Goal: Transaction & Acquisition: Purchase product/service

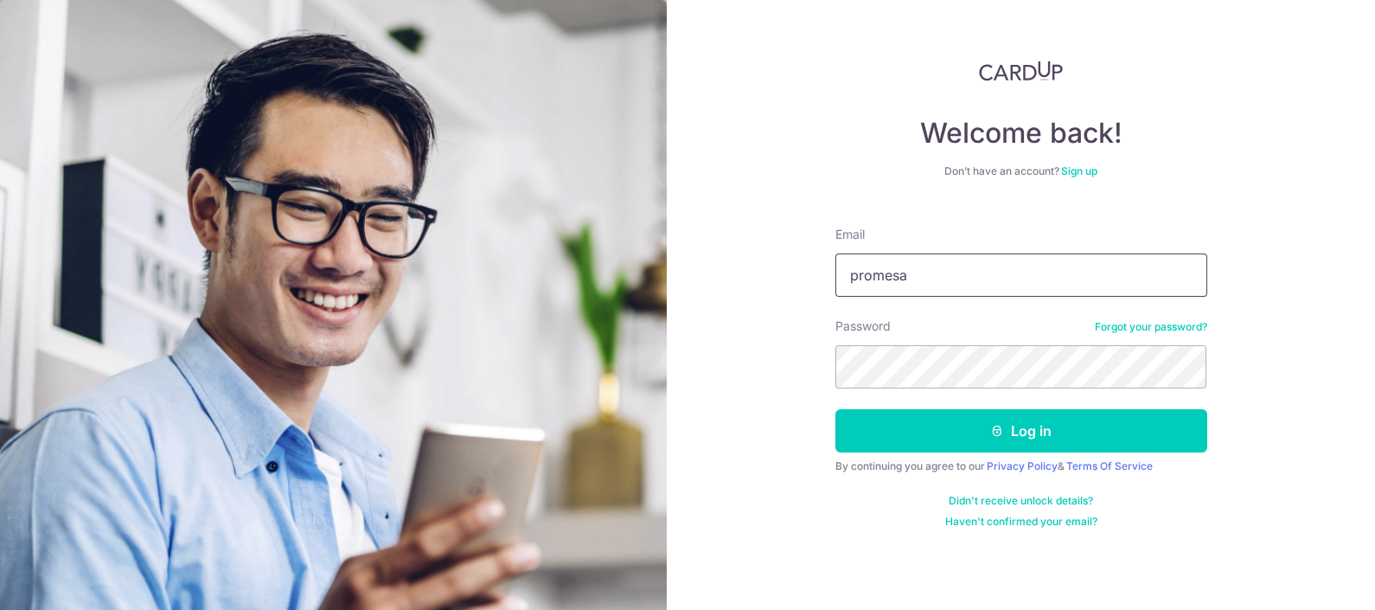
type input "[EMAIL_ADDRESS][DOMAIN_NAME]"
click at [835, 409] on button "Log in" at bounding box center [1021, 430] width 372 height 43
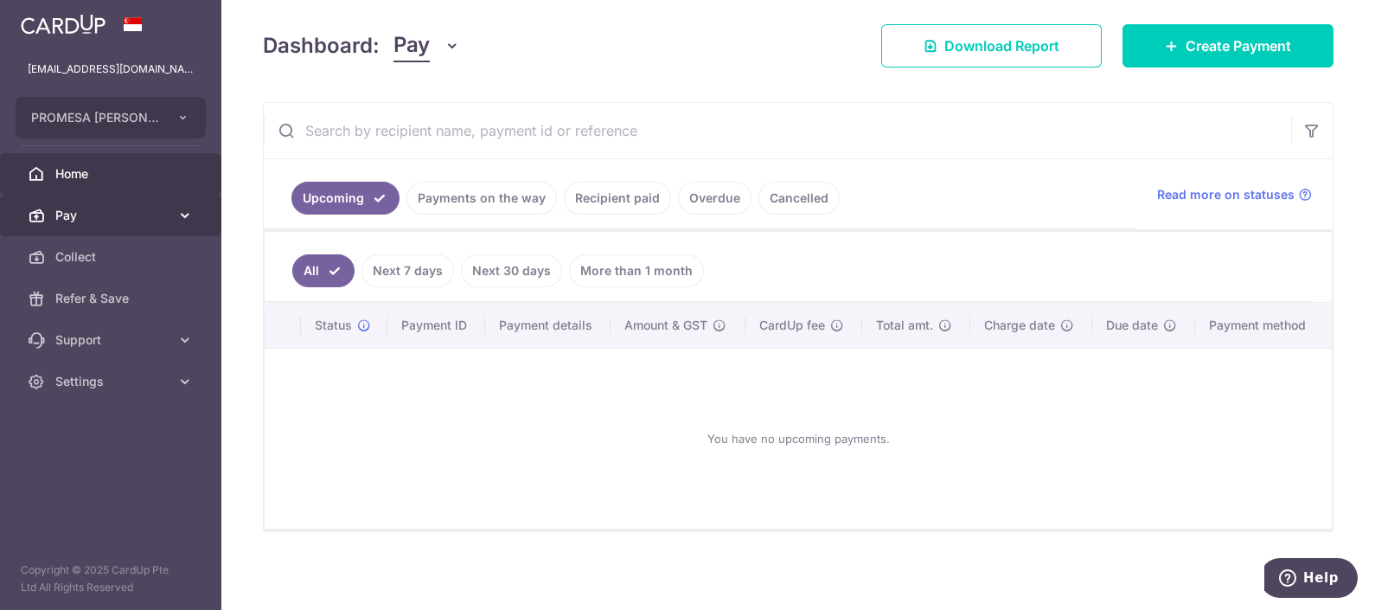
scroll to position [232, 0]
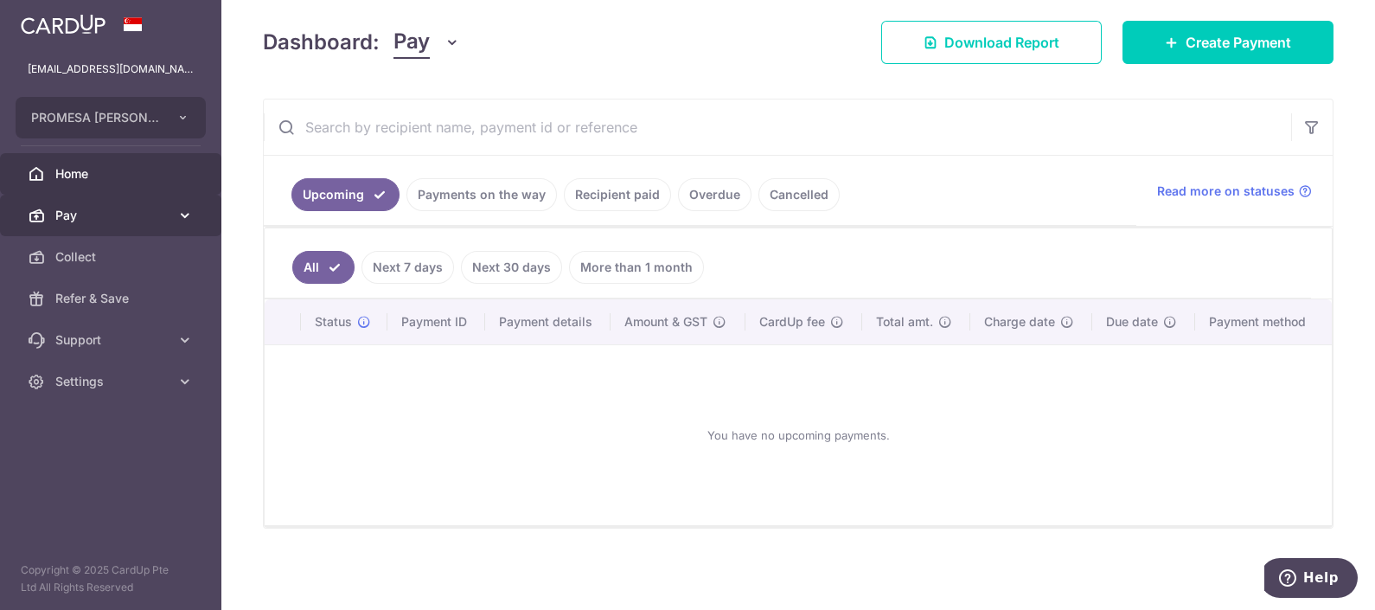
click at [127, 214] on span "Pay" at bounding box center [112, 215] width 114 height 17
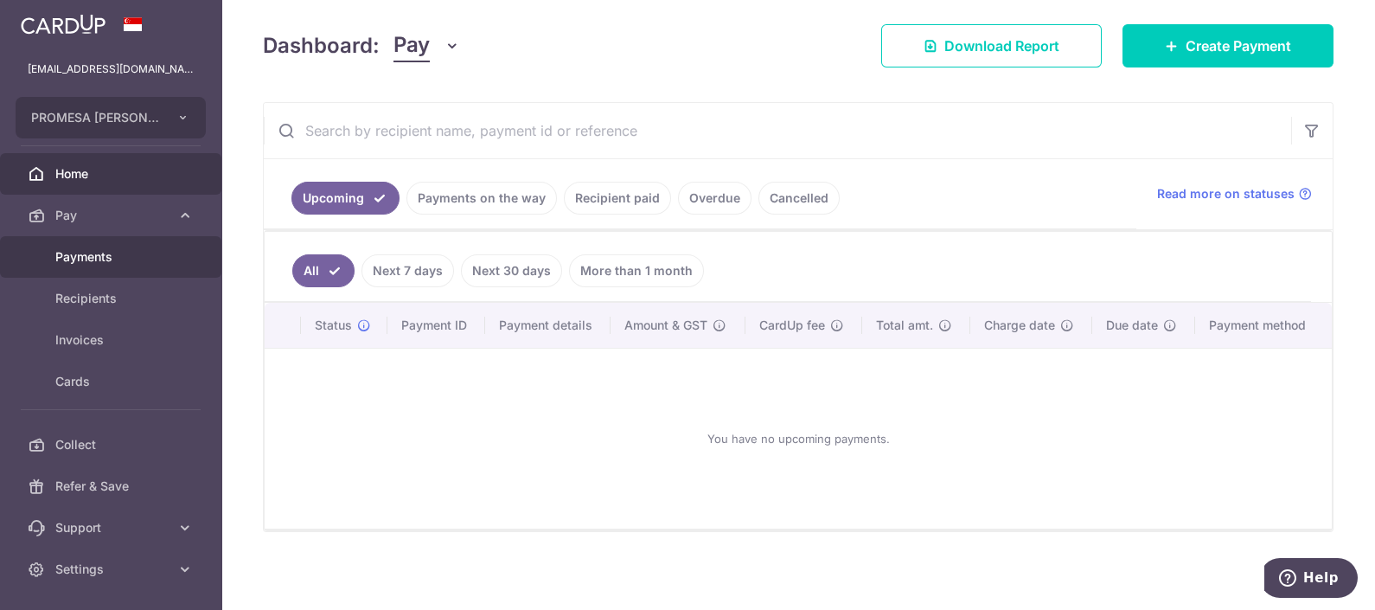
click at [116, 240] on link "Payments" at bounding box center [110, 257] width 221 height 42
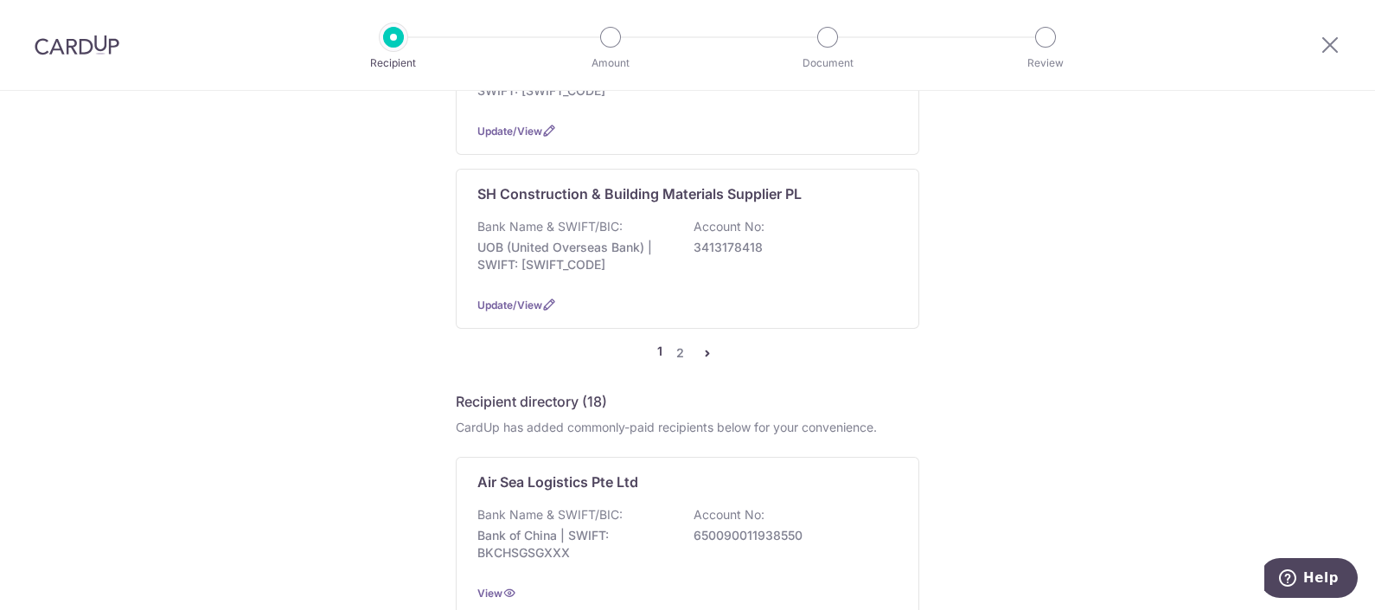
scroll to position [1621, 0]
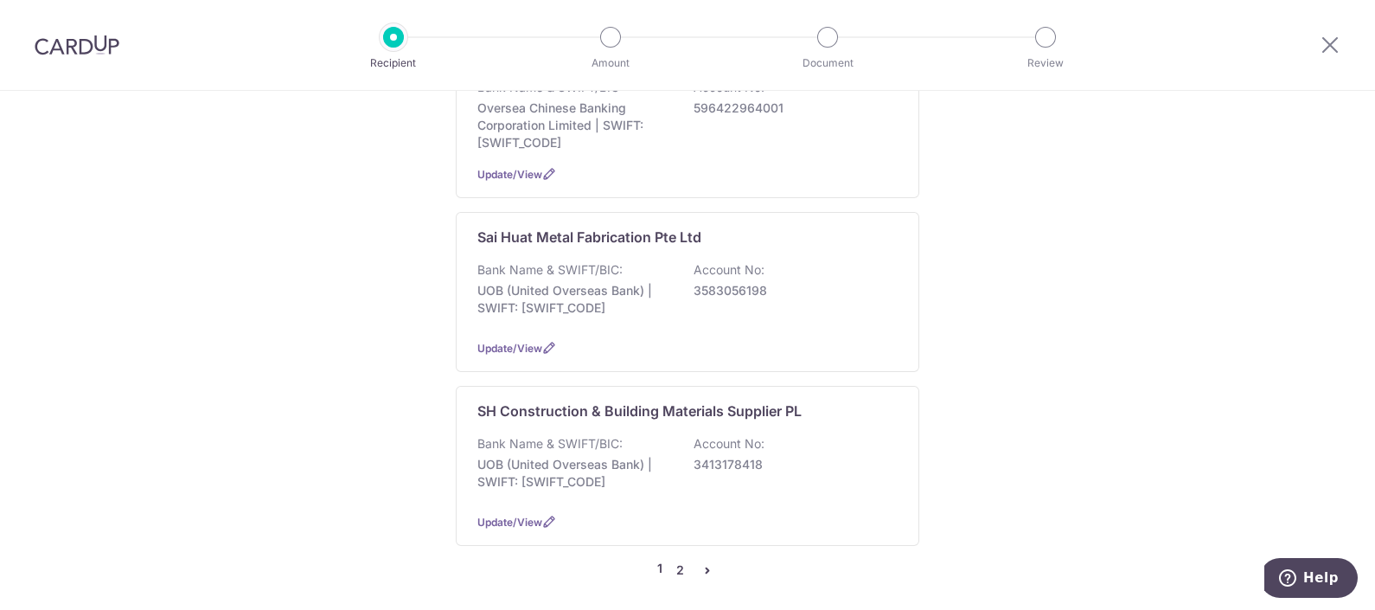
click at [677, 560] on link "2" at bounding box center [679, 570] width 21 height 21
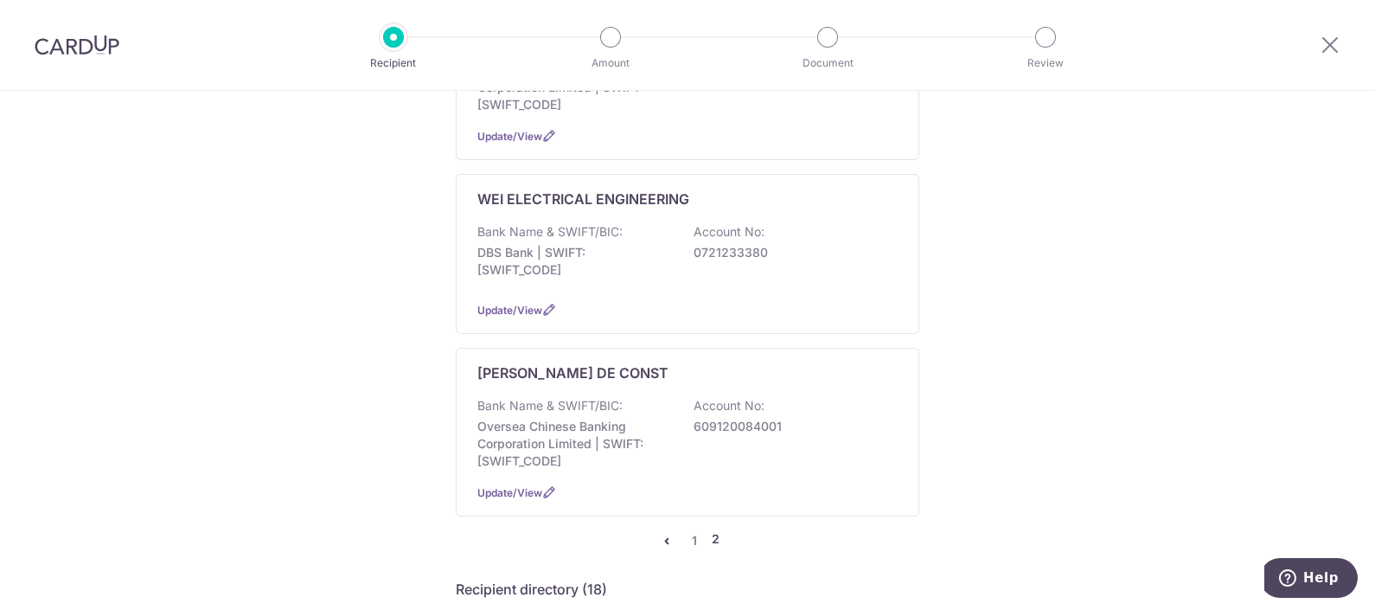
scroll to position [973, 0]
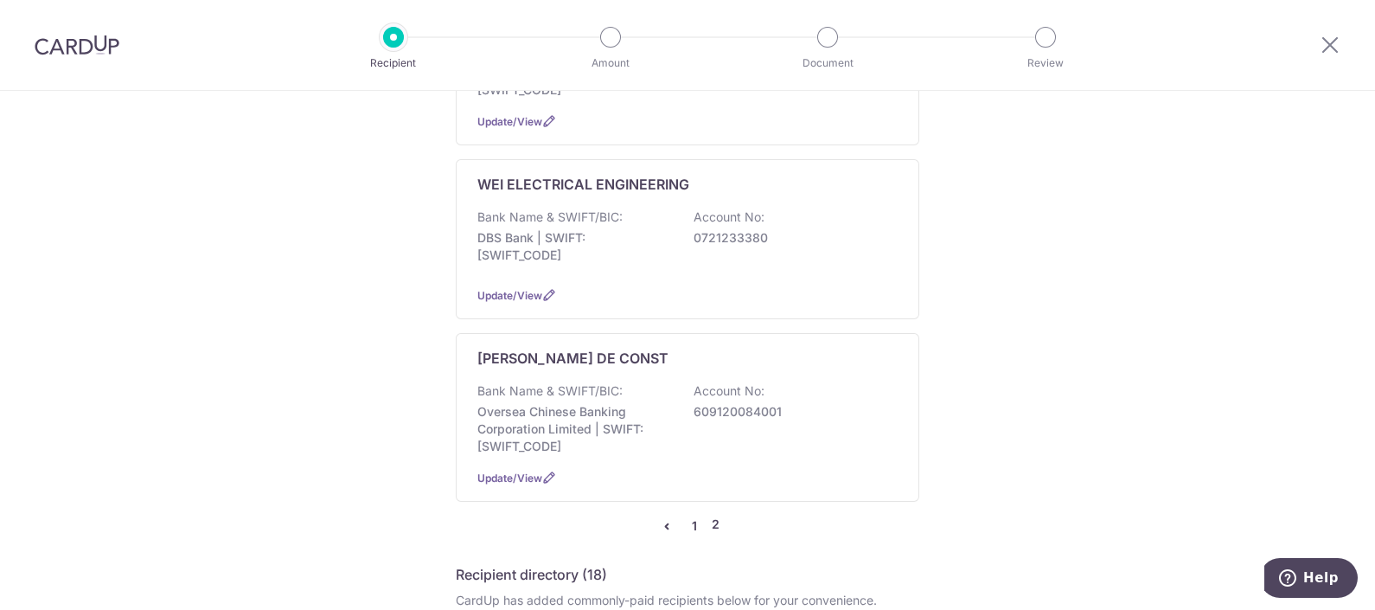
click at [688, 515] on link "1" at bounding box center [694, 525] width 21 height 21
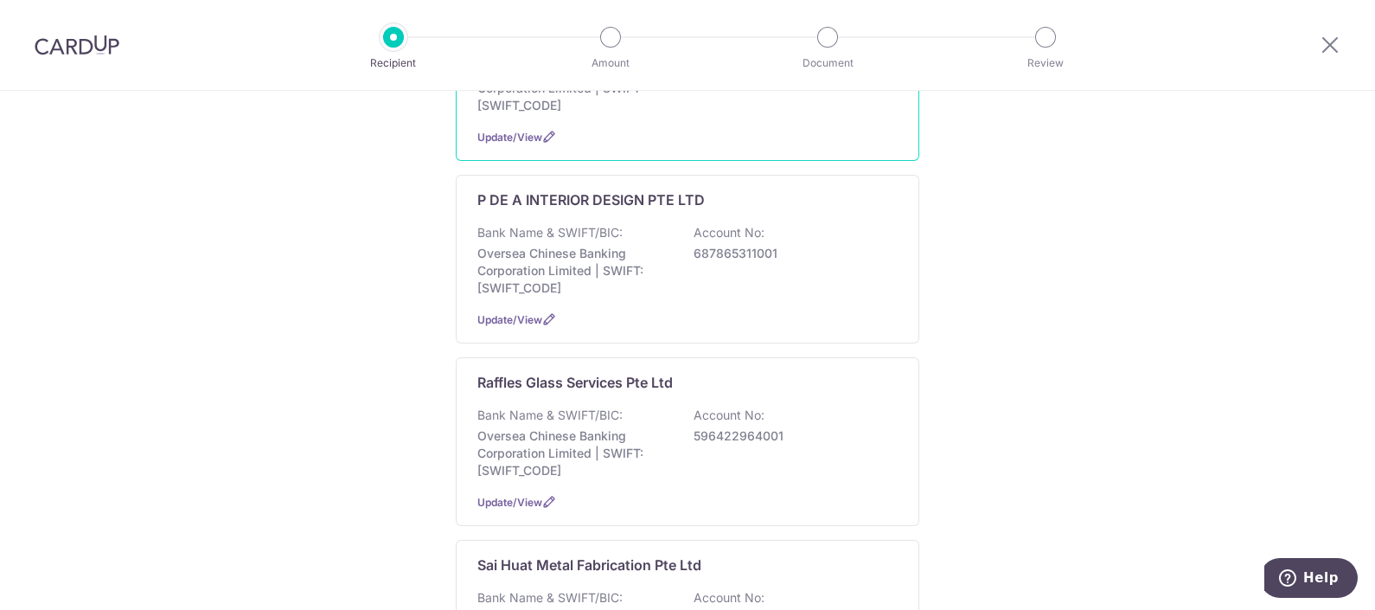
scroll to position [1297, 0]
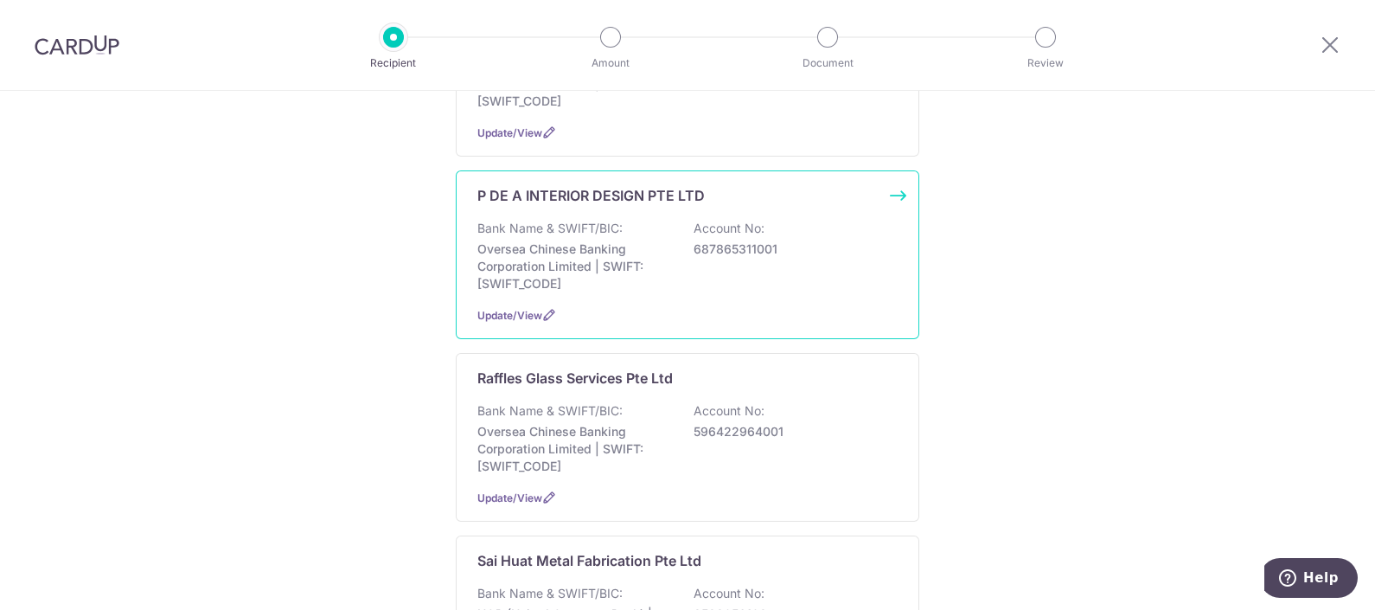
click at [709, 235] on div "Bank Name & SWIFT/BIC: Oversea Chinese Banking Corporation Limited | SWIFT: OCB…" at bounding box center [687, 256] width 420 height 73
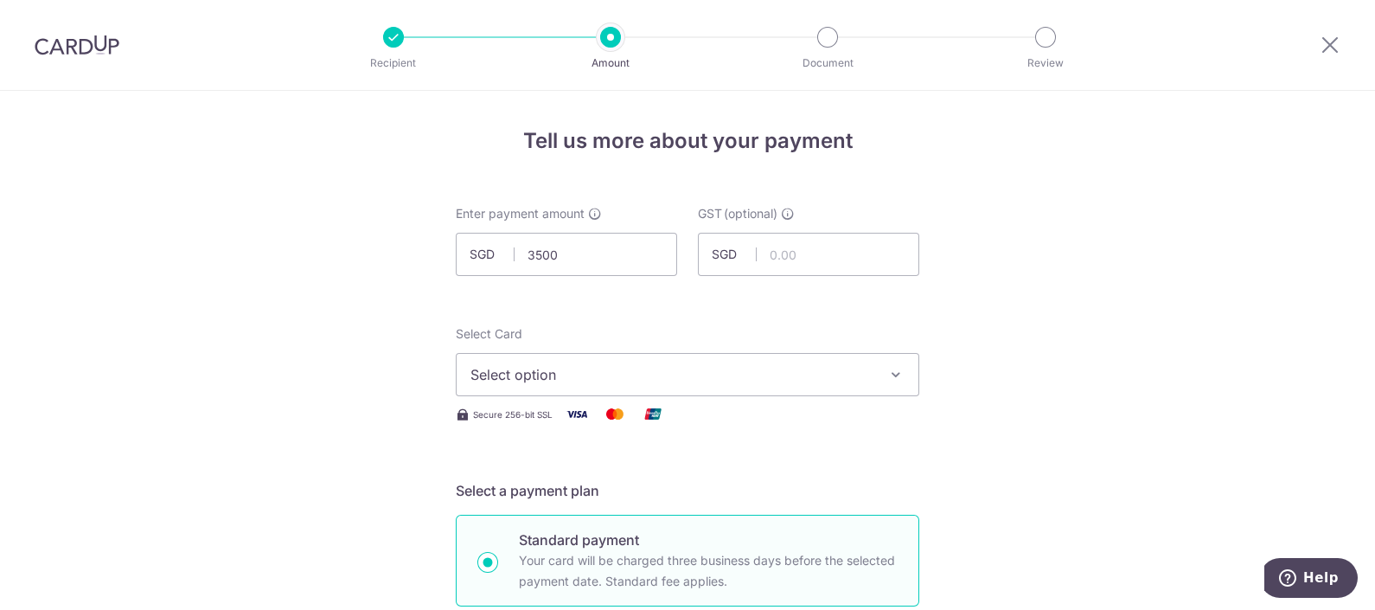
type input "3,500.00"
click at [573, 388] on button "Select option" at bounding box center [688, 374] width 464 height 43
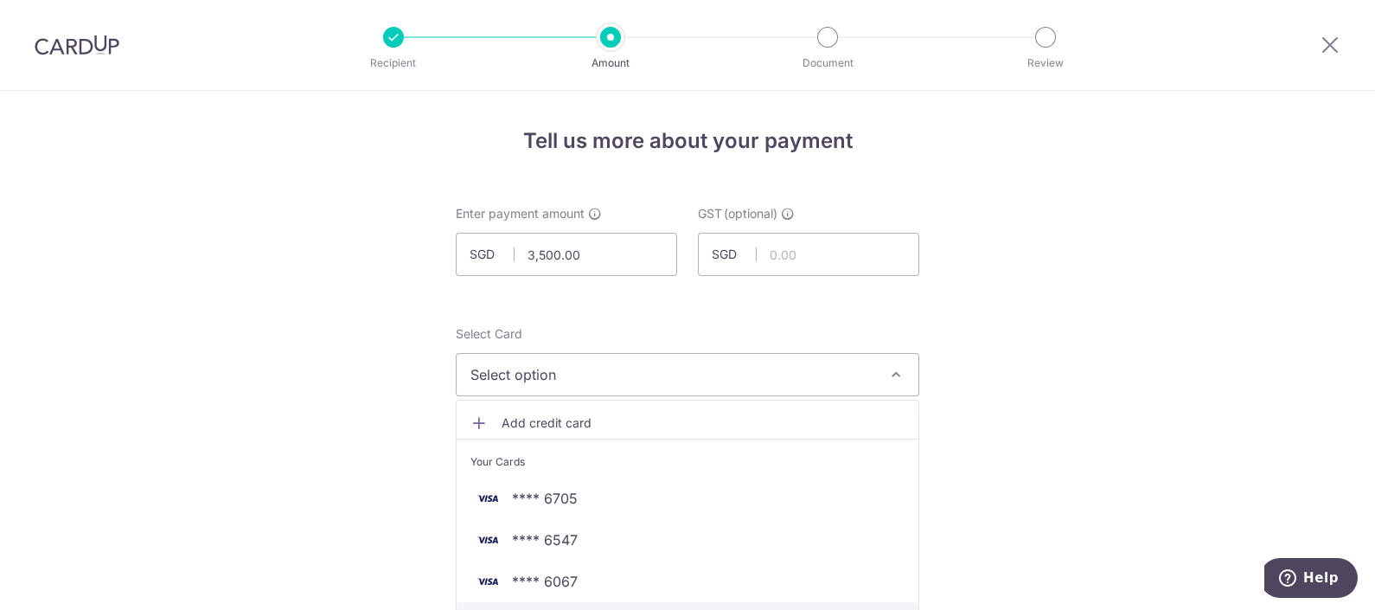
scroll to position [107, 0]
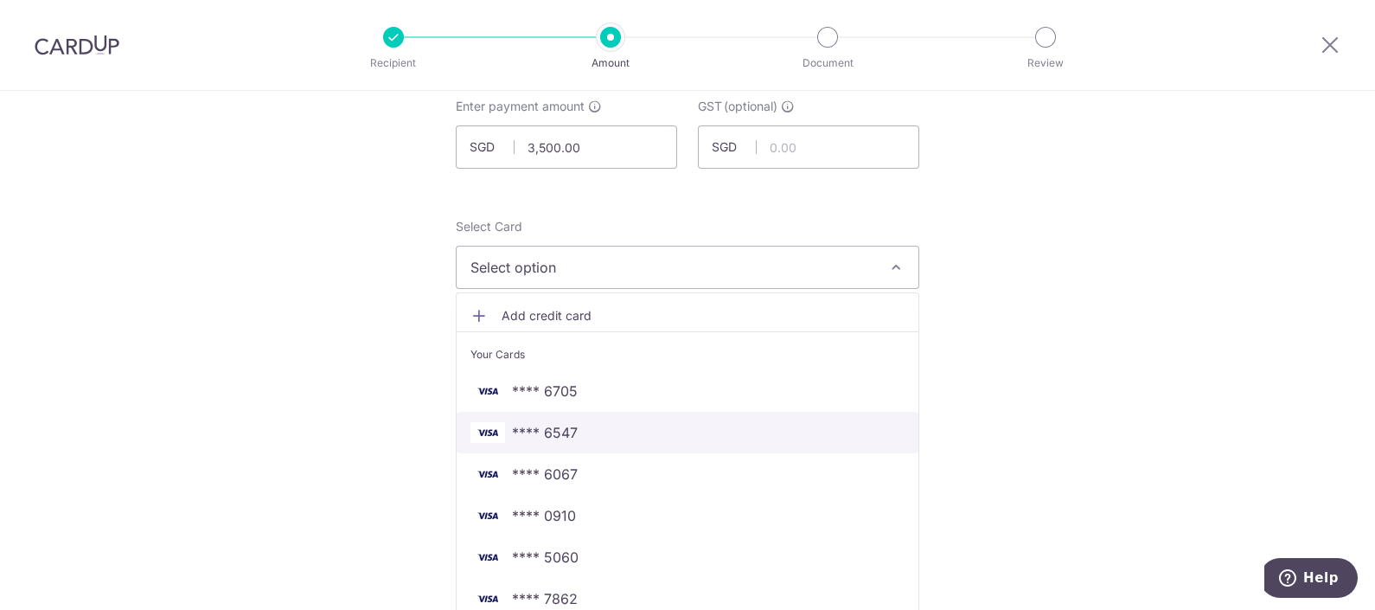
click at [560, 437] on span "**** 6547" at bounding box center [545, 432] width 66 height 21
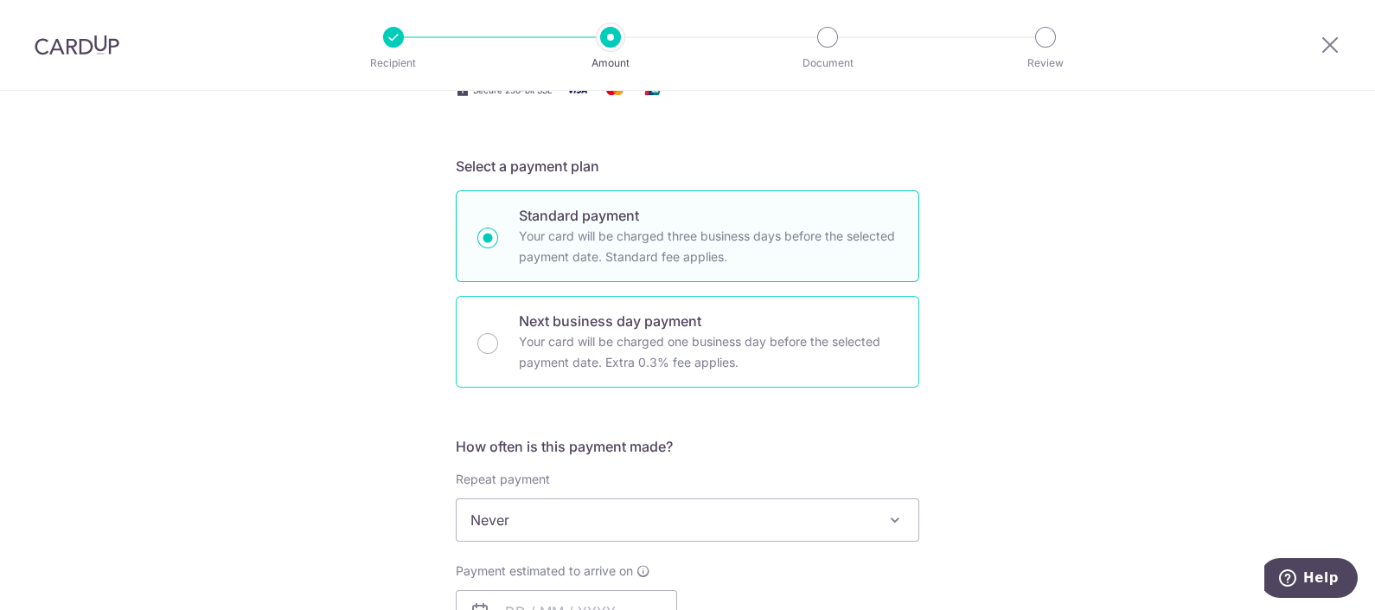
click at [750, 352] on p "Your card will be charged one business day before the selected payment date. Ex…" at bounding box center [708, 352] width 379 height 42
click at [498, 352] on input "Next business day payment Your card will be charged one business day before the…" at bounding box center [487, 343] width 21 height 21
radio input "false"
radio input "true"
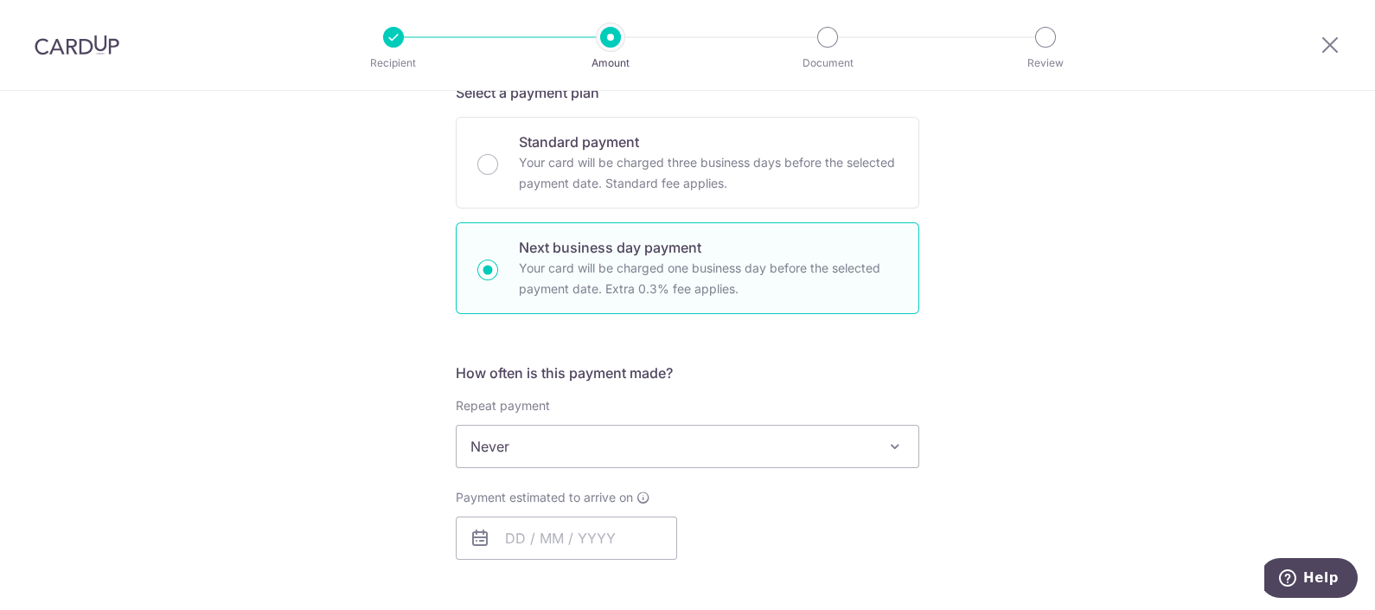
scroll to position [432, 0]
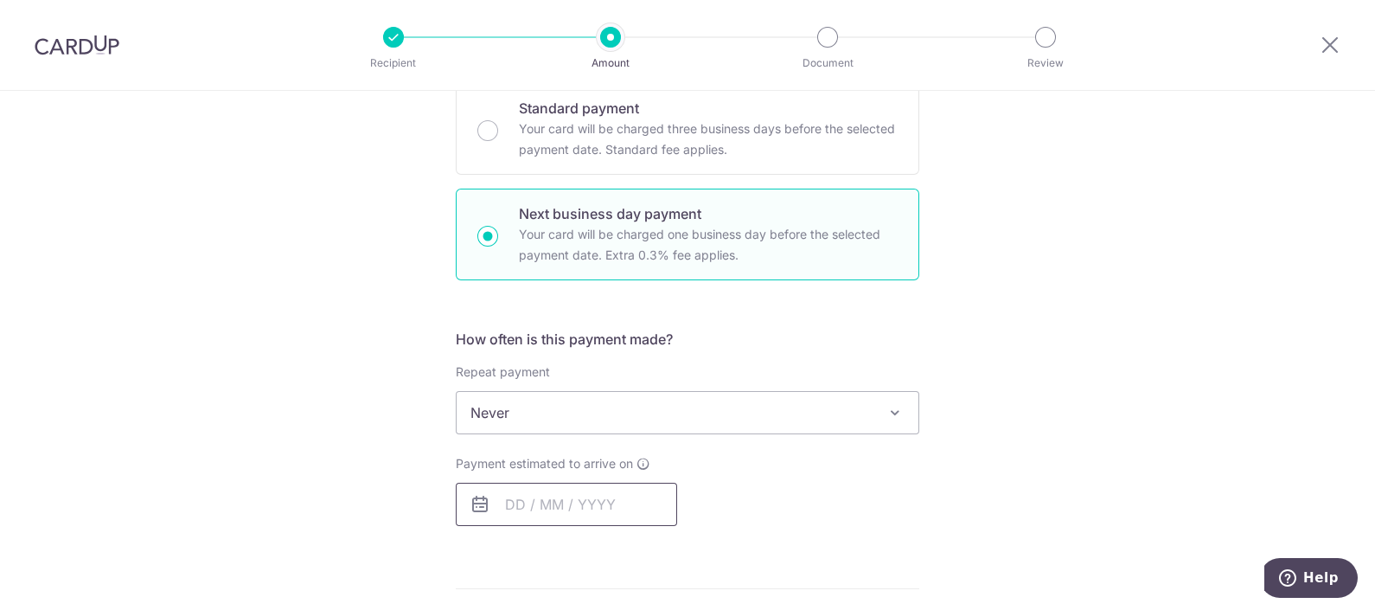
click at [552, 497] on input "text" at bounding box center [566, 504] width 221 height 43
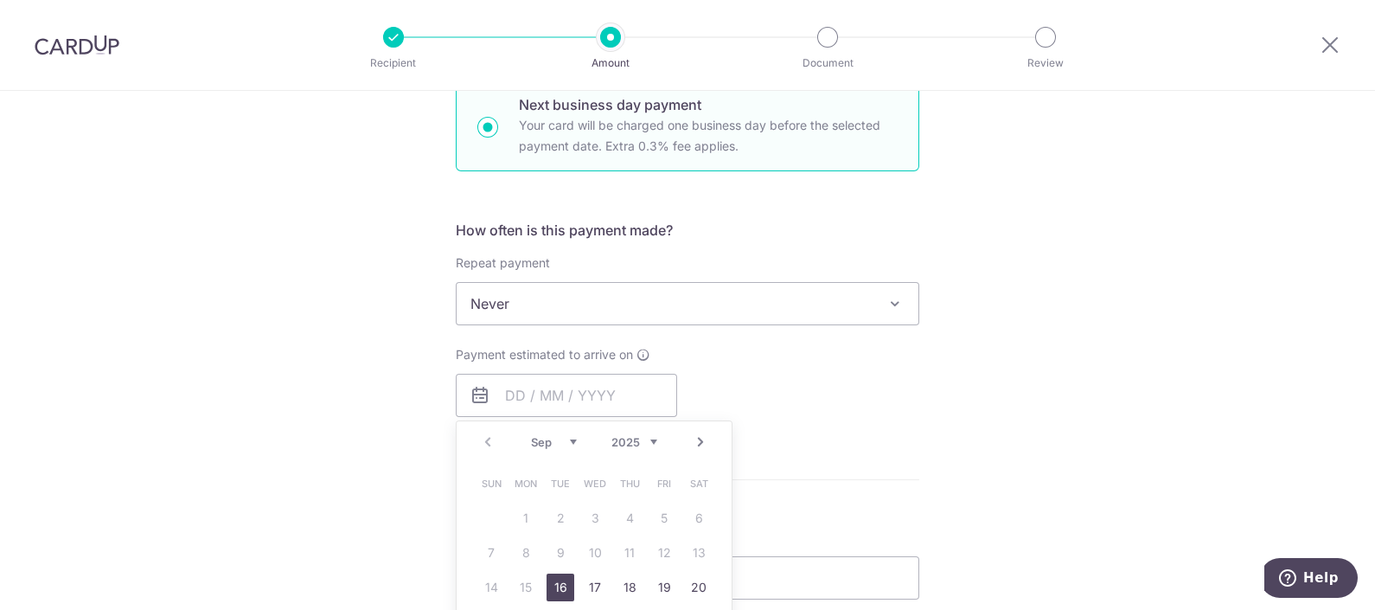
click at [558, 589] on link "16" at bounding box center [561, 587] width 28 height 28
type input "[DATE]"
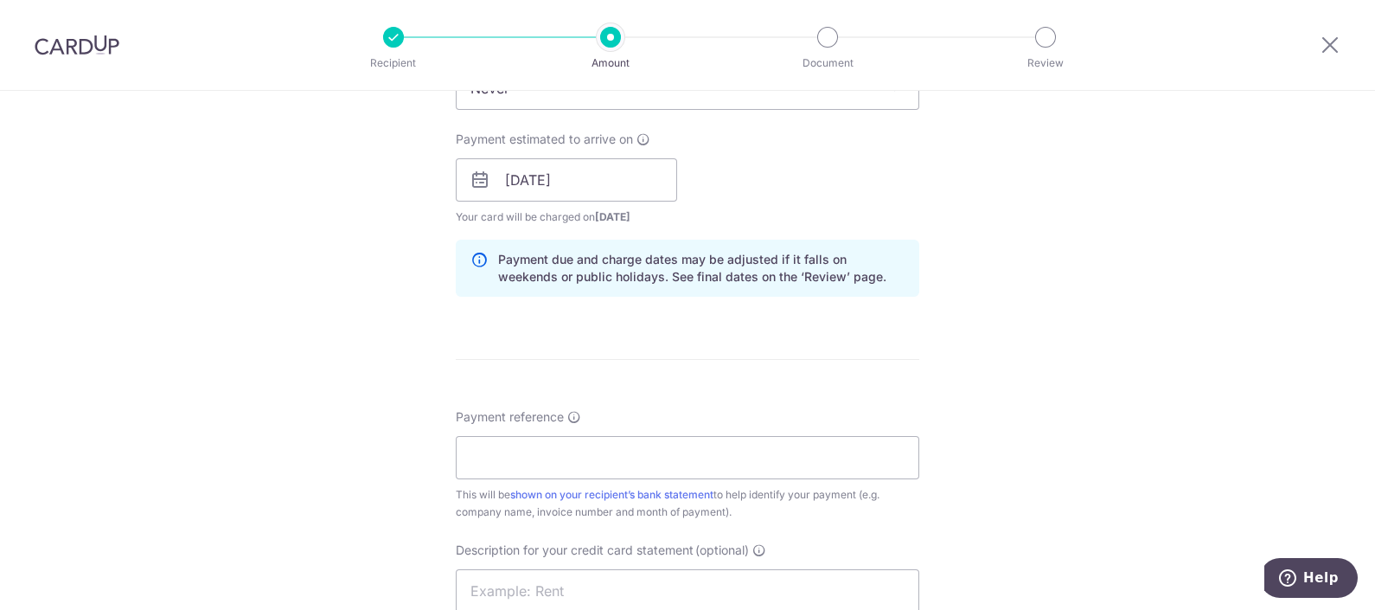
scroll to position [864, 0]
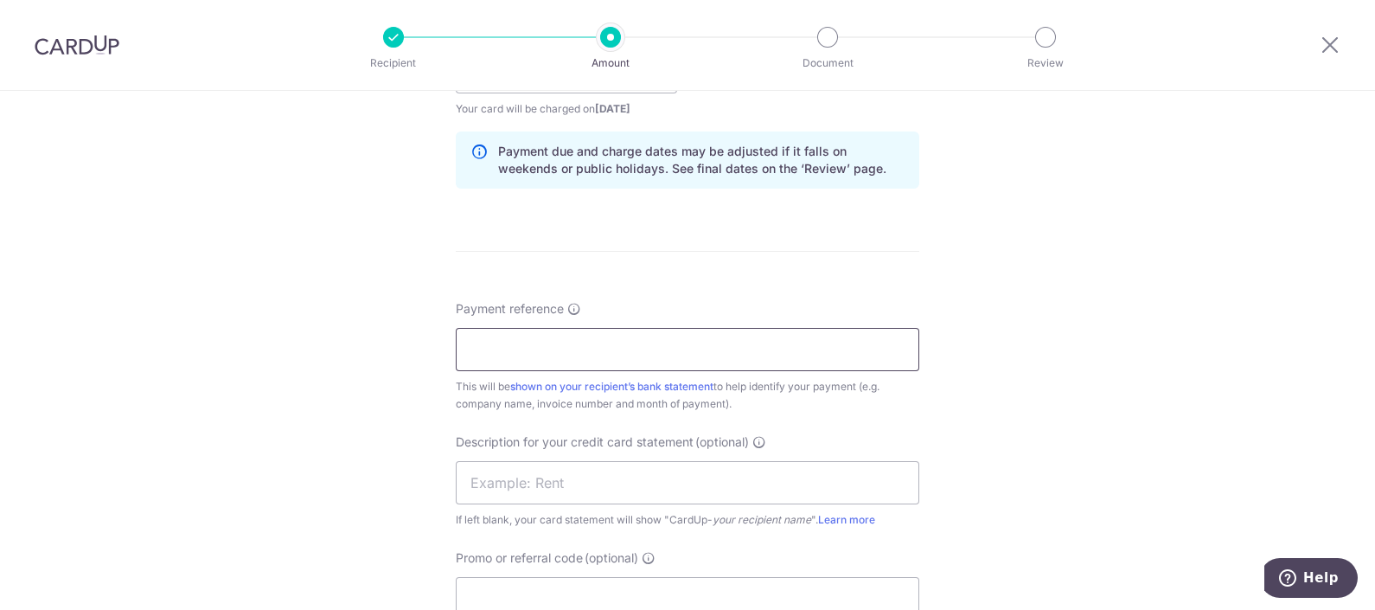
click at [632, 346] on input "Payment reference" at bounding box center [688, 349] width 464 height 43
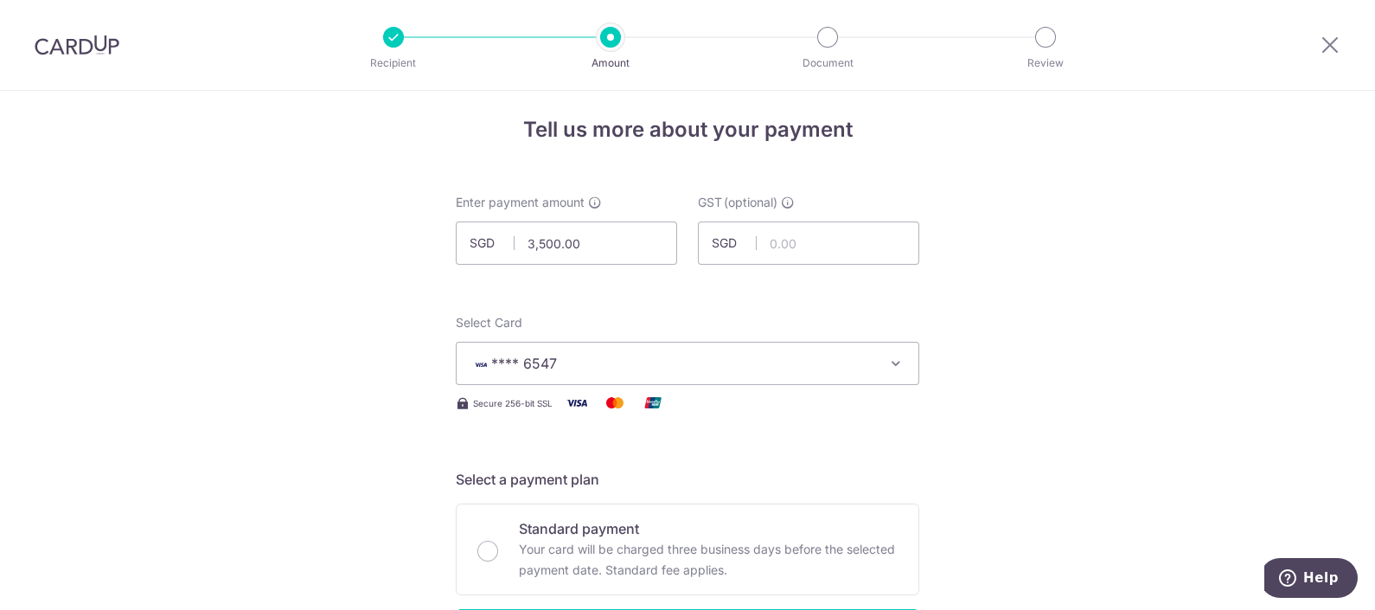
scroll to position [0, 0]
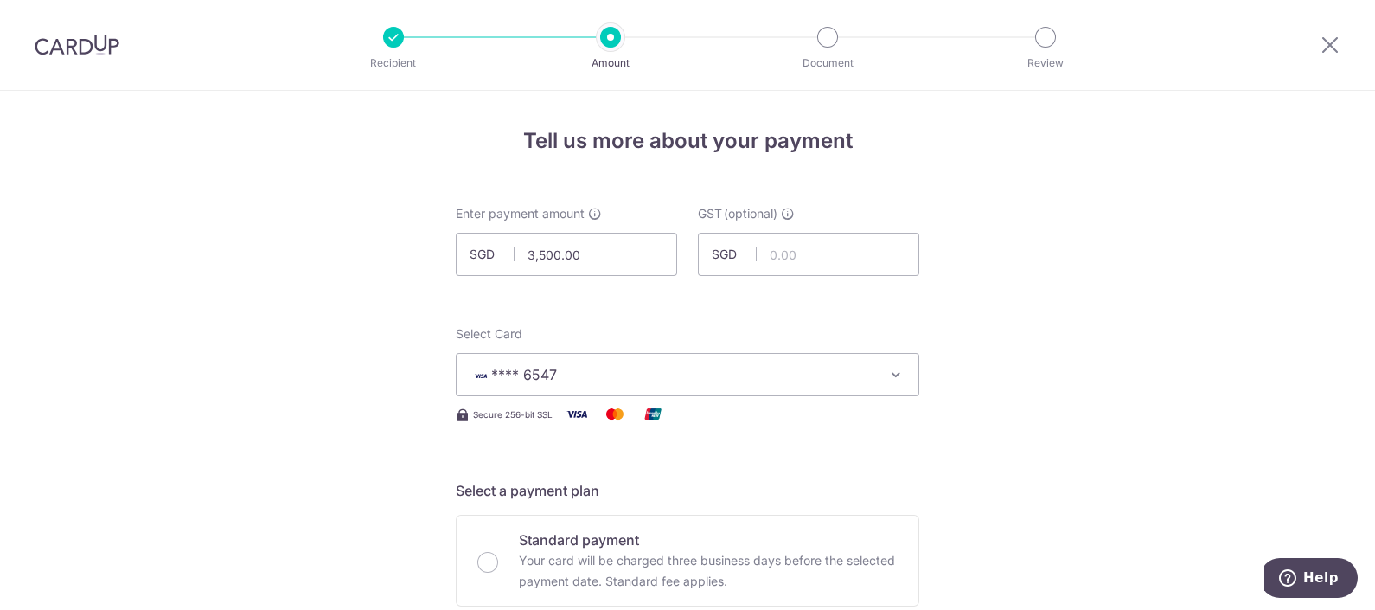
click at [1329, 33] on div at bounding box center [1330, 45] width 90 height 90
click at [1327, 43] on icon at bounding box center [1330, 45] width 21 height 22
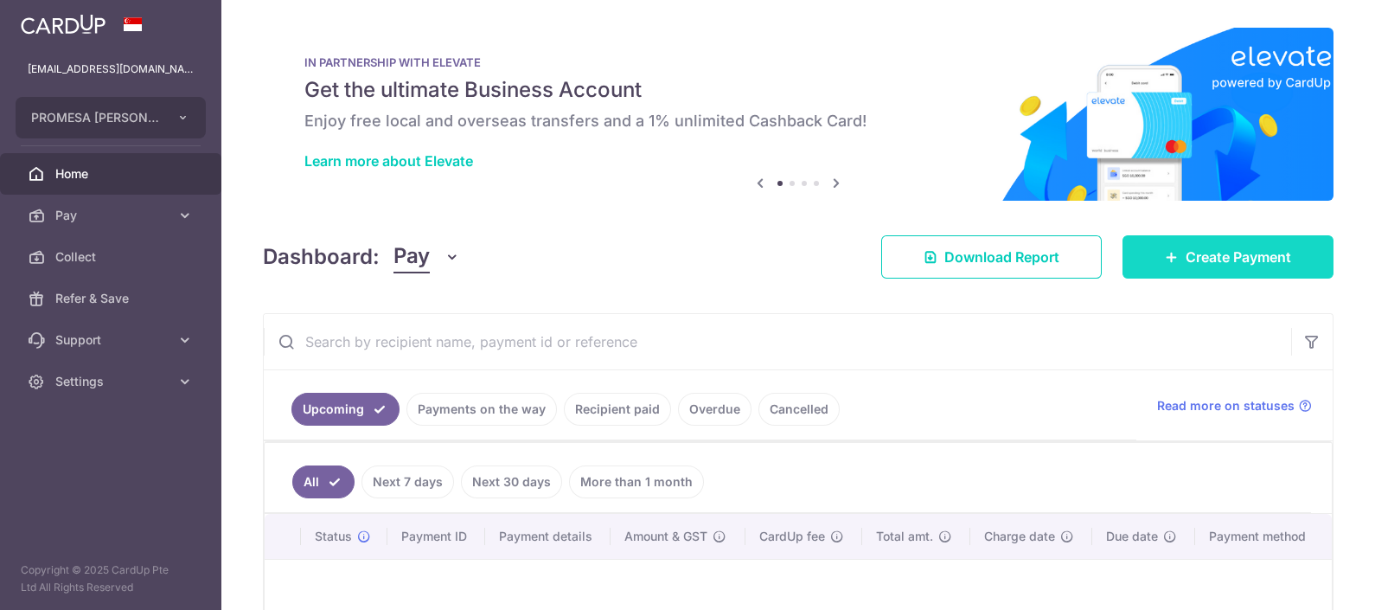
click at [1215, 248] on span "Create Payment" at bounding box center [1239, 256] width 106 height 21
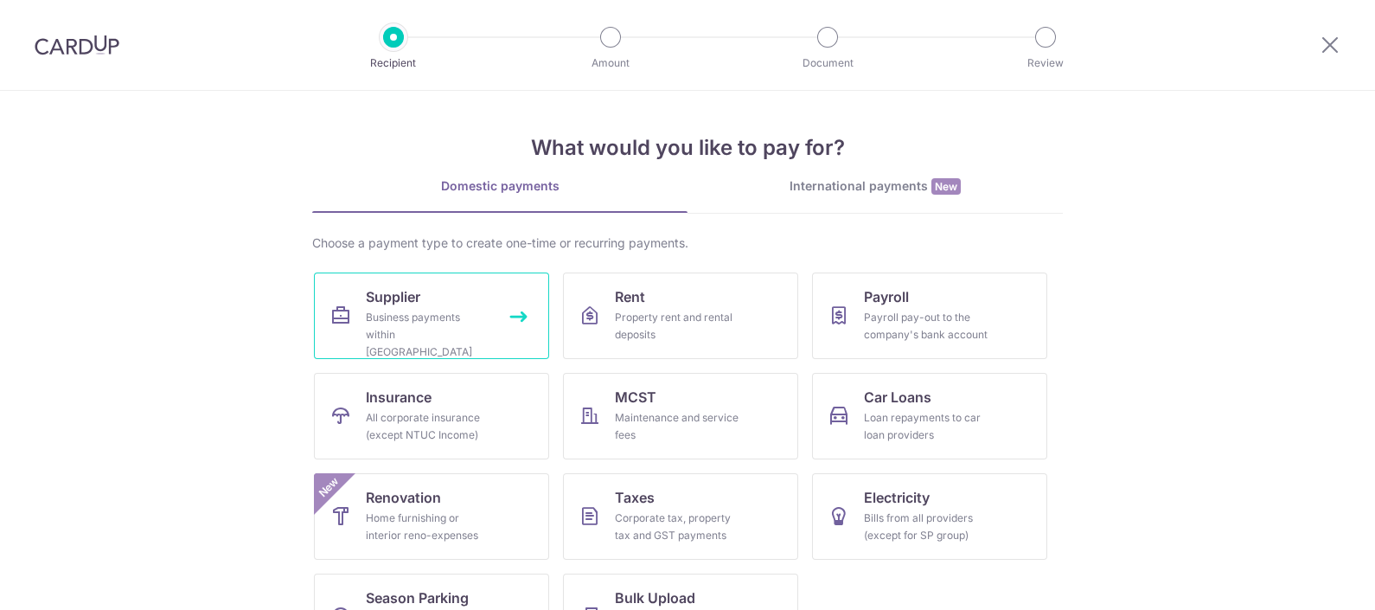
click at [442, 313] on div "Business payments within Singapore" at bounding box center [428, 335] width 125 height 52
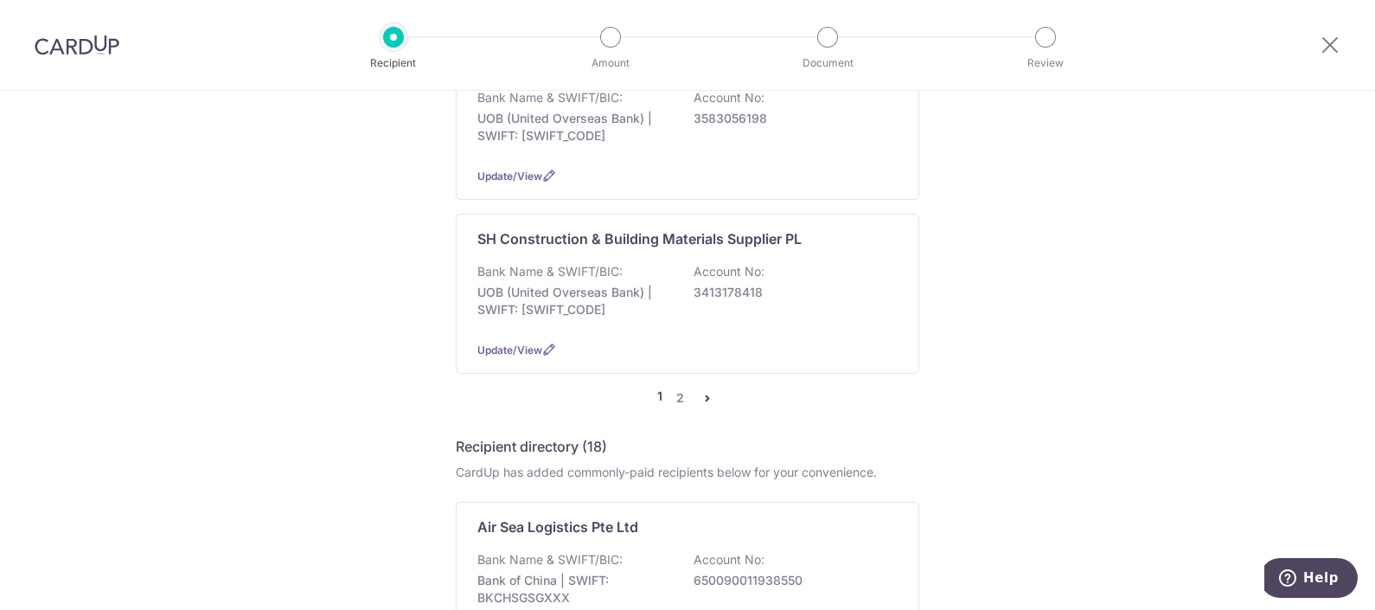
scroll to position [1621, 0]
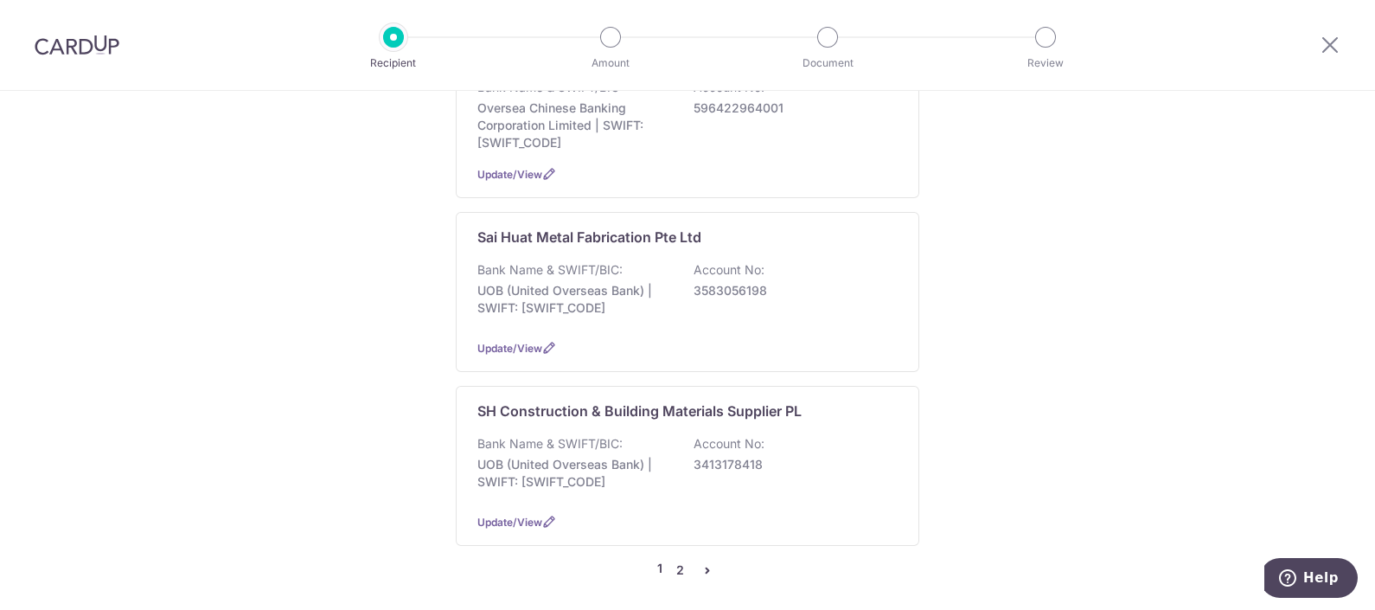
click at [673, 560] on link "2" at bounding box center [679, 570] width 21 height 21
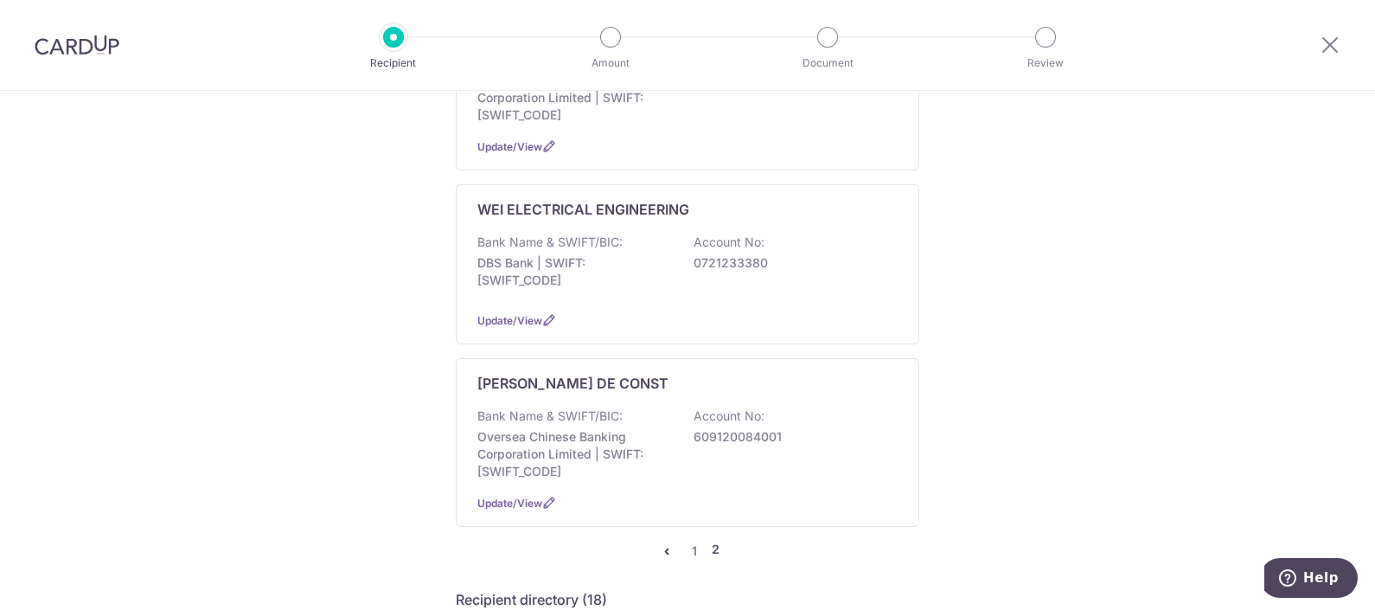
scroll to position [973, 0]
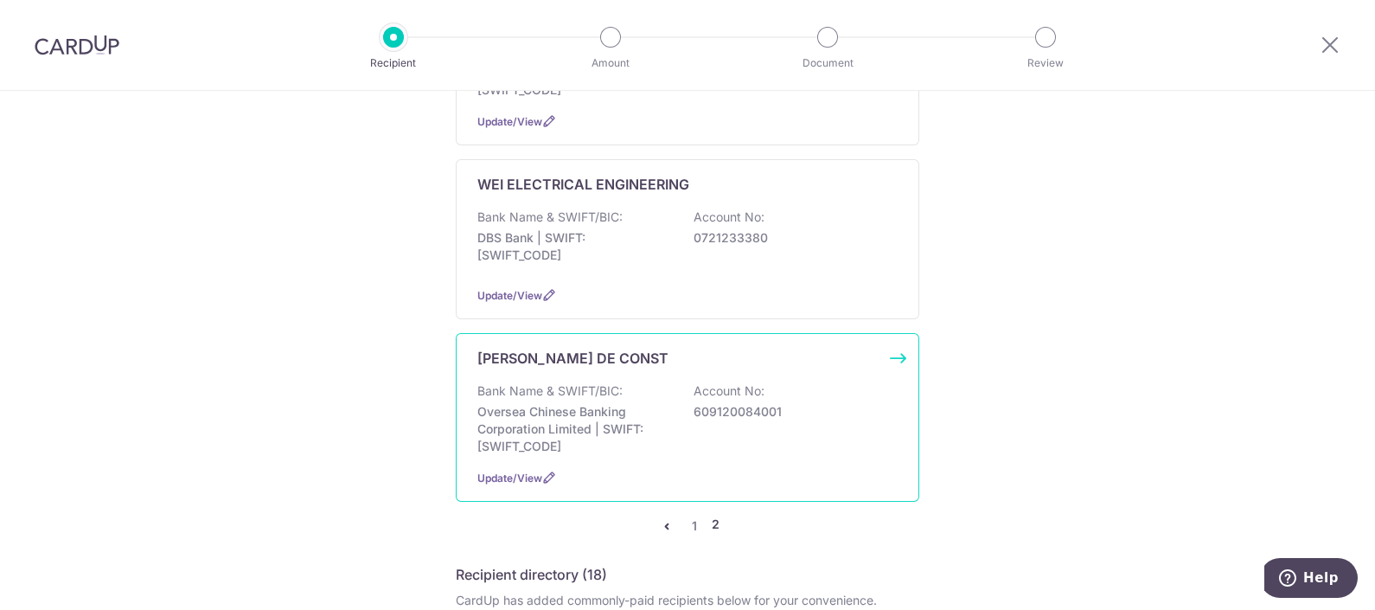
click at [683, 382] on div "Bank Name & SWIFT/BIC: Oversea Chinese Banking Corporation Limited | SWIFT: OCB…" at bounding box center [687, 418] width 420 height 73
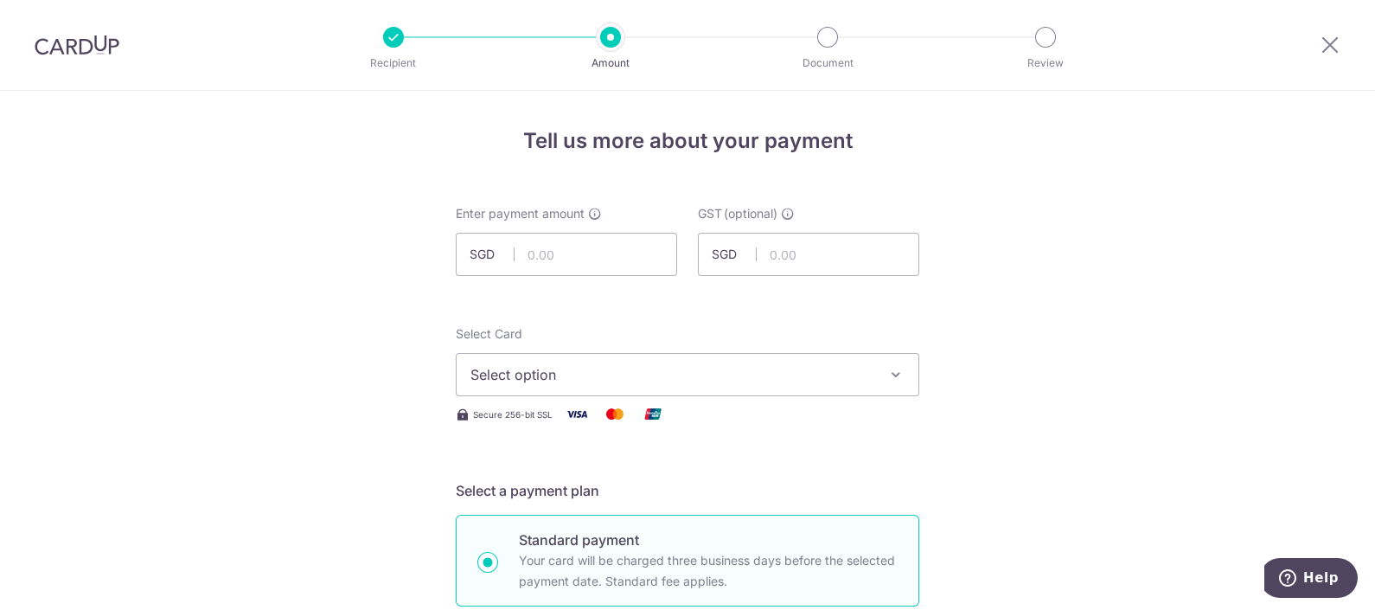
click at [527, 255] on input "text" at bounding box center [566, 254] width 221 height 43
click at [595, 267] on input "text" at bounding box center [566, 254] width 221 height 43
type input "6,187.50"
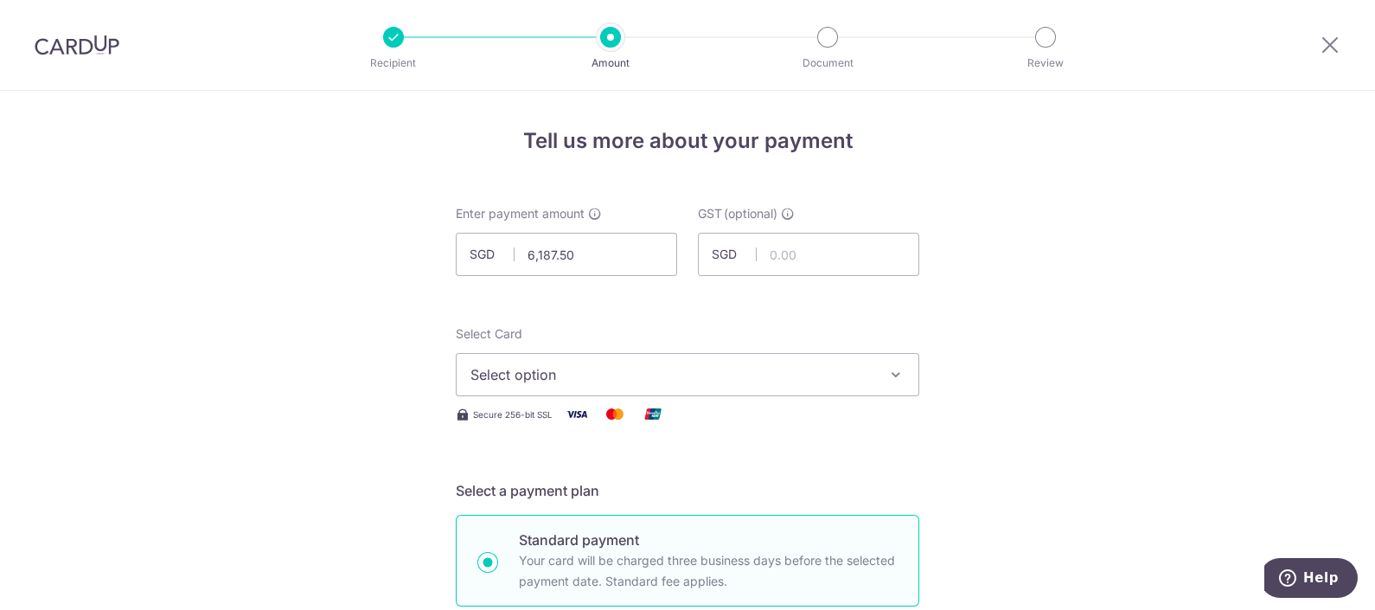
click at [708, 367] on span "Select option" at bounding box center [671, 374] width 403 height 21
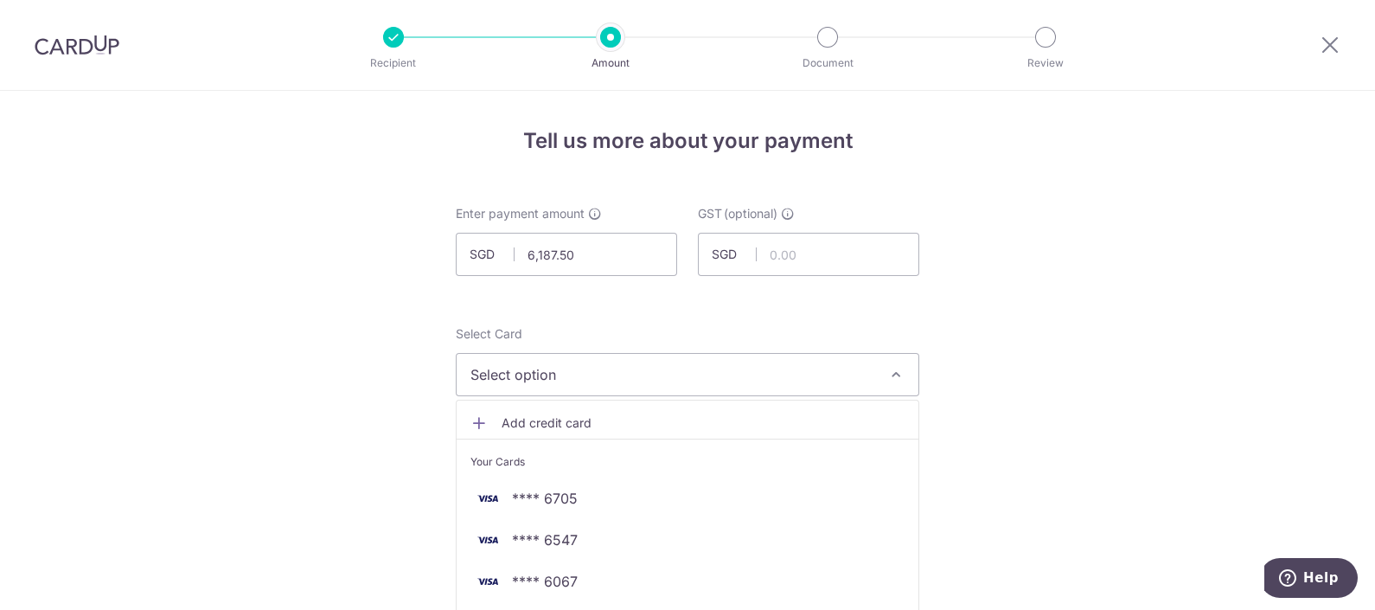
click at [708, 367] on span "Select option" at bounding box center [671, 374] width 403 height 21
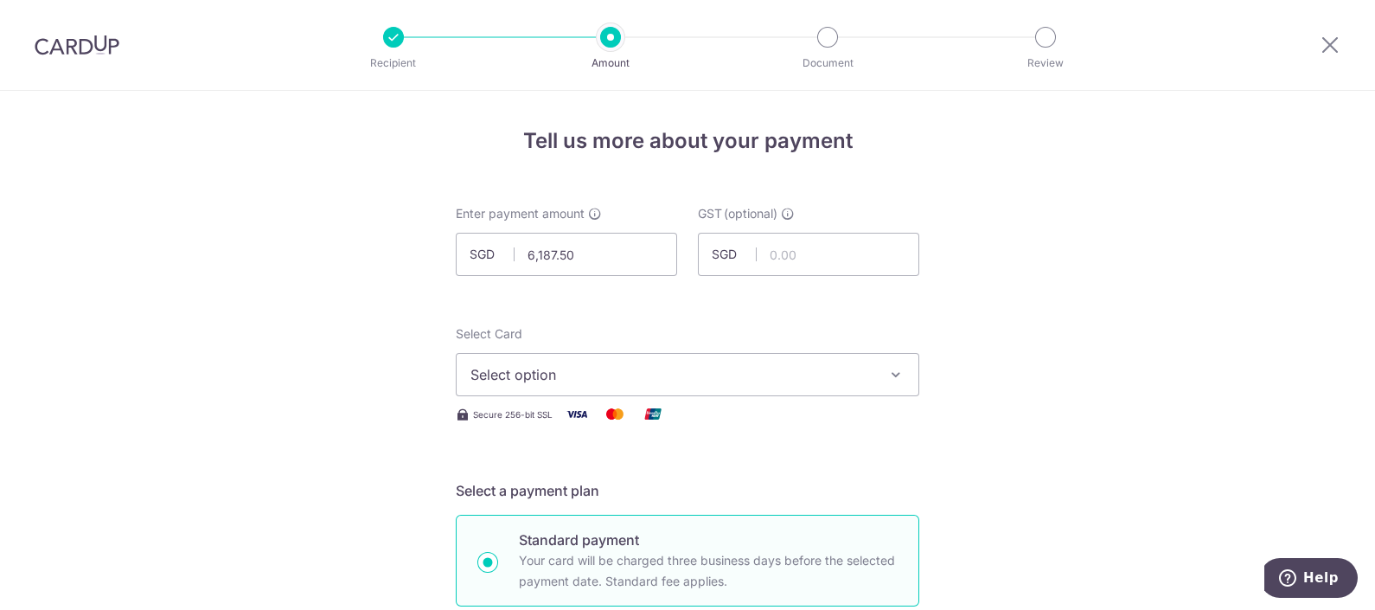
click at [708, 367] on span "Select option" at bounding box center [671, 374] width 403 height 21
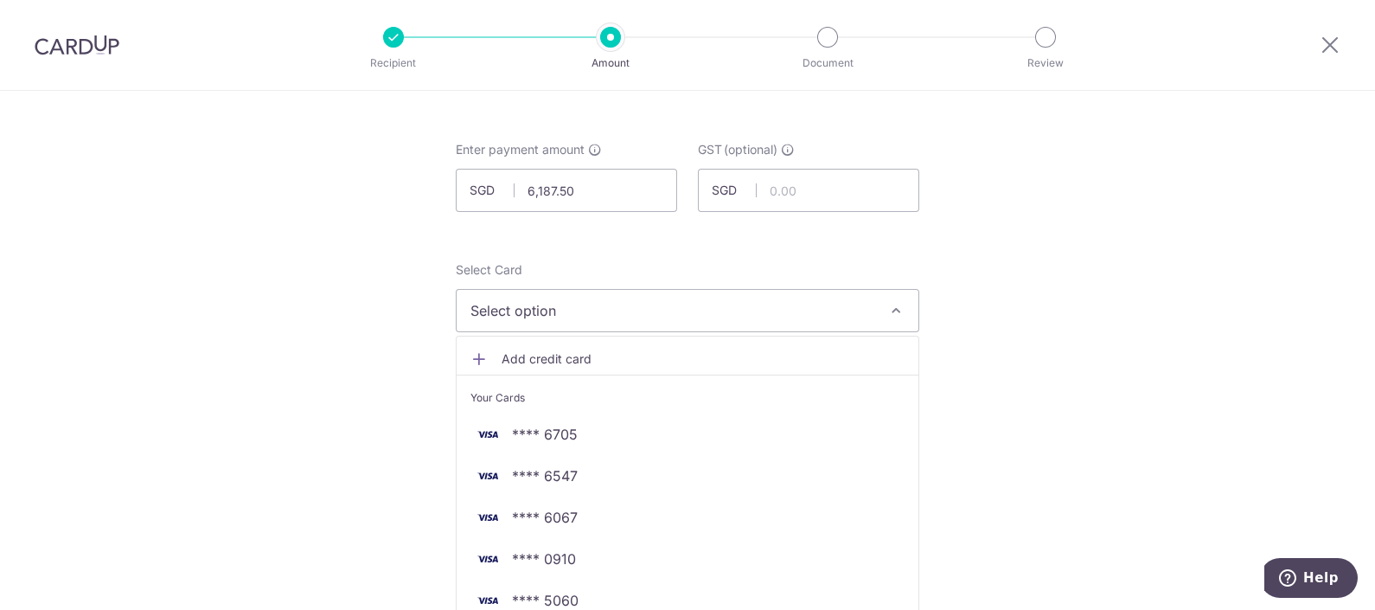
scroll to position [107, 0]
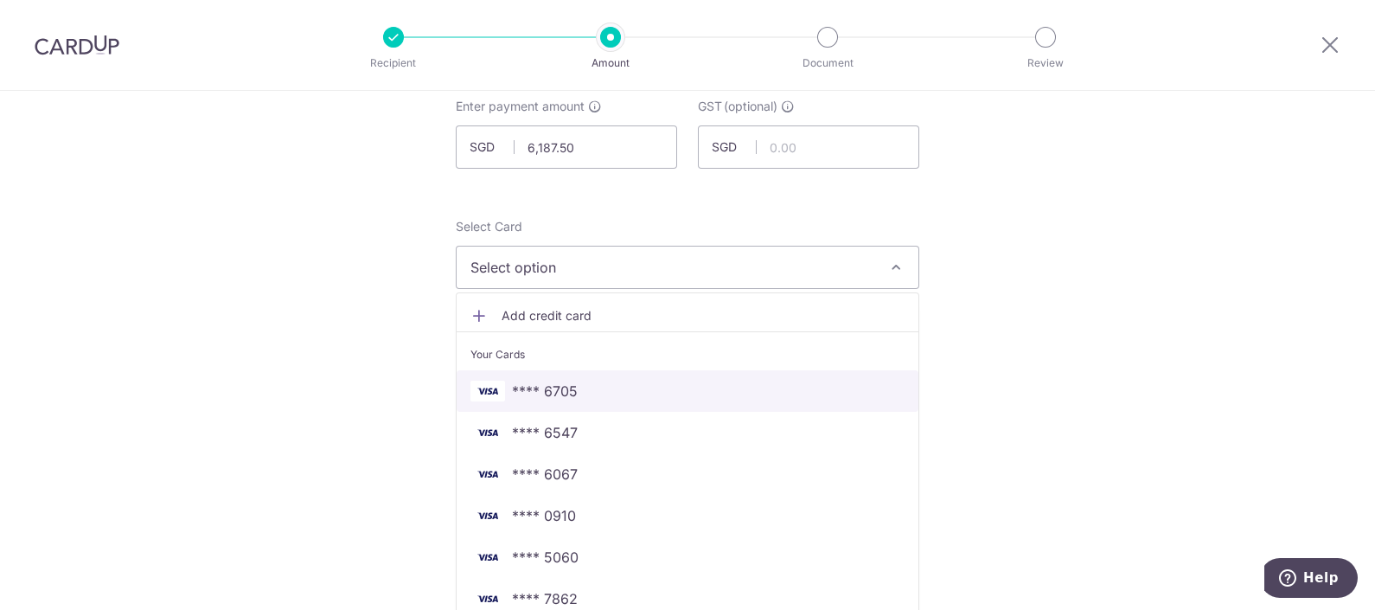
click at [543, 389] on span "**** 6705" at bounding box center [545, 391] width 66 height 21
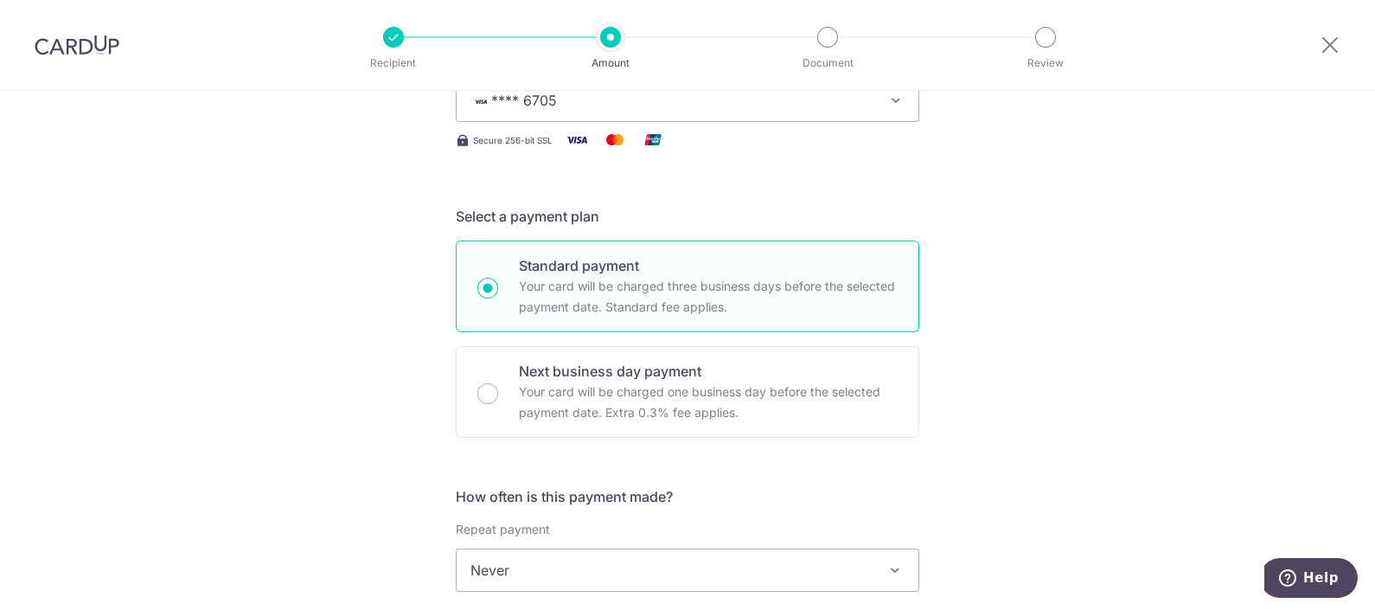
scroll to position [324, 0]
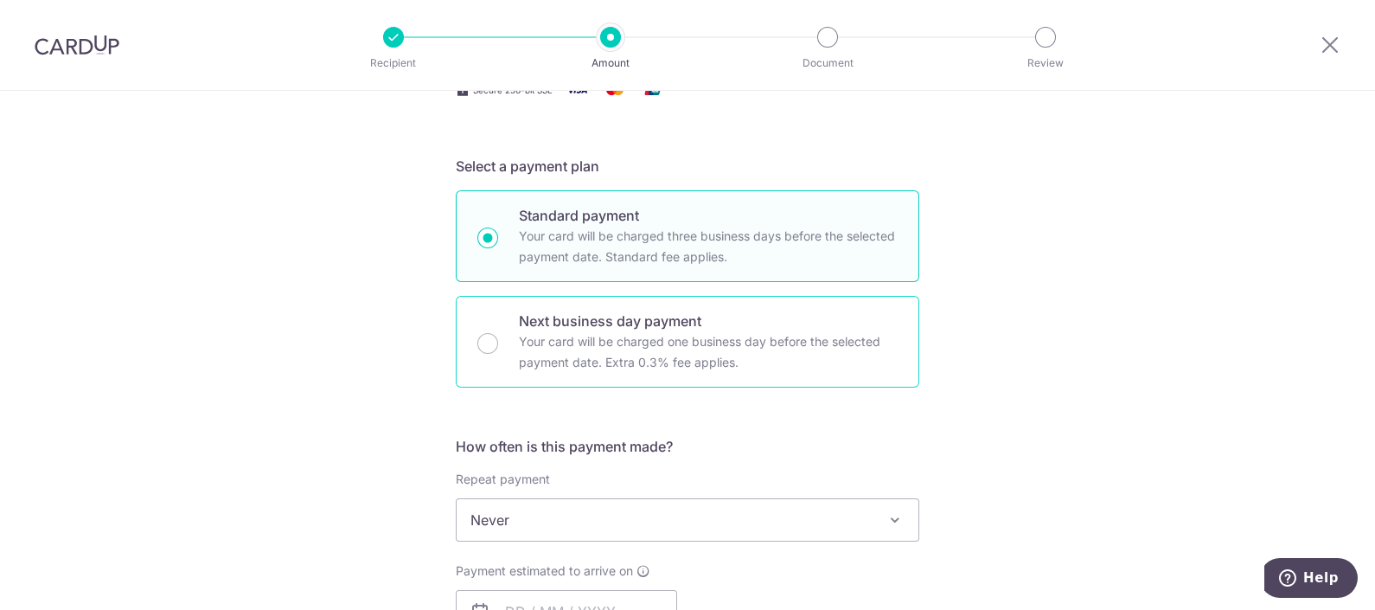
click at [722, 348] on p "Your card will be charged one business day before the selected payment date. Ex…" at bounding box center [708, 352] width 379 height 42
click at [498, 348] on input "Next business day payment Your card will be charged one business day before the…" at bounding box center [487, 343] width 21 height 21
radio input "false"
radio input "true"
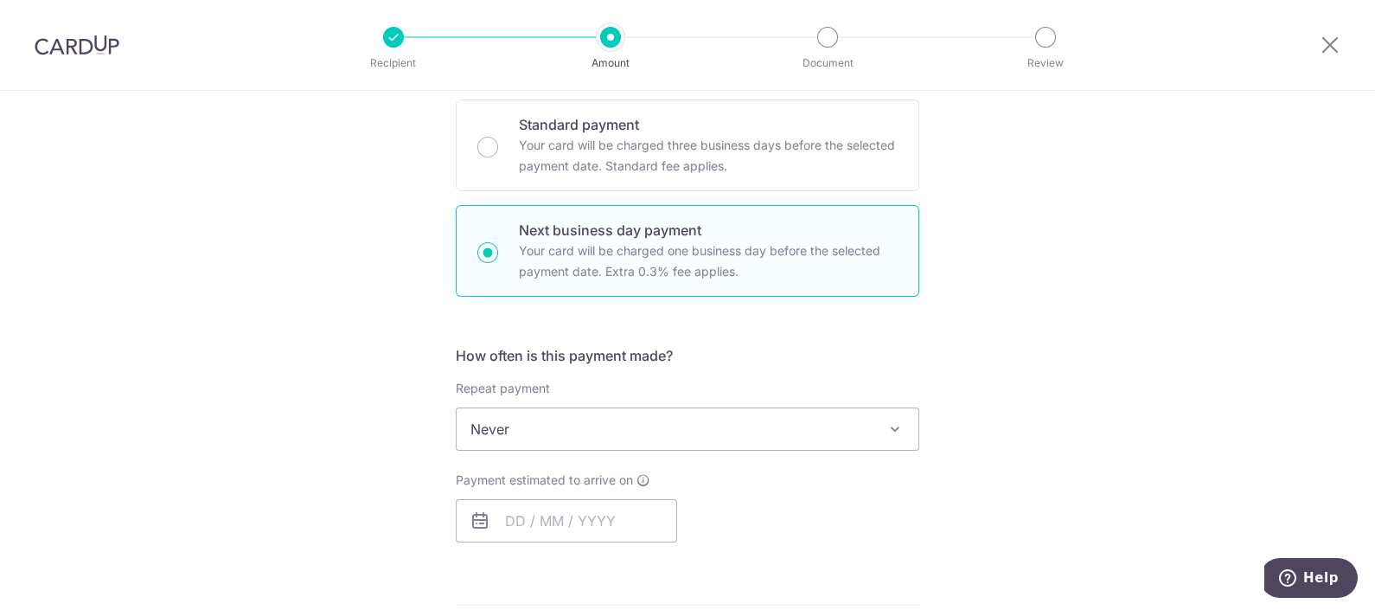
scroll to position [432, 0]
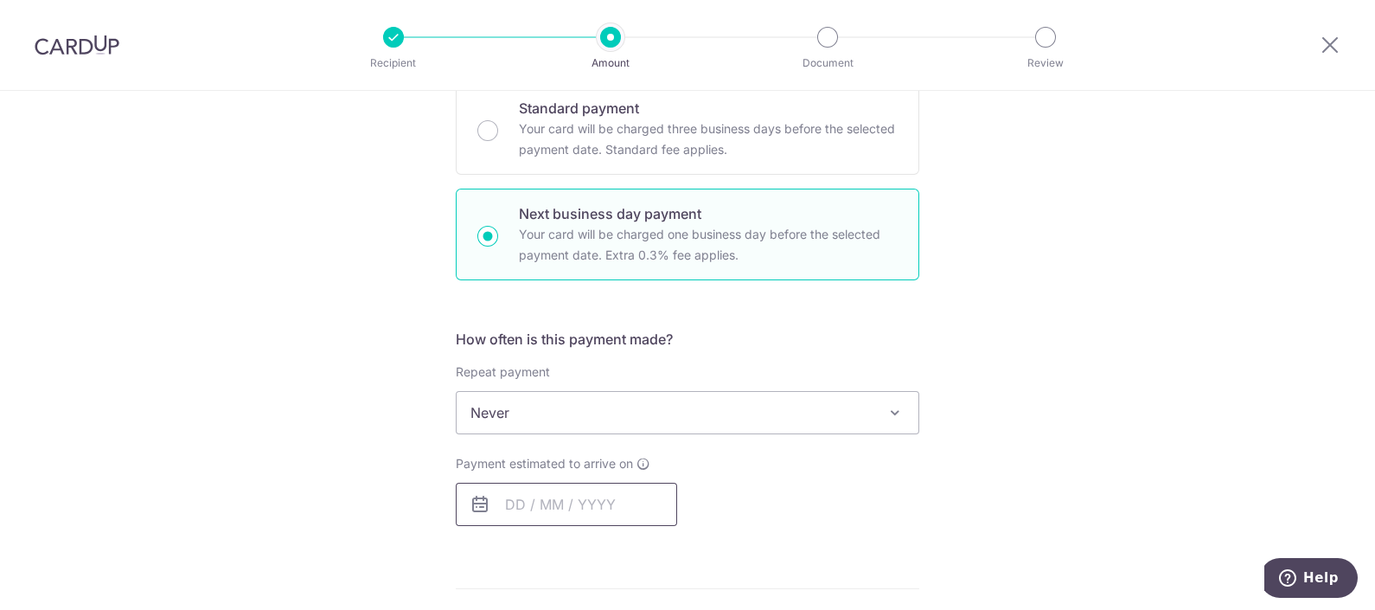
click at [559, 513] on input "text" at bounding box center [566, 504] width 221 height 43
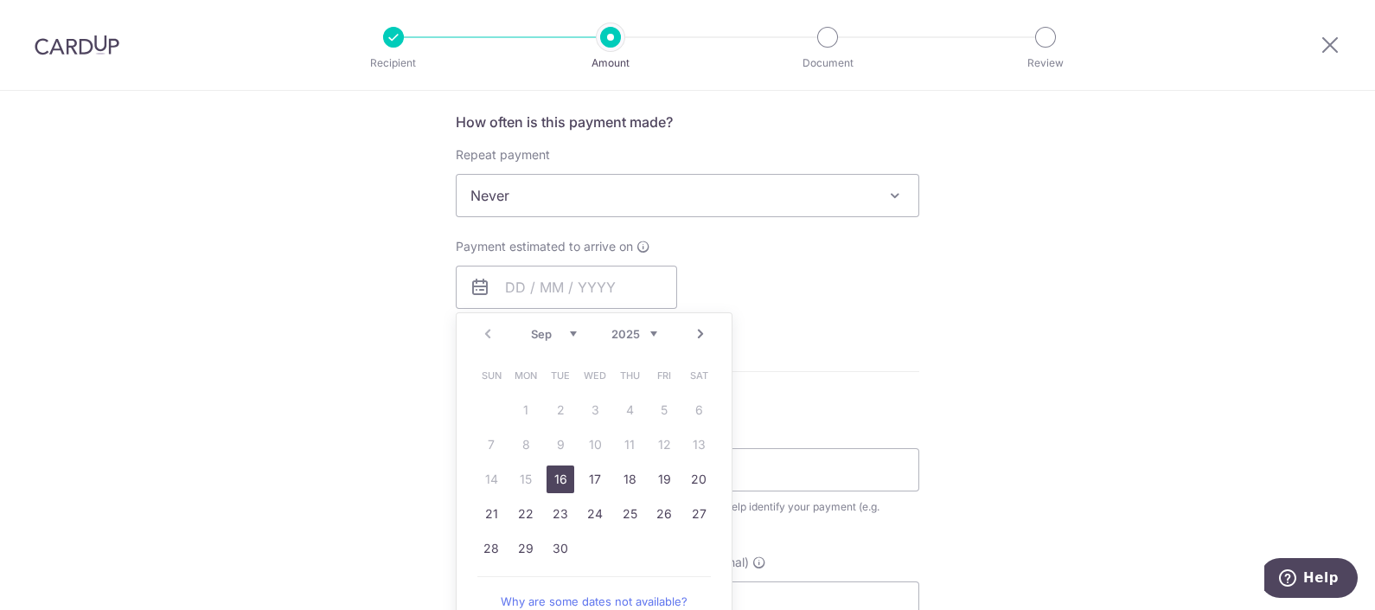
click at [549, 484] on link "16" at bounding box center [561, 479] width 28 height 28
type input "16/09/2025"
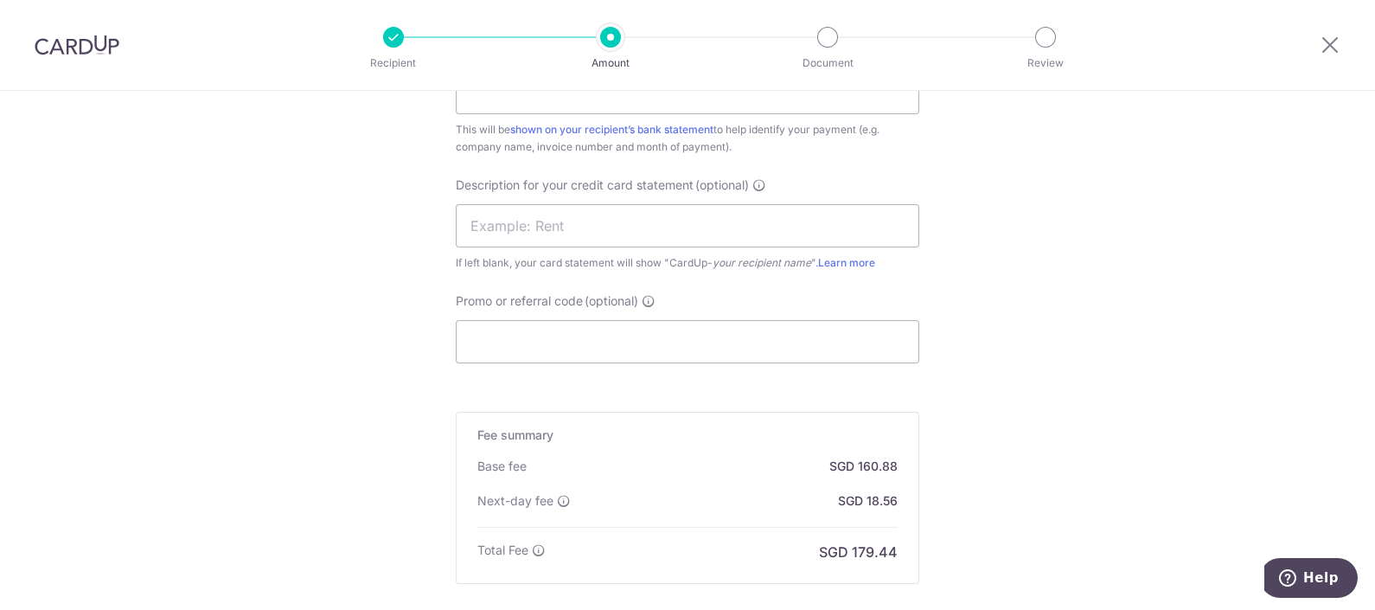
scroll to position [1189, 0]
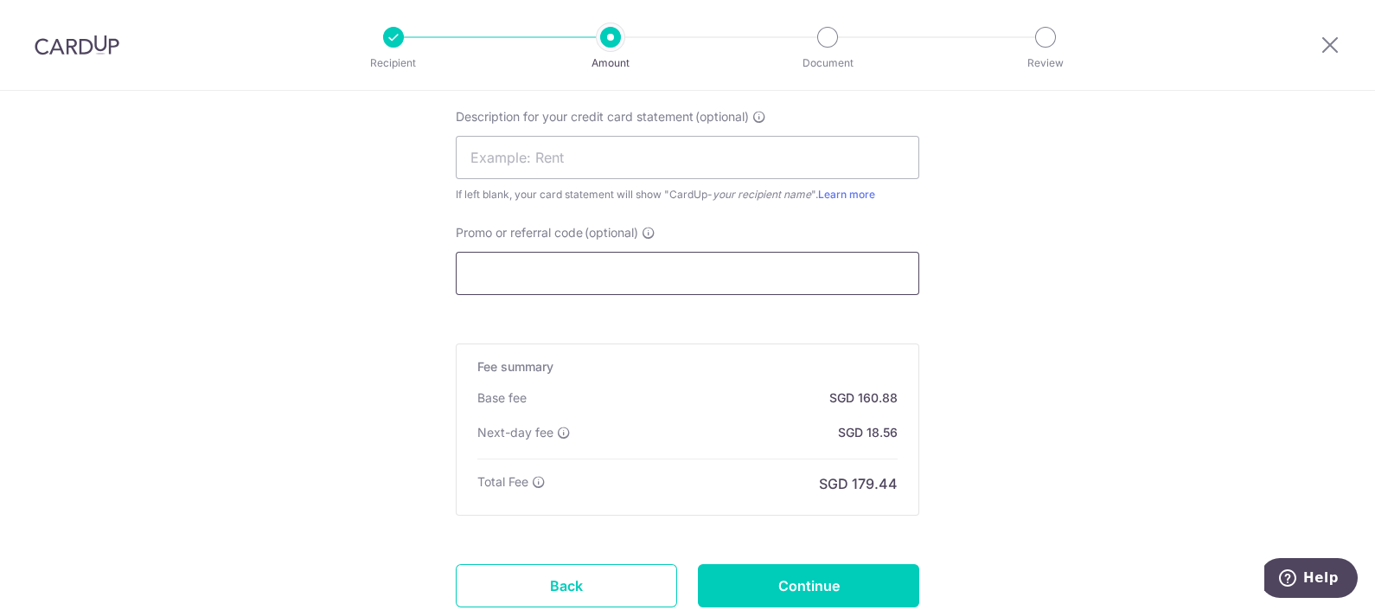
drag, startPoint x: 660, startPoint y: 225, endPoint x: 642, endPoint y: 253, distance: 33.8
click at [659, 228] on div "Promo or referral code (optional) The discounted fee will be shown on the revie…" at bounding box center [688, 259] width 464 height 71
click at [620, 281] on input "Promo or referral code (optional)" at bounding box center [688, 273] width 464 height 43
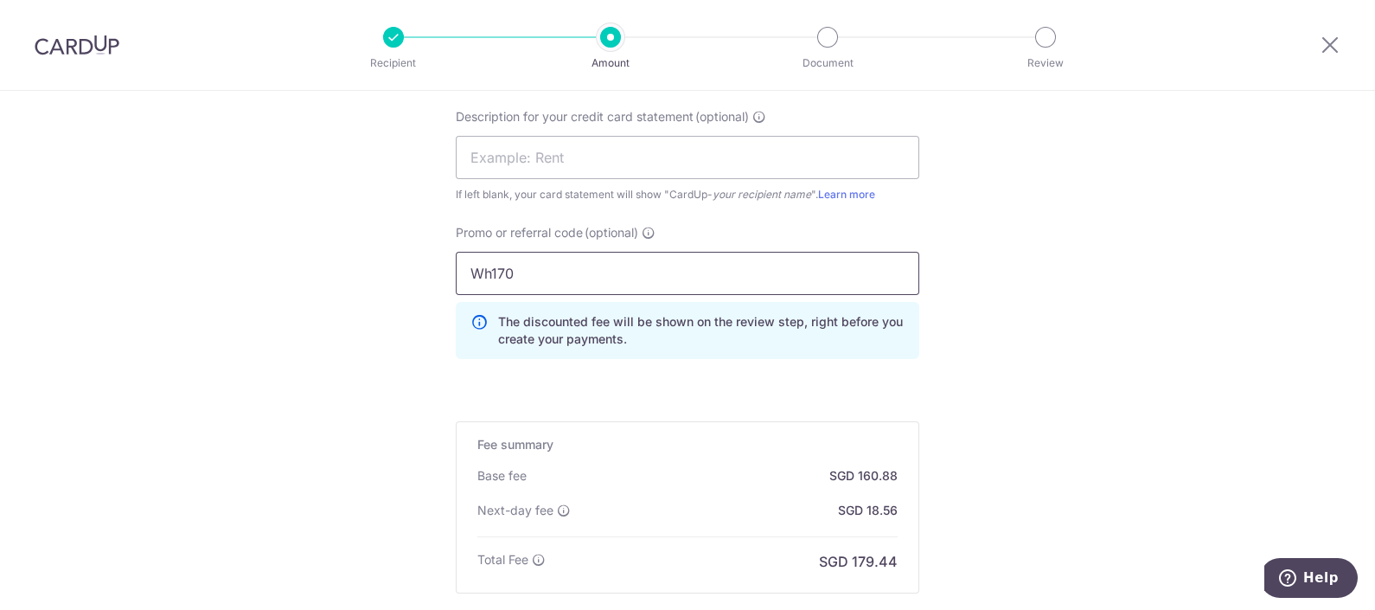
click at [482, 272] on input "Wh170" at bounding box center [688, 273] width 464 height 43
type input "WH170"
click at [625, 166] on input "text" at bounding box center [688, 157] width 464 height 43
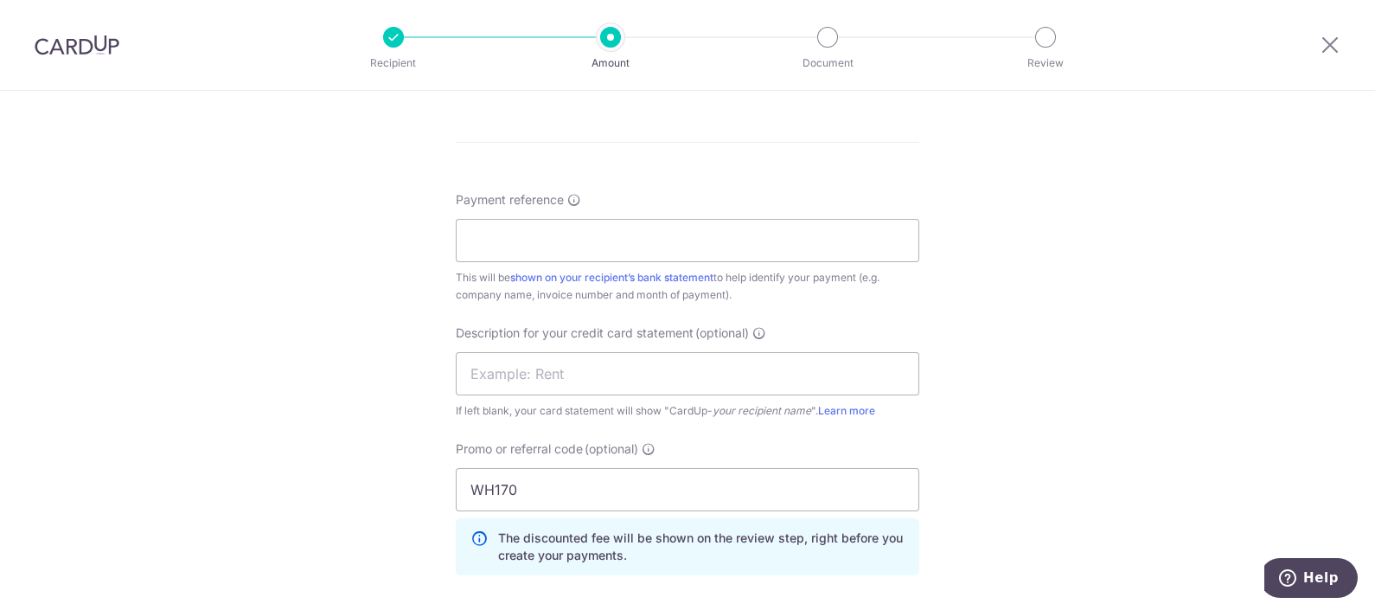
click at [1090, 274] on div "Tell us more about your payment Enter payment amount SGD 6,187.50 6187.50 GST (…" at bounding box center [687, 74] width 1375 height 1913
click at [780, 221] on input "Payment reference" at bounding box center [688, 240] width 464 height 43
paste input ": XWD/0031/2025"
drag, startPoint x: 474, startPoint y: 235, endPoint x: 497, endPoint y: 235, distance: 23.3
click at [474, 235] on input ": XWD/0031/2025" at bounding box center [688, 240] width 464 height 43
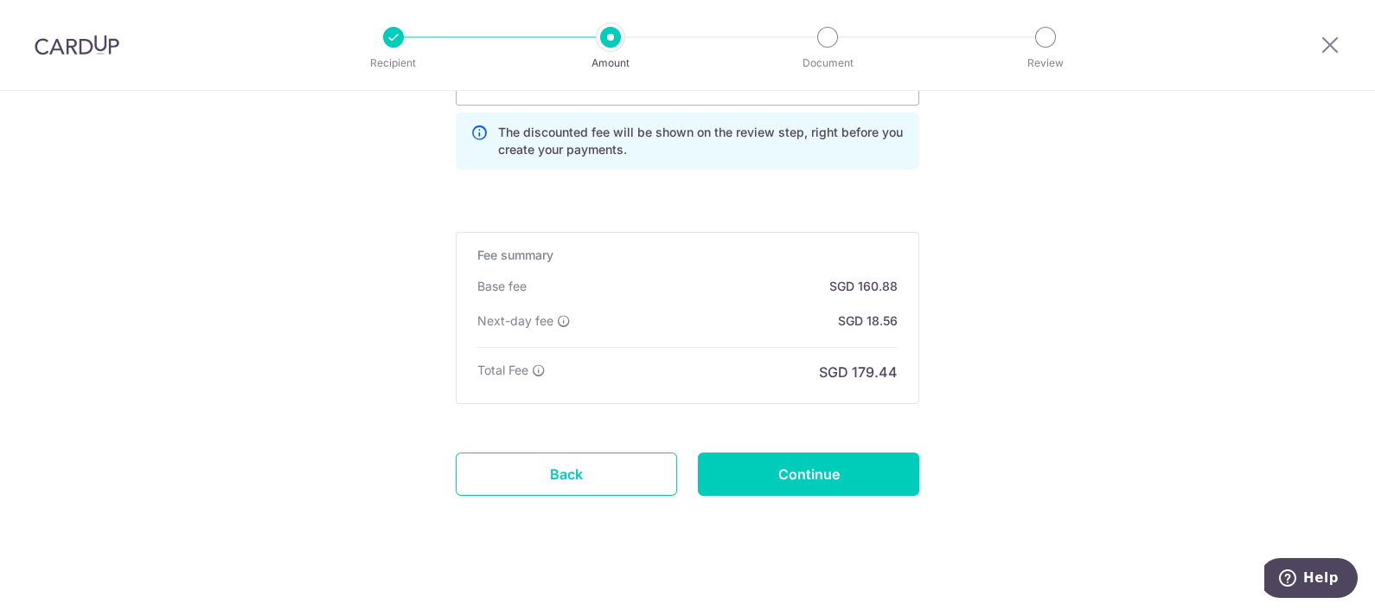
scroll to position [1391, 0]
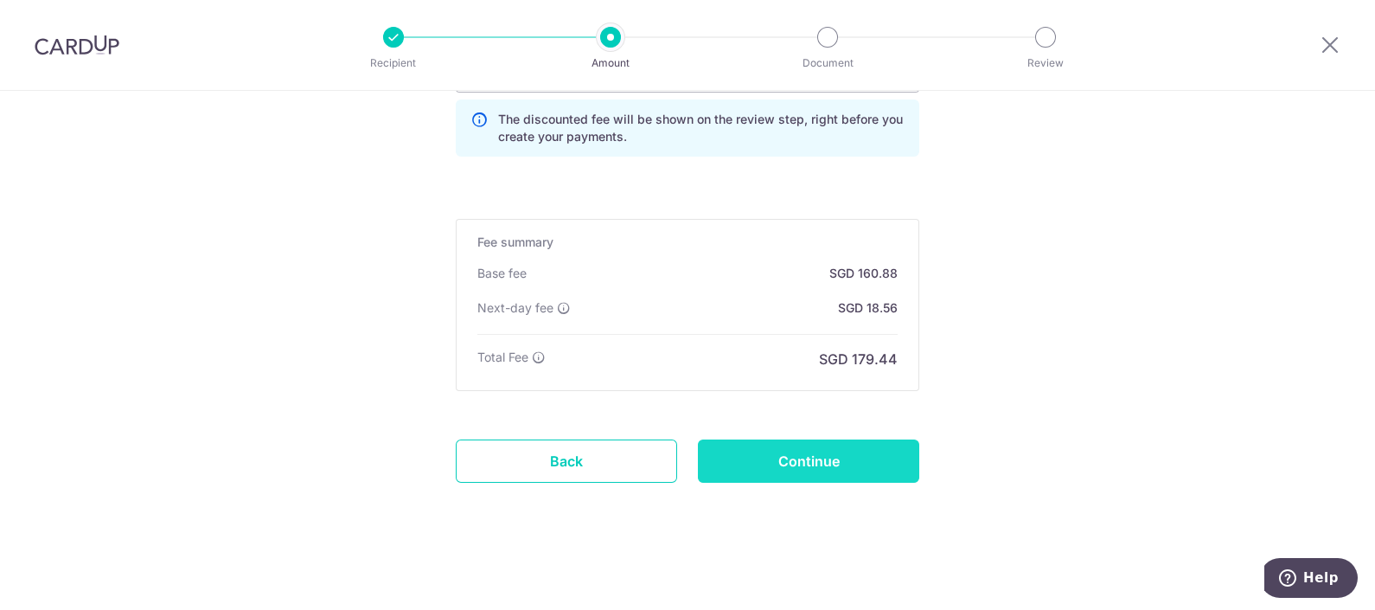
type input "XWD/0031/2025"
click at [872, 474] on input "Continue" at bounding box center [808, 460] width 221 height 43
type input "Create Schedule"
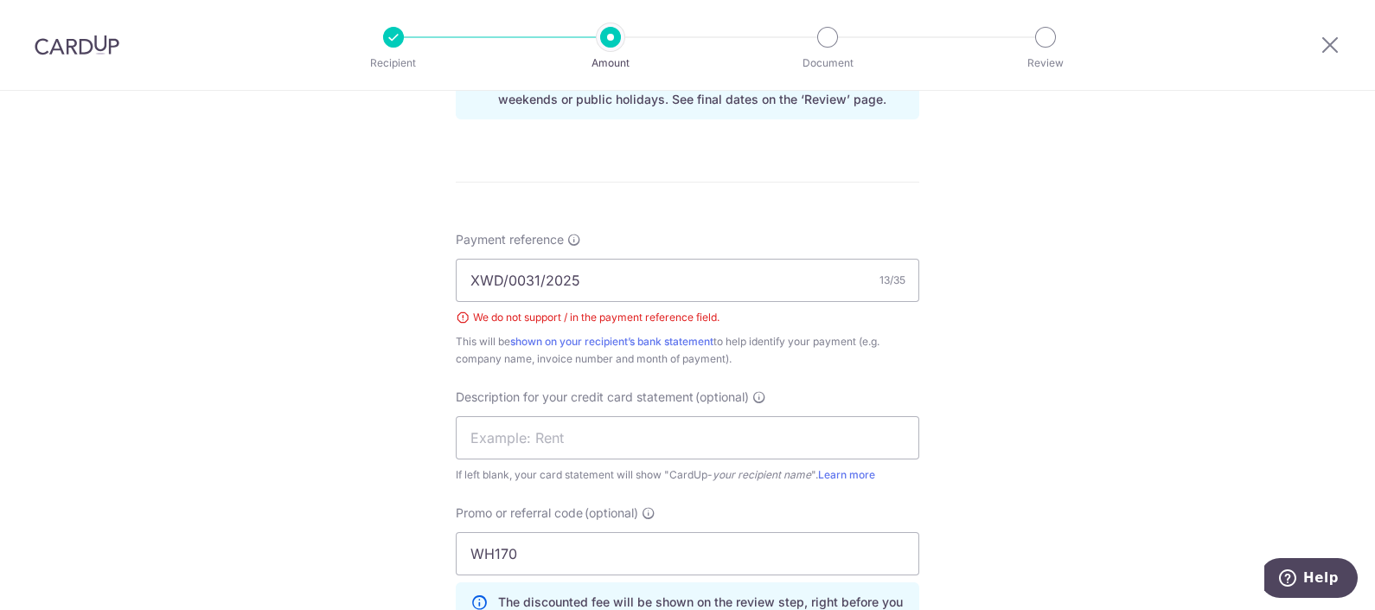
scroll to position [825, 0]
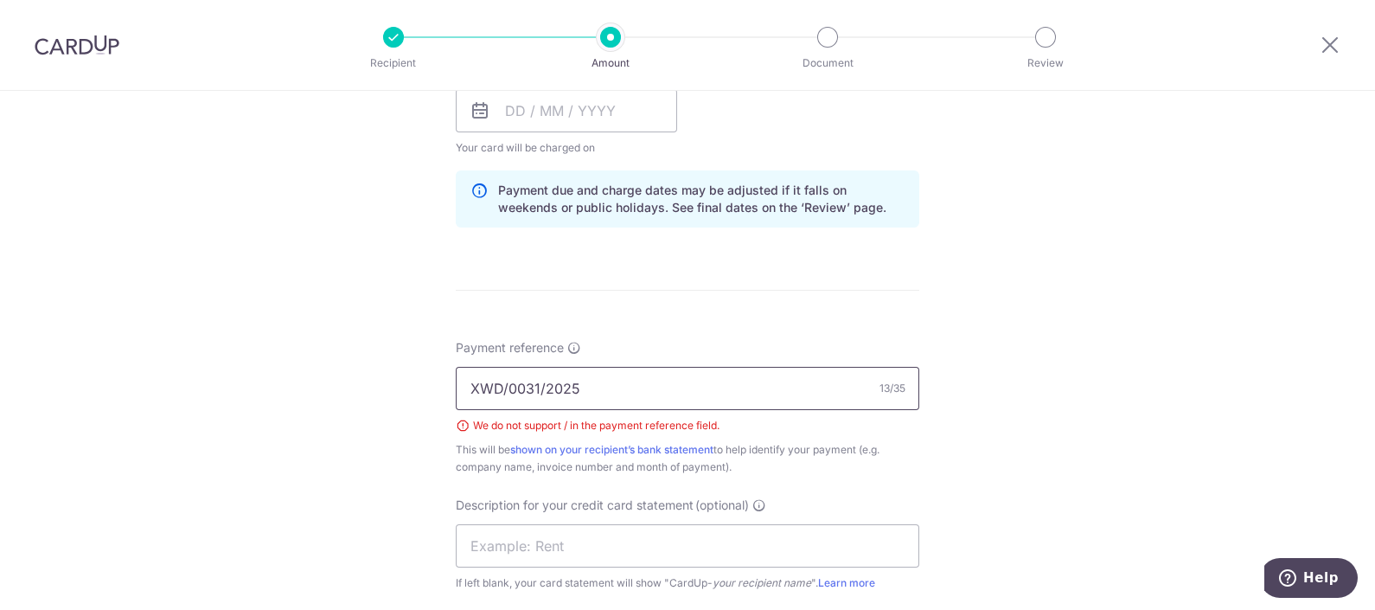
click at [540, 381] on input "XWD/0031/2025" at bounding box center [688, 388] width 464 height 43
click at [501, 383] on input "XWD/00312025" at bounding box center [688, 388] width 464 height 43
click at [1066, 389] on div "Tell us more about your payment Enter payment amount SGD 6,187.50 6187.50 GST (…" at bounding box center [687, 234] width 1375 height 1937
click at [464, 387] on input "XWD00312025" at bounding box center [688, 388] width 464 height 43
click at [567, 391] on input "XWD00312025" at bounding box center [688, 388] width 464 height 43
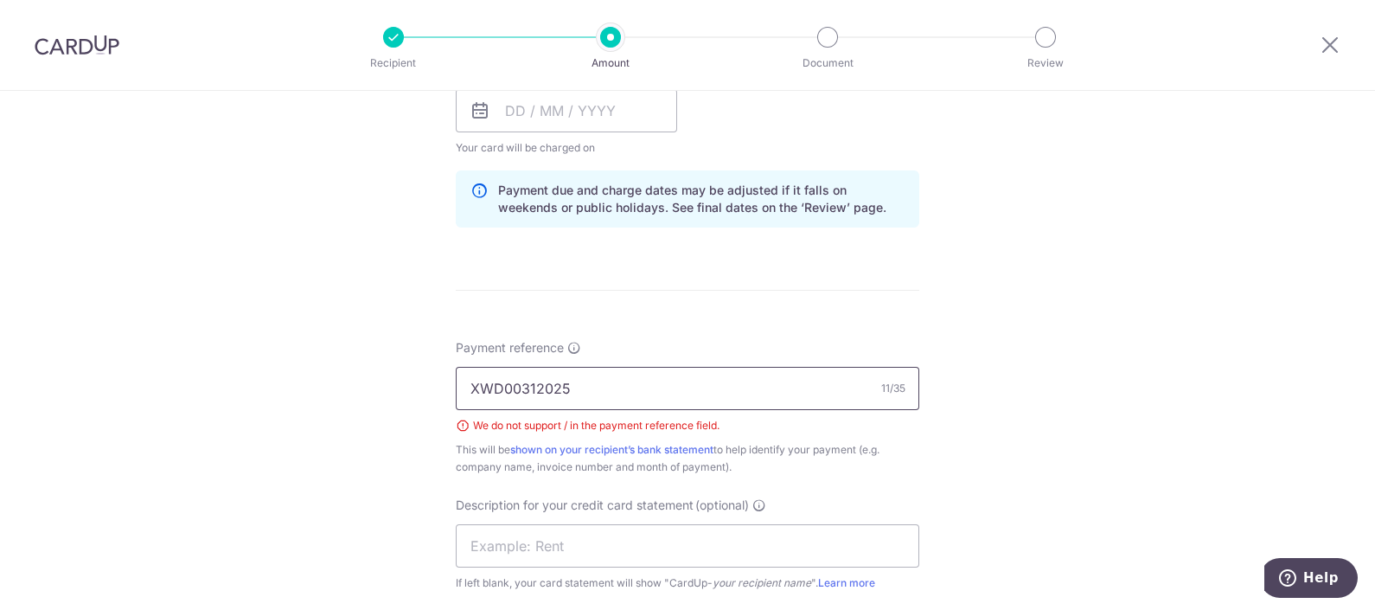
click at [496, 398] on input "XWD00312025" at bounding box center [688, 388] width 464 height 43
drag, startPoint x: 690, startPoint y: 396, endPoint x: 359, endPoint y: 386, distance: 331.4
click at [359, 386] on div "Tell us more about your payment Enter payment amount SGD 6,187.50 6187.50 GST (…" at bounding box center [687, 234] width 1375 height 1937
click at [1217, 335] on div "Tell us more about your payment Enter payment amount SGD 6,187.50 6187.50 GST (…" at bounding box center [687, 234] width 1375 height 1937
click at [1042, 360] on div "Tell us more about your payment Enter payment amount SGD 6,187.50 6187.50 GST (…" at bounding box center [687, 234] width 1375 height 1937
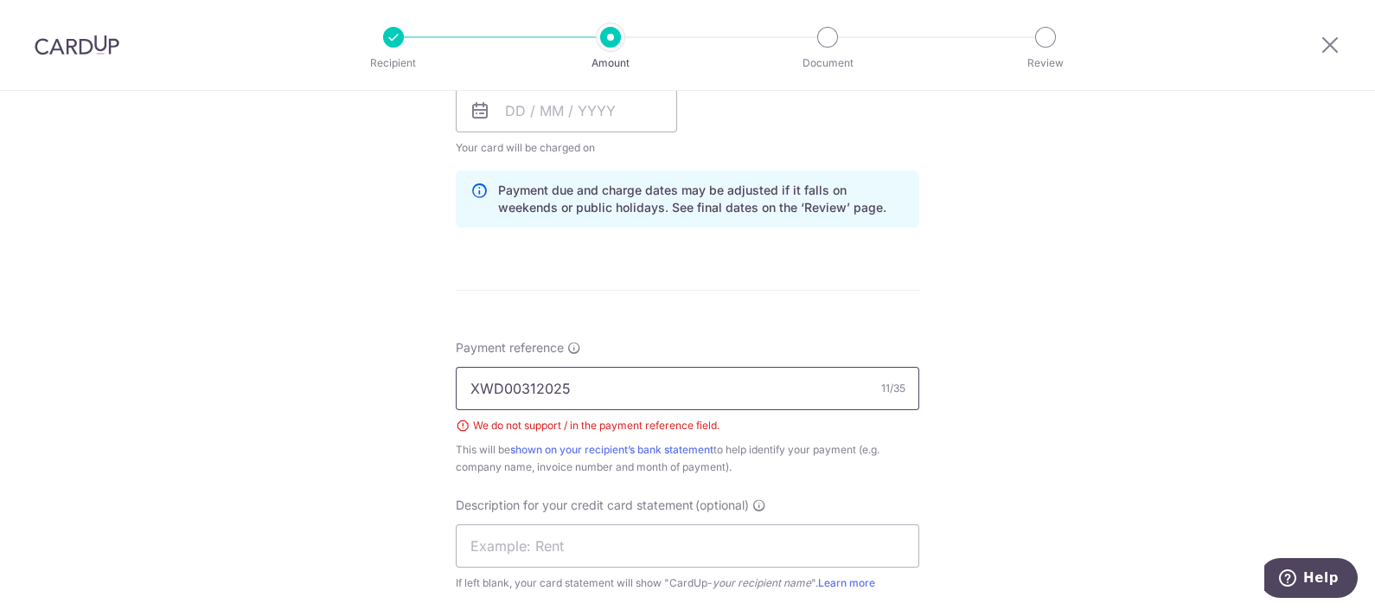
click at [632, 382] on input "XWD00312025" at bounding box center [688, 388] width 464 height 43
drag, startPoint x: 495, startPoint y: 386, endPoint x: 189, endPoint y: 358, distance: 306.5
click at [251, 371] on div "Tell us more about your payment Enter payment amount SGD 6,187.50 6187.50 GST (…" at bounding box center [687, 234] width 1375 height 1937
click at [623, 406] on input "00312025" at bounding box center [688, 388] width 464 height 43
type input "00312025"
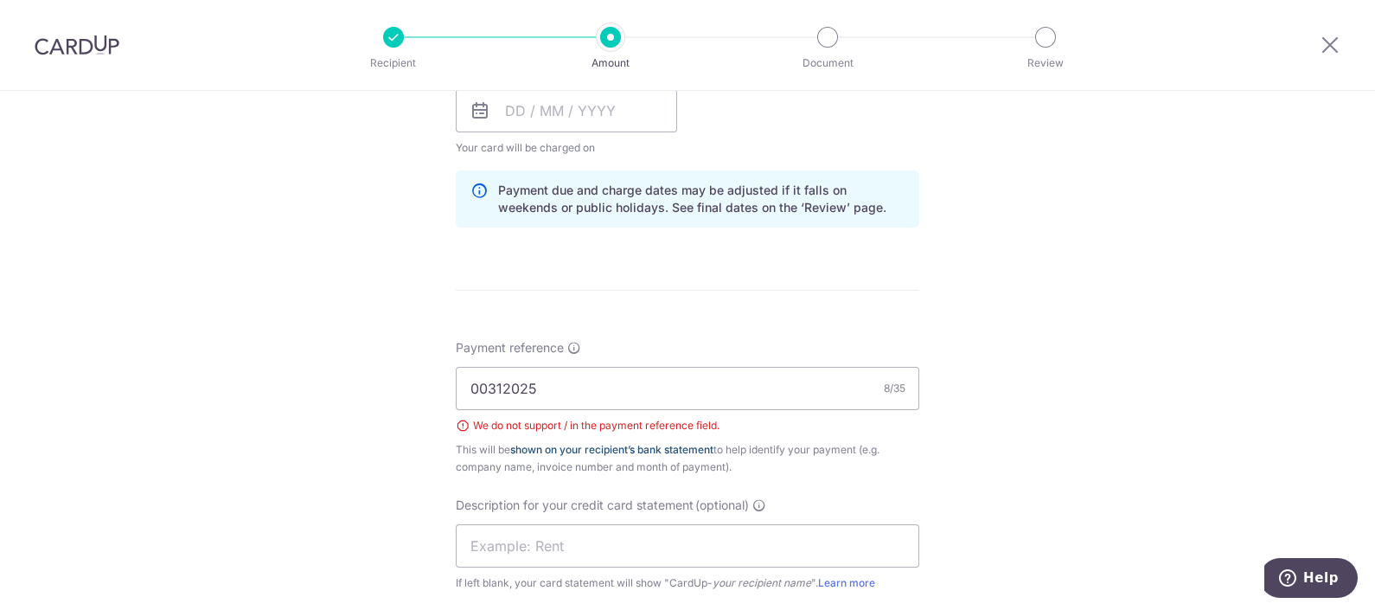
click at [644, 450] on link "shown on your recipient’s bank statement" at bounding box center [611, 449] width 203 height 13
click at [541, 393] on input "00312025" at bounding box center [688, 388] width 464 height 43
drag, startPoint x: 463, startPoint y: 385, endPoint x: 664, endPoint y: 381, distance: 201.5
click at [664, 381] on input "00312025" at bounding box center [688, 388] width 464 height 43
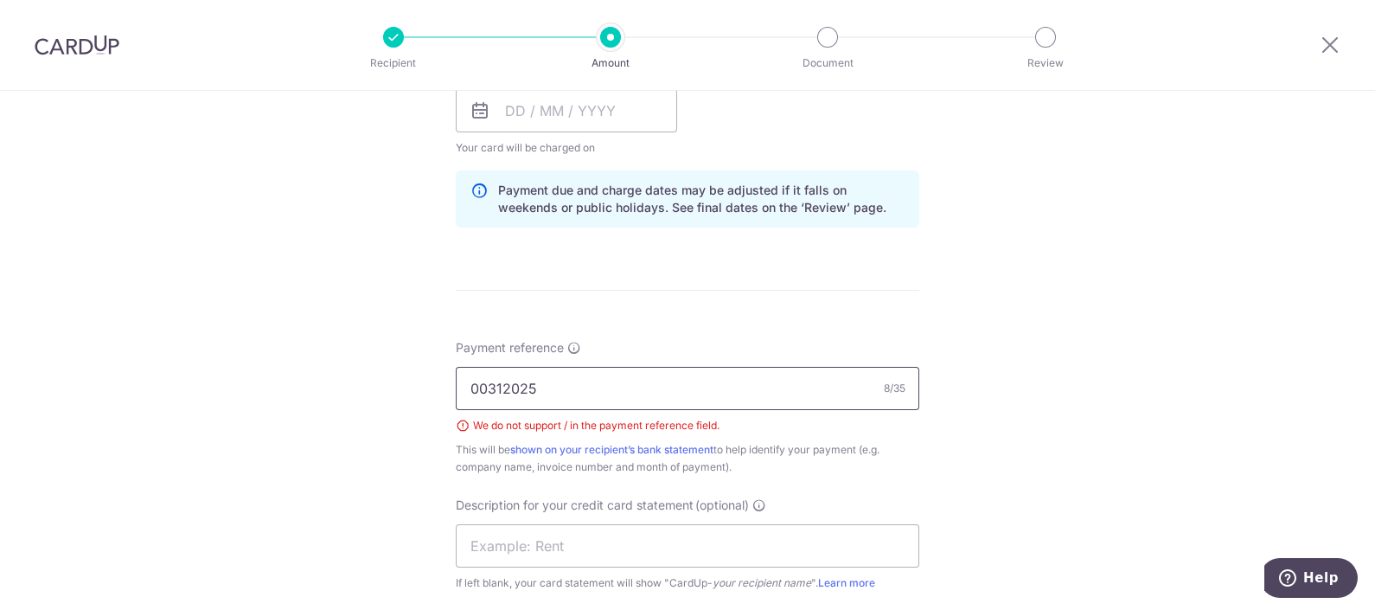
click at [497, 376] on input "00312025" at bounding box center [688, 388] width 464 height 43
drag, startPoint x: 563, startPoint y: 382, endPoint x: 0, endPoint y: 355, distance: 563.7
click at [208, 379] on div "Tell us more about your payment Enter payment amount SGD 6,187.50 6187.50 GST (…" at bounding box center [687, 234] width 1375 height 1937
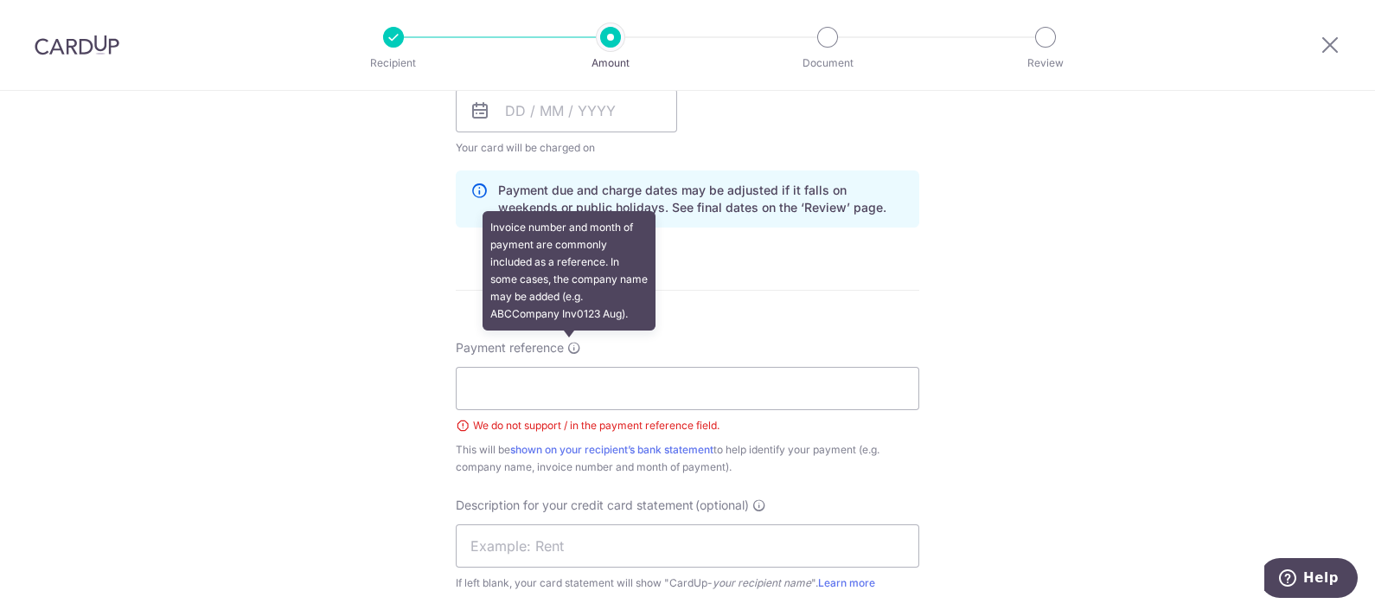
click at [567, 342] on icon at bounding box center [574, 348] width 14 height 14
click at [562, 367] on input "Payment reference Invoice number and month of payment are commonly included as …" at bounding box center [688, 388] width 464 height 43
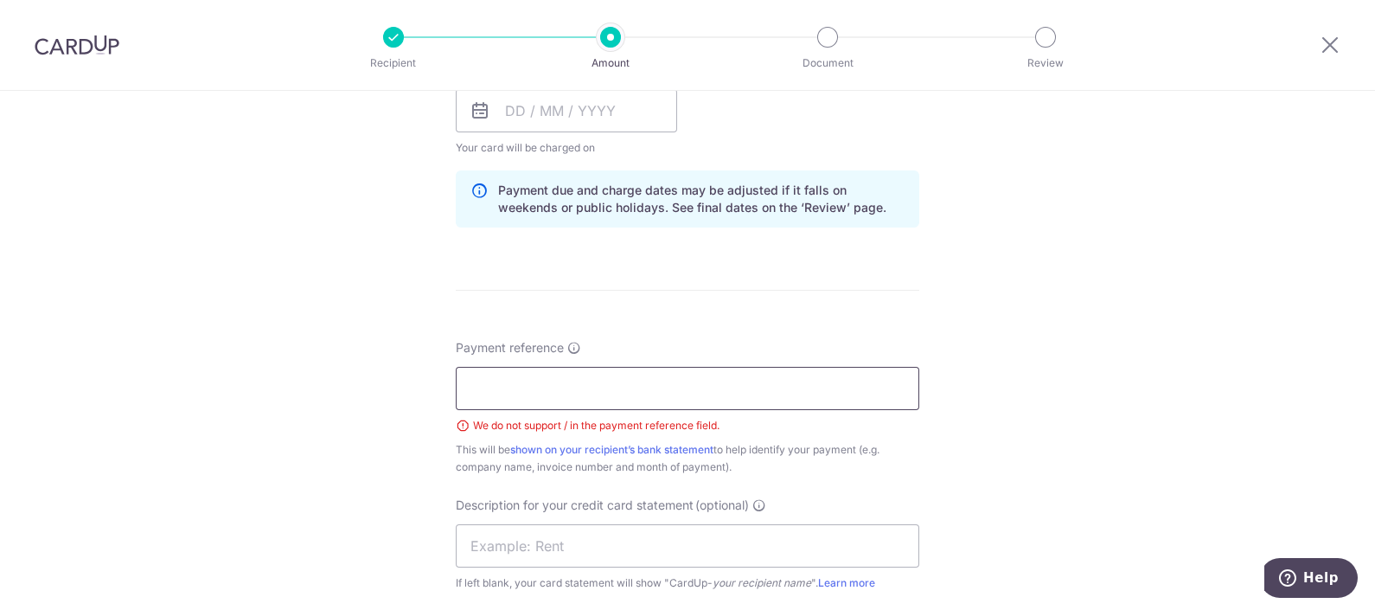
click at [555, 377] on input "Payment reference" at bounding box center [688, 388] width 464 height 43
paste input "XWD/0031/2025"
click at [1072, 408] on div "Tell us more about your payment Enter payment amount SGD 6,187.50 6187.50 GST (…" at bounding box center [687, 234] width 1375 height 1937
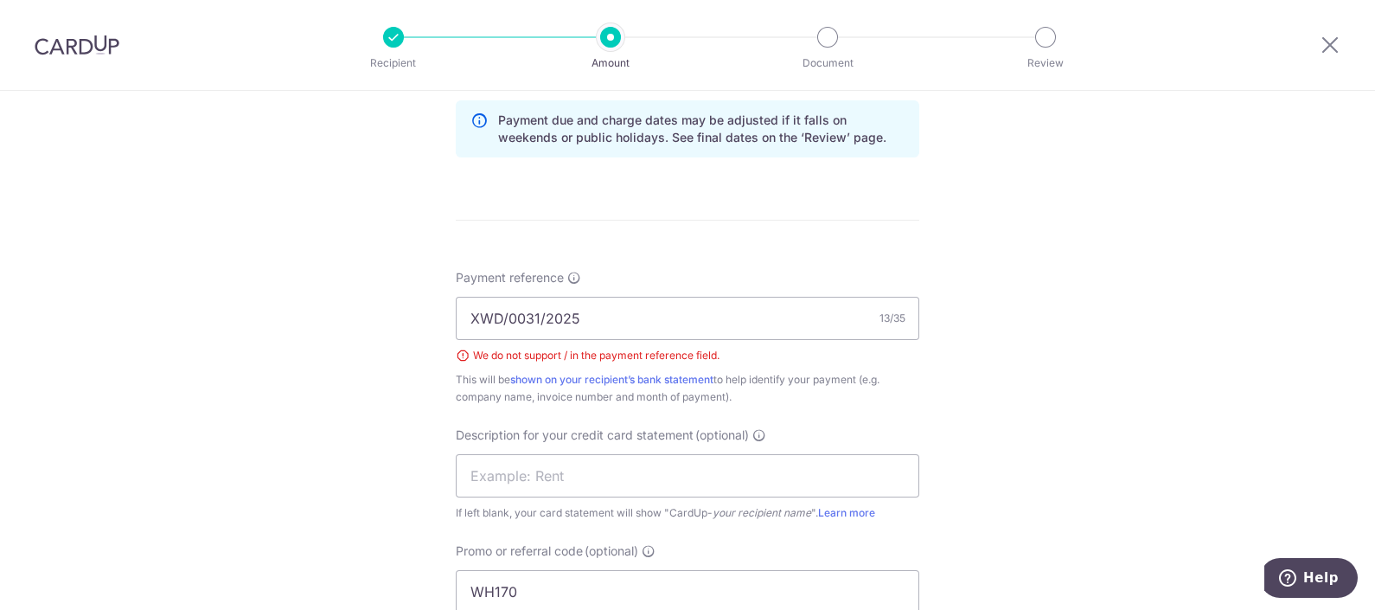
scroll to position [717, 0]
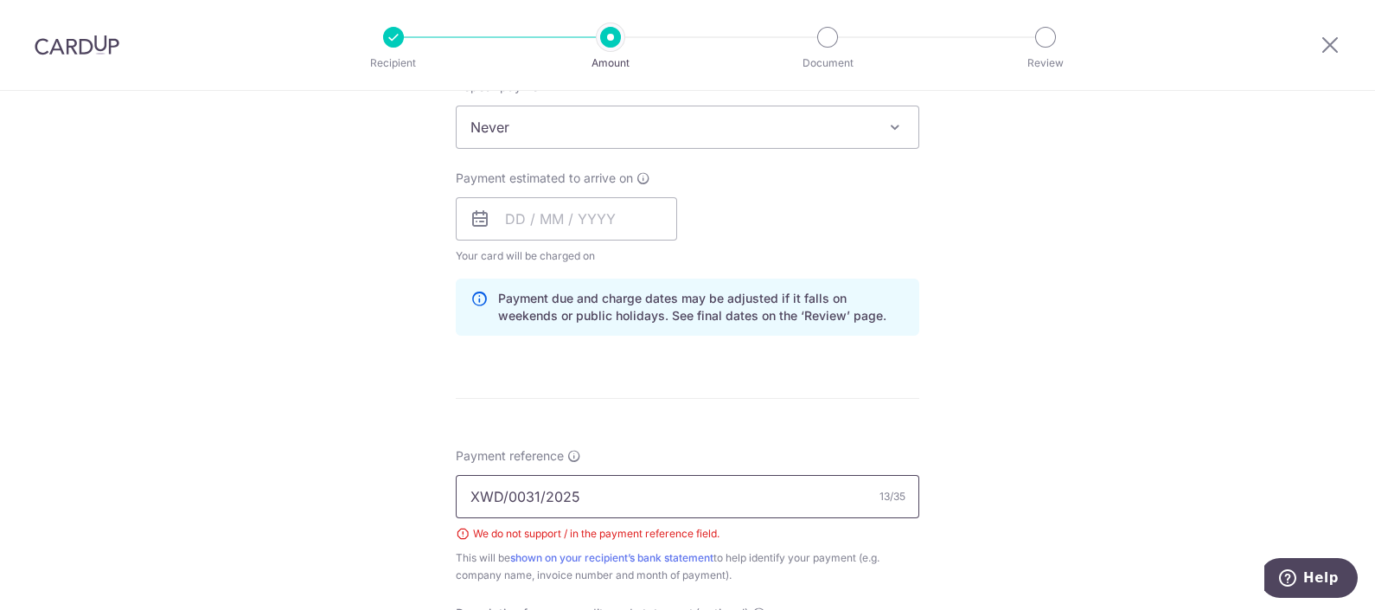
click at [539, 486] on input "XWD/0031/2025" at bounding box center [688, 496] width 464 height 43
click at [503, 487] on input "XWD/00312025" at bounding box center [688, 496] width 464 height 43
type input "XWD00312025"
click at [977, 412] on div "Tell us more about your payment Enter payment amount SGD 6,187.50 6187.50 GST (…" at bounding box center [687, 342] width 1375 height 1937
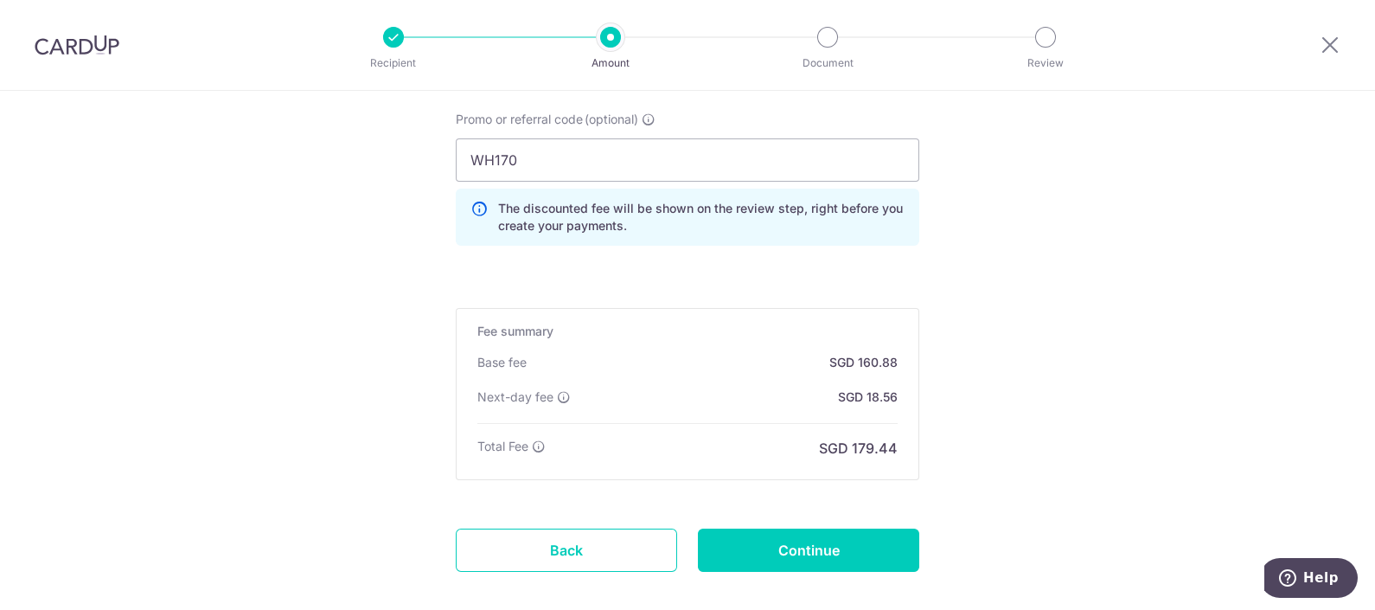
scroll to position [1415, 0]
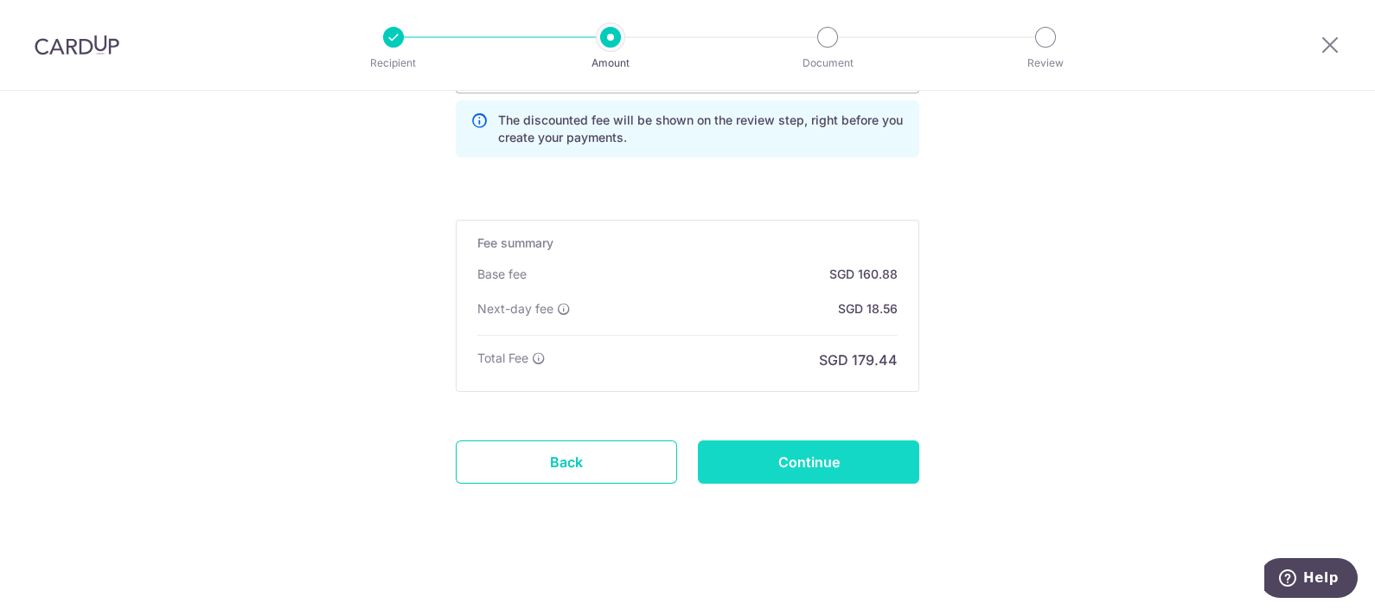
click at [811, 471] on input "Continue" at bounding box center [808, 461] width 221 height 43
type input "Create Schedule"
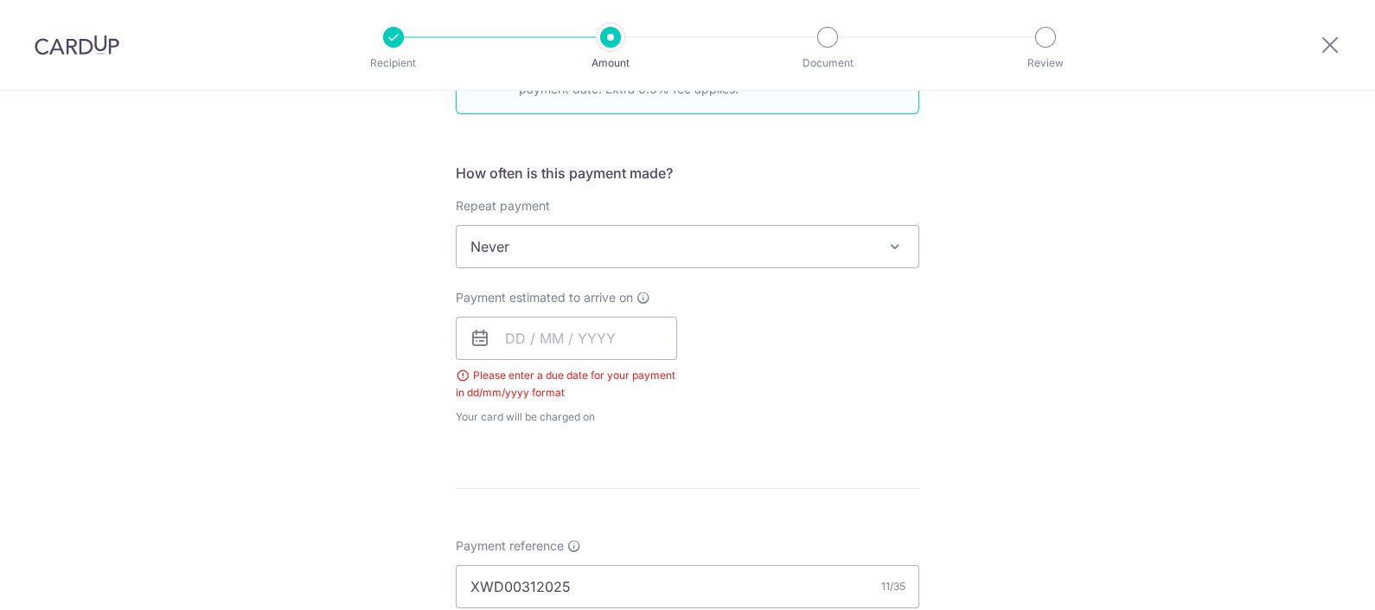
scroll to position [548, 0]
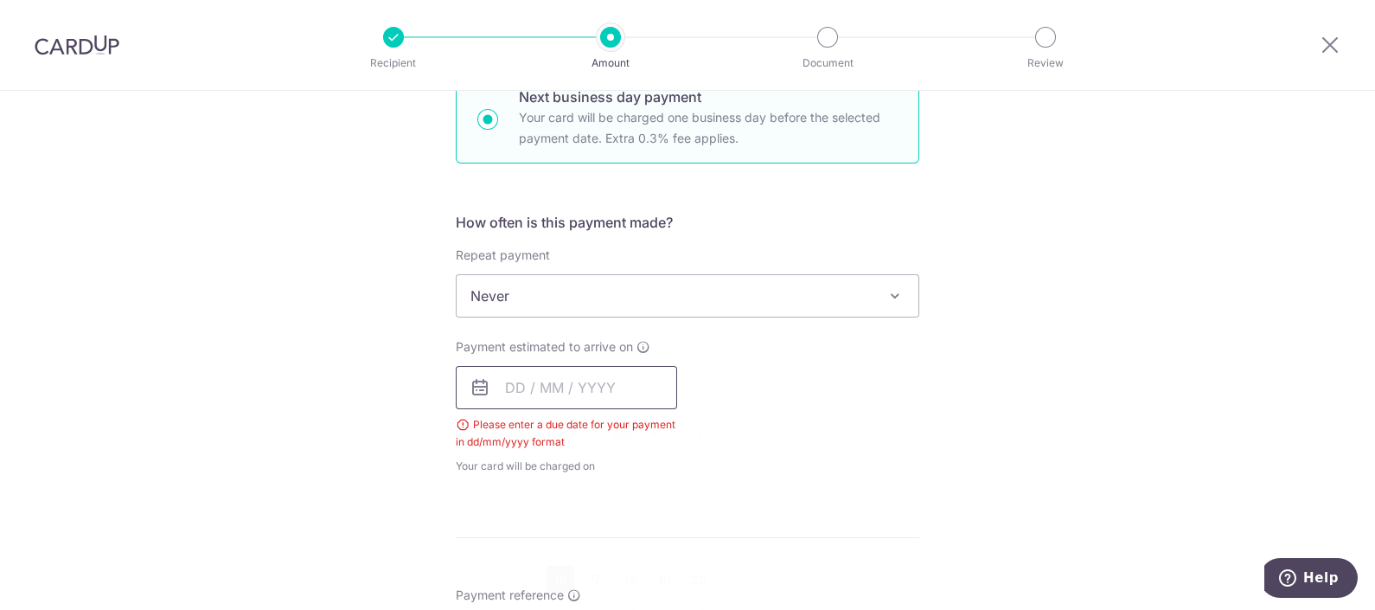
click at [599, 384] on input "text" at bounding box center [566, 387] width 221 height 43
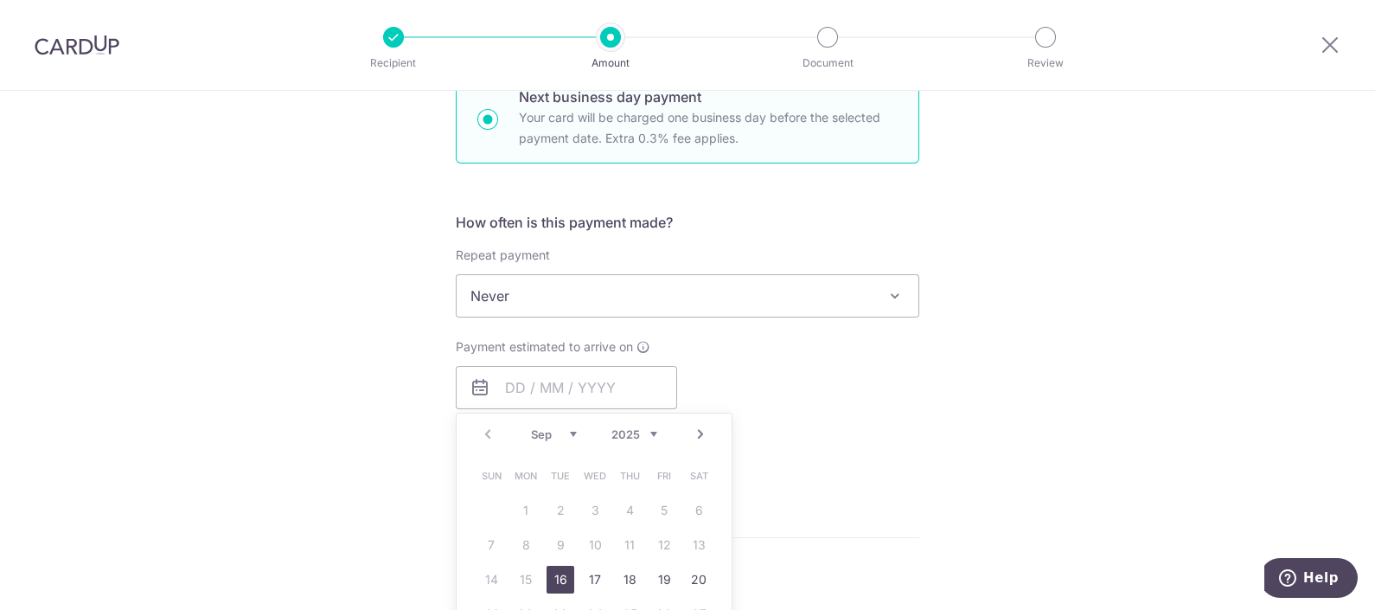
click at [553, 571] on link "16" at bounding box center [561, 580] width 28 height 28
type input "16/09/2025"
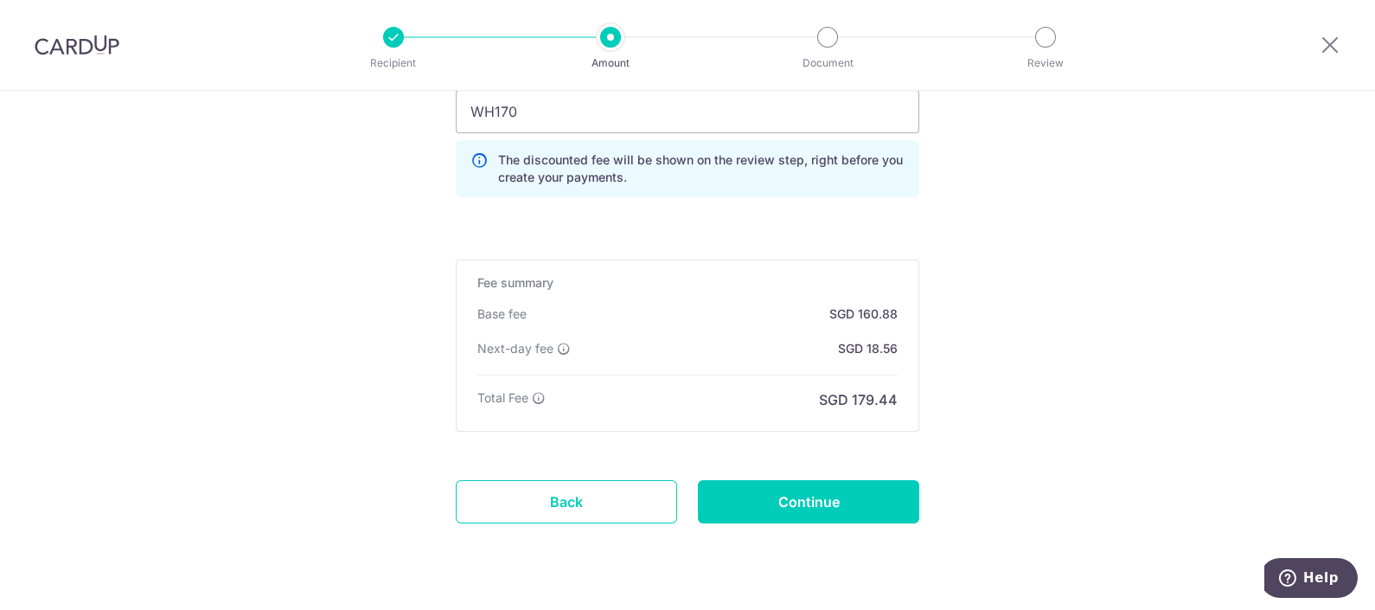
scroll to position [1391, 0]
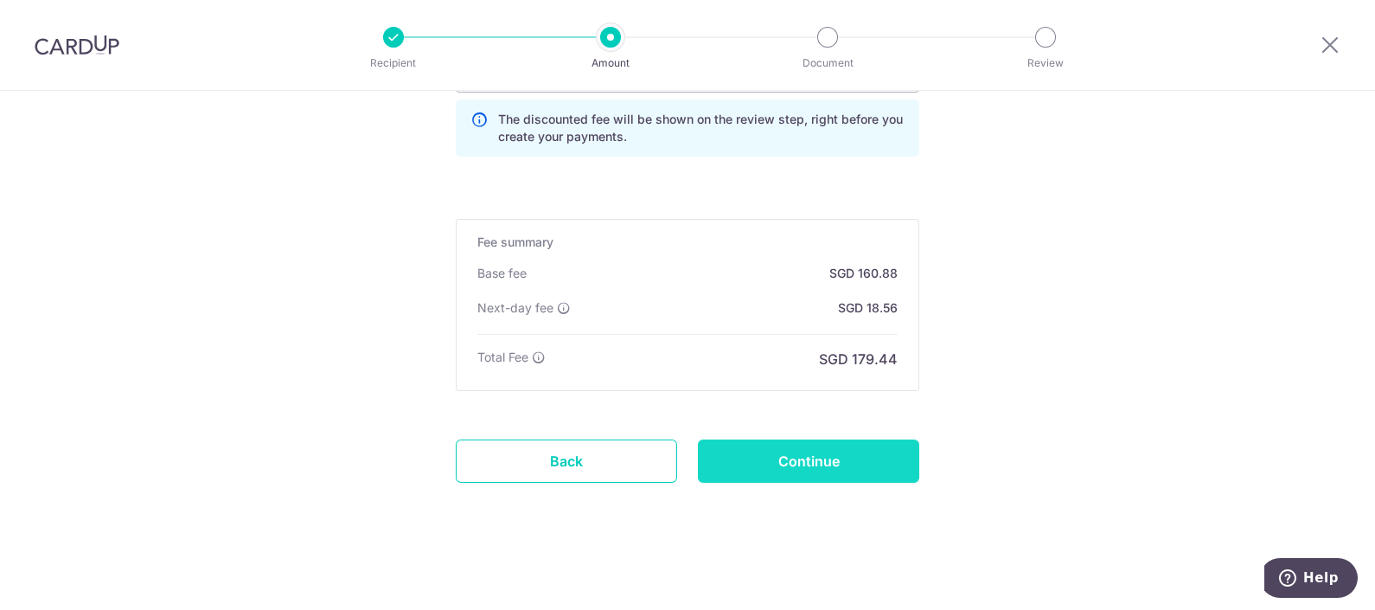
click at [860, 466] on input "Continue" at bounding box center [808, 460] width 221 height 43
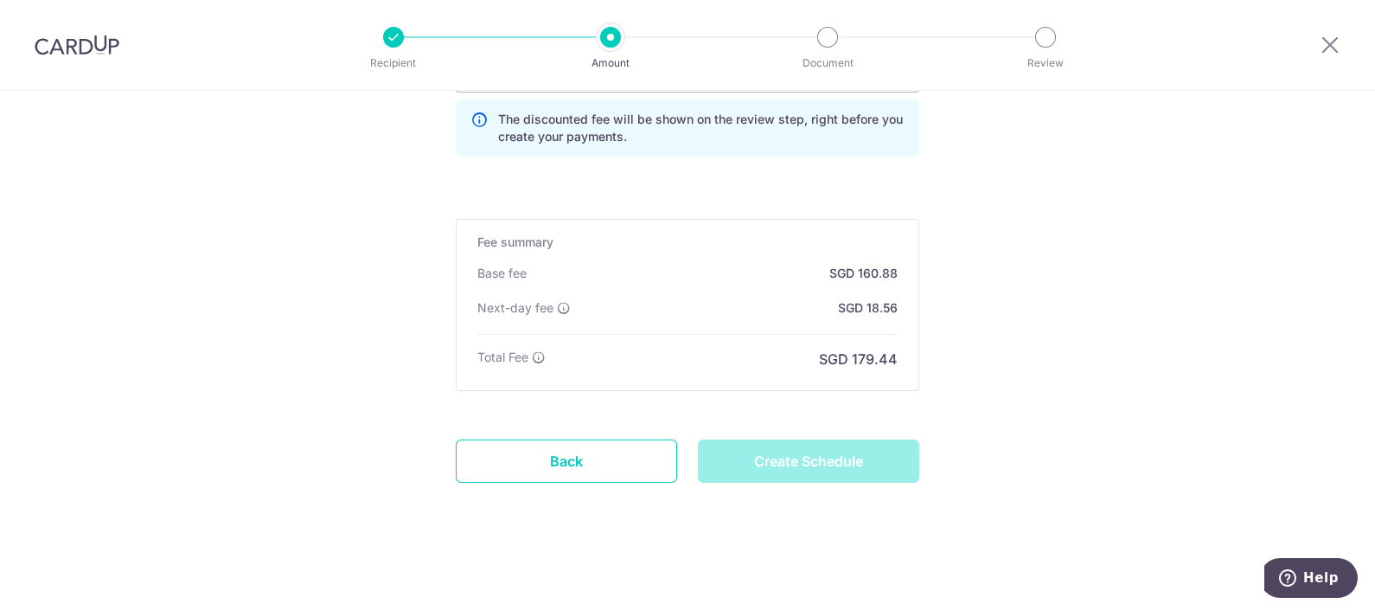
type input "Create Schedule"
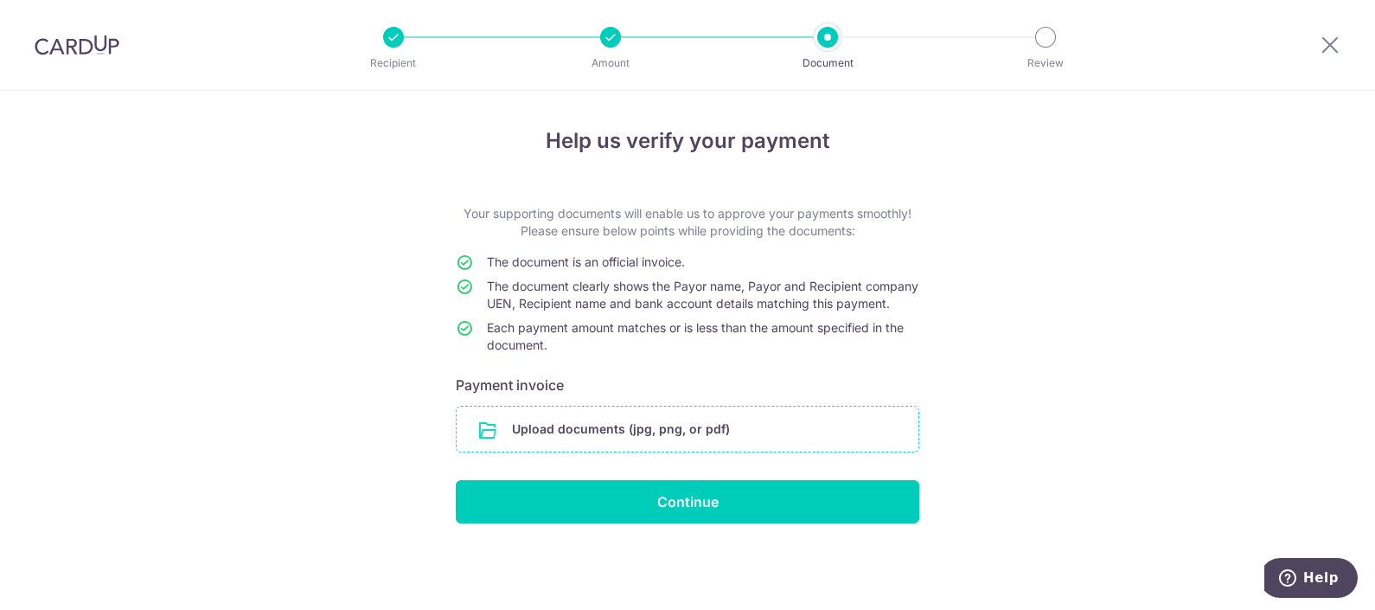
click at [656, 435] on input "file" at bounding box center [688, 428] width 462 height 45
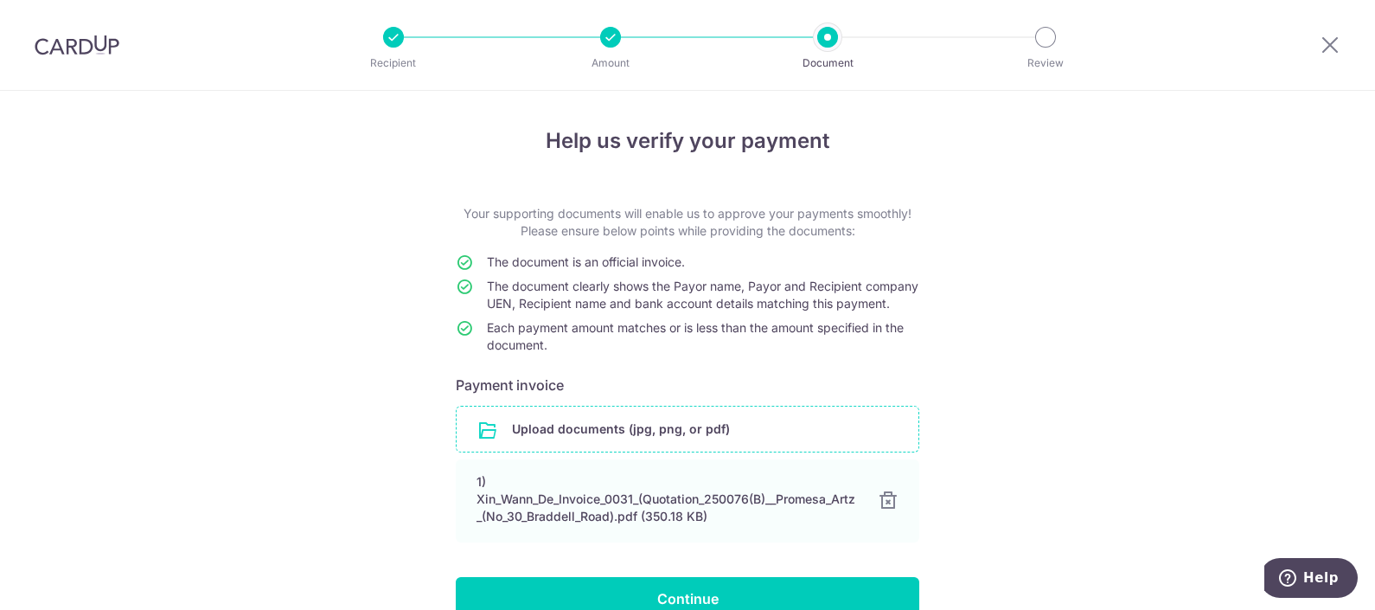
scroll to position [107, 0]
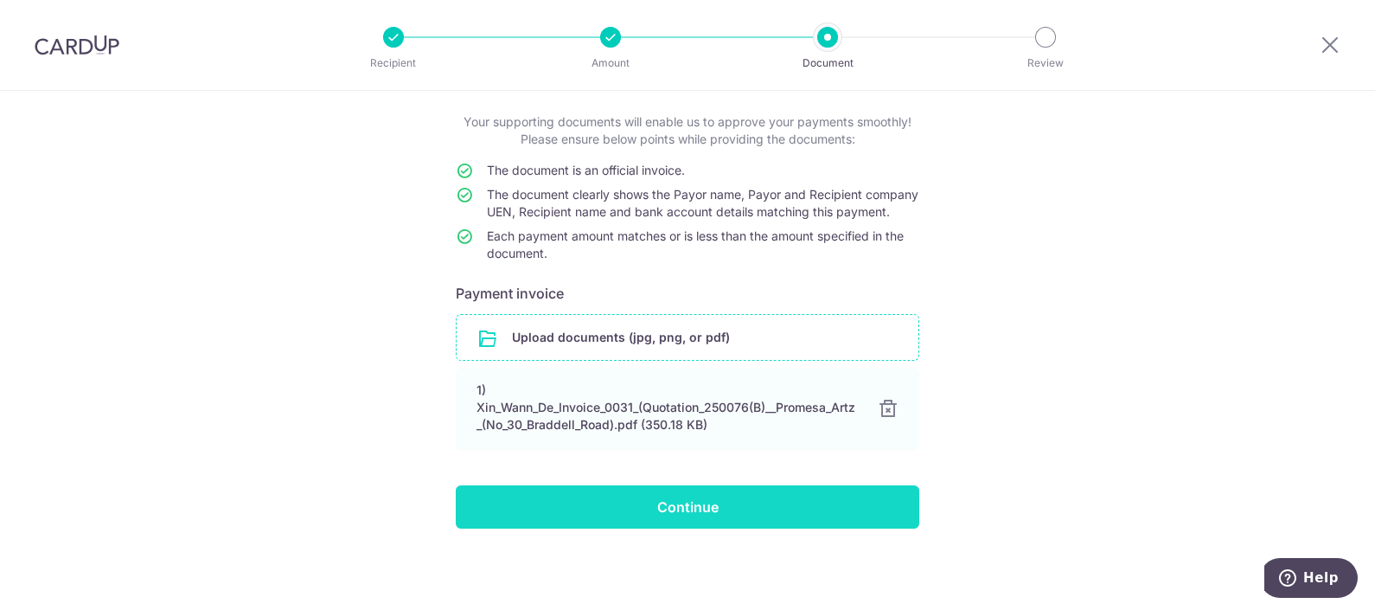
click at [709, 512] on input "Continue" at bounding box center [688, 506] width 464 height 43
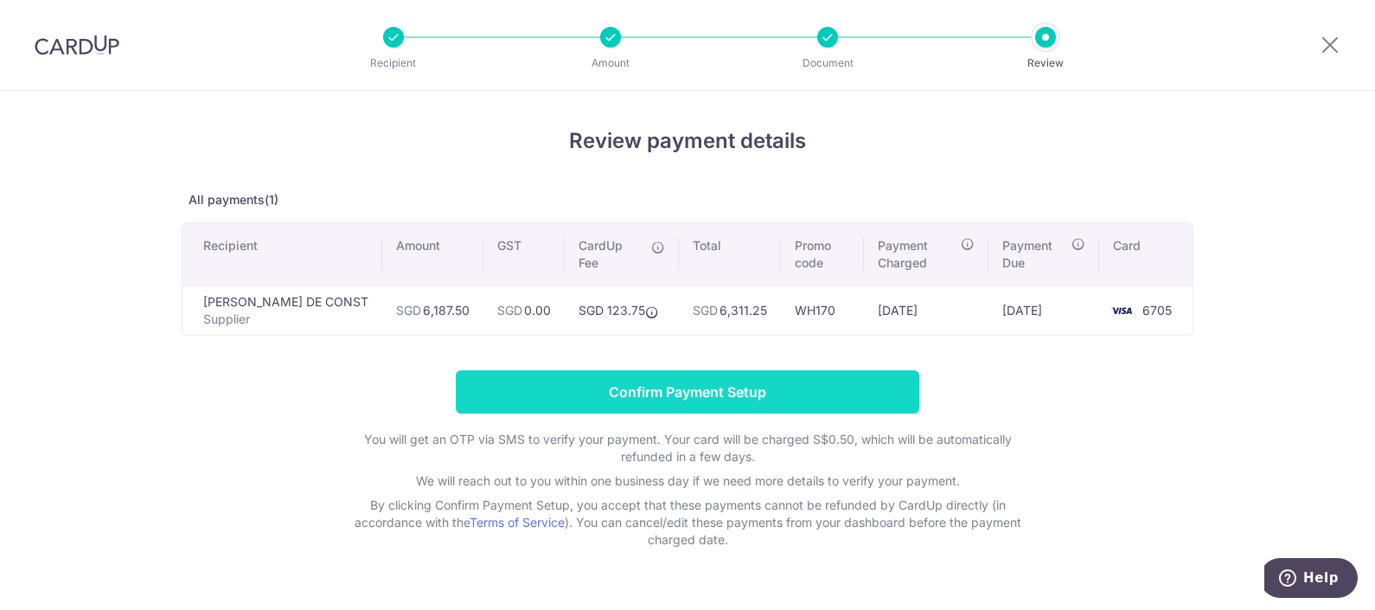
click at [828, 397] on input "Confirm Payment Setup" at bounding box center [688, 391] width 464 height 43
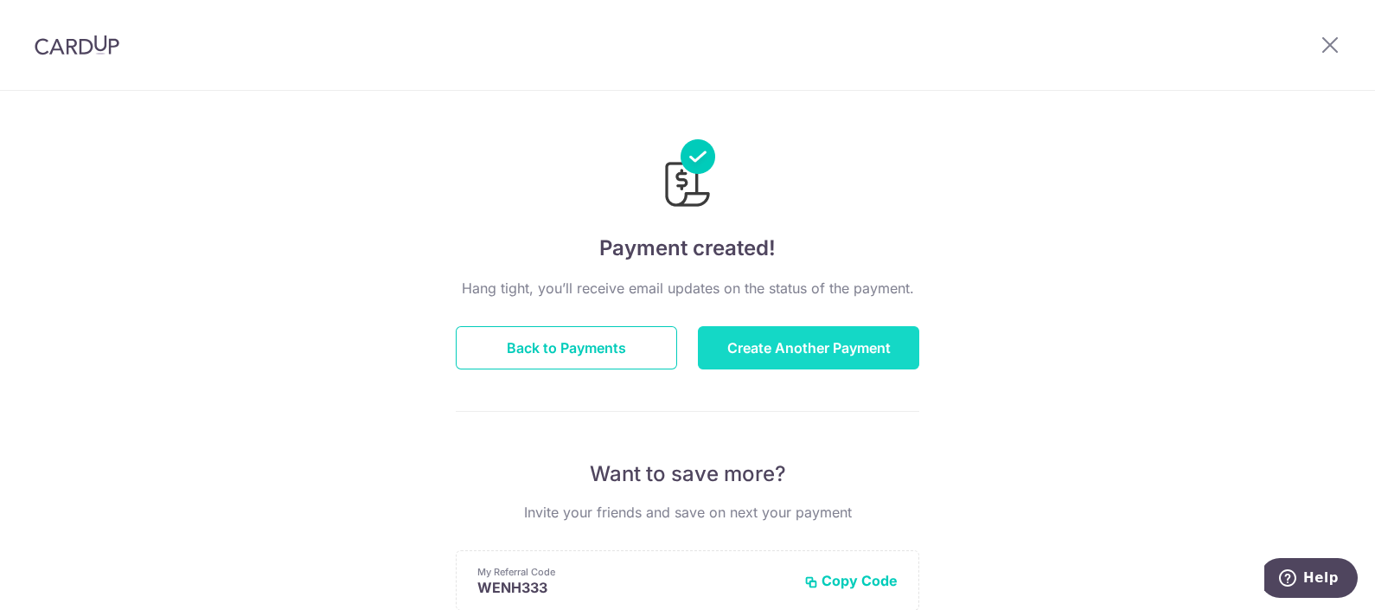
click at [755, 349] on button "Create Another Payment" at bounding box center [808, 347] width 221 height 43
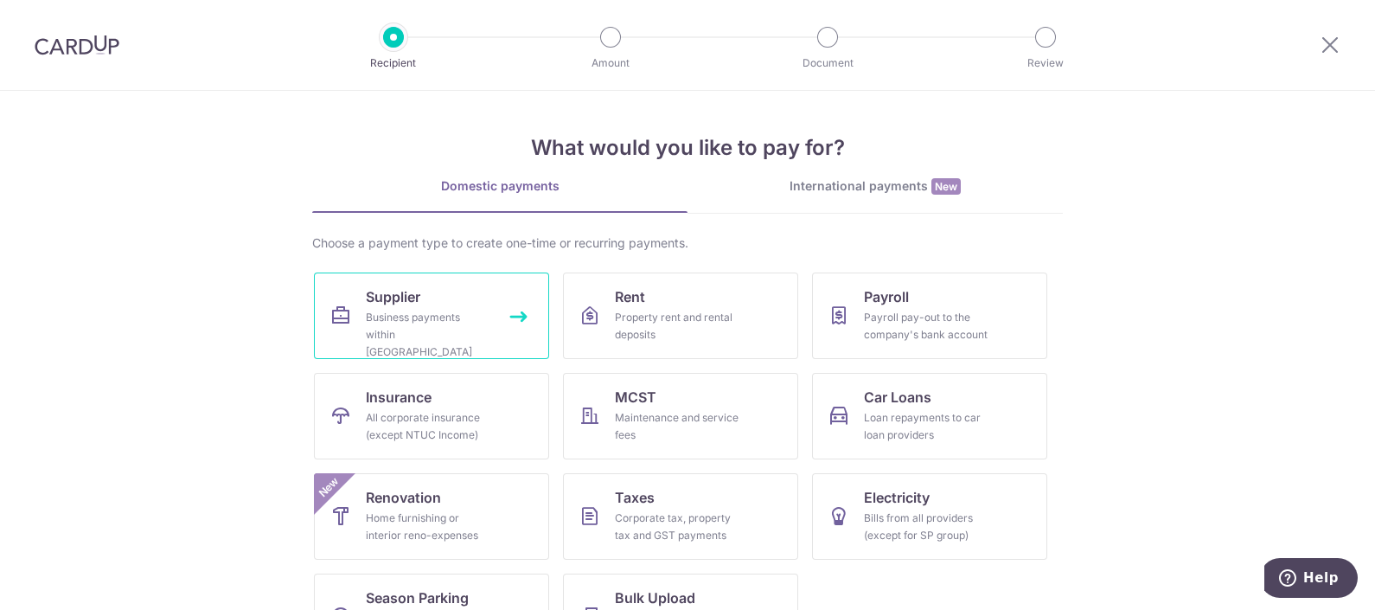
click at [330, 284] on link "Supplier Business payments within [GEOGRAPHIC_DATA]" at bounding box center [431, 315] width 235 height 86
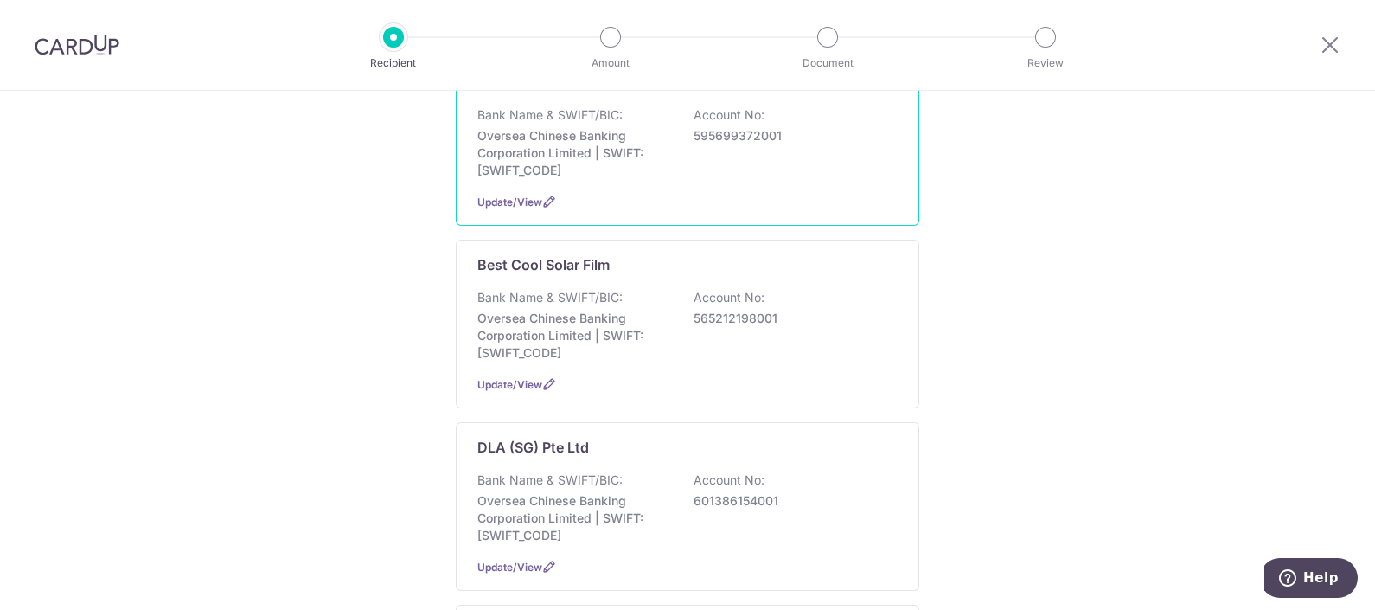
scroll to position [107, 0]
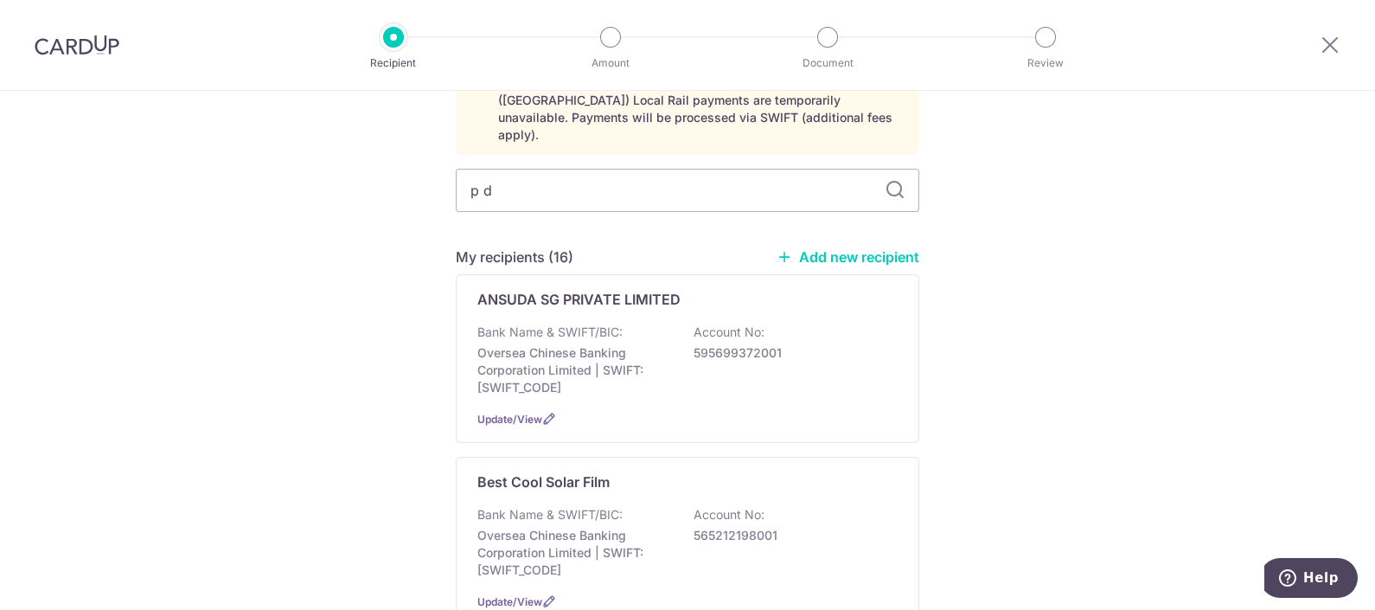
type input "p de"
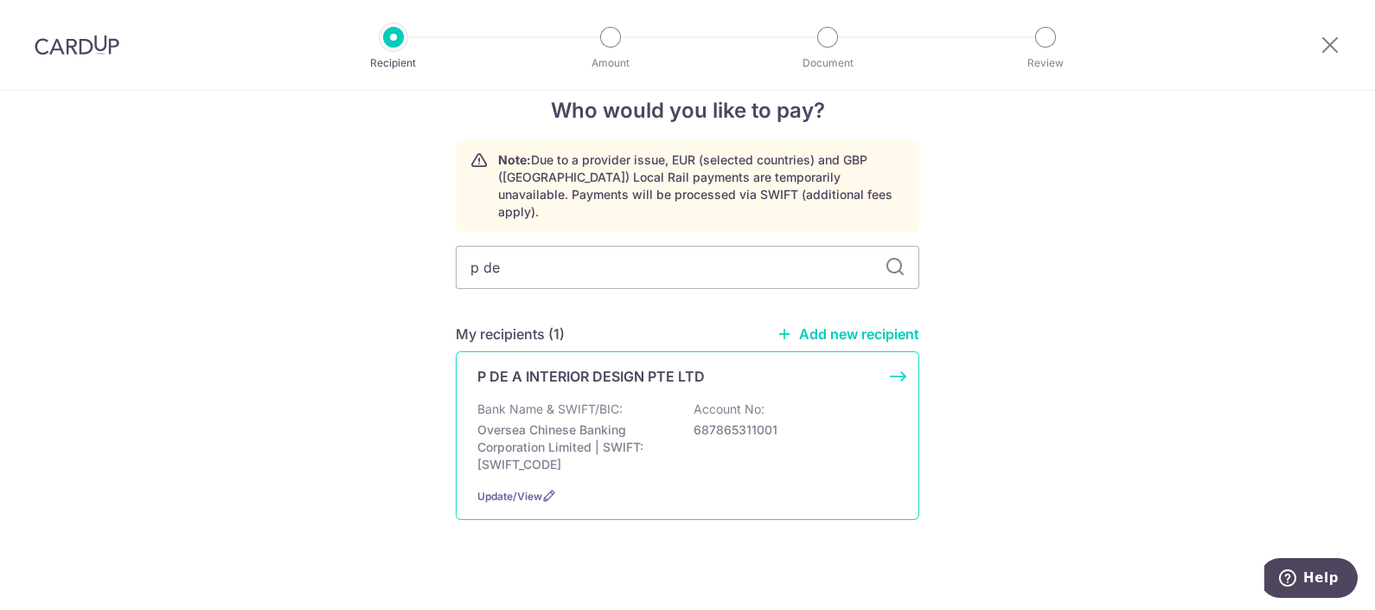
click at [614, 401] on div "Bank Name & SWIFT/BIC: Oversea Chinese Banking Corporation Limited | SWIFT: OCB…" at bounding box center [687, 436] width 420 height 73
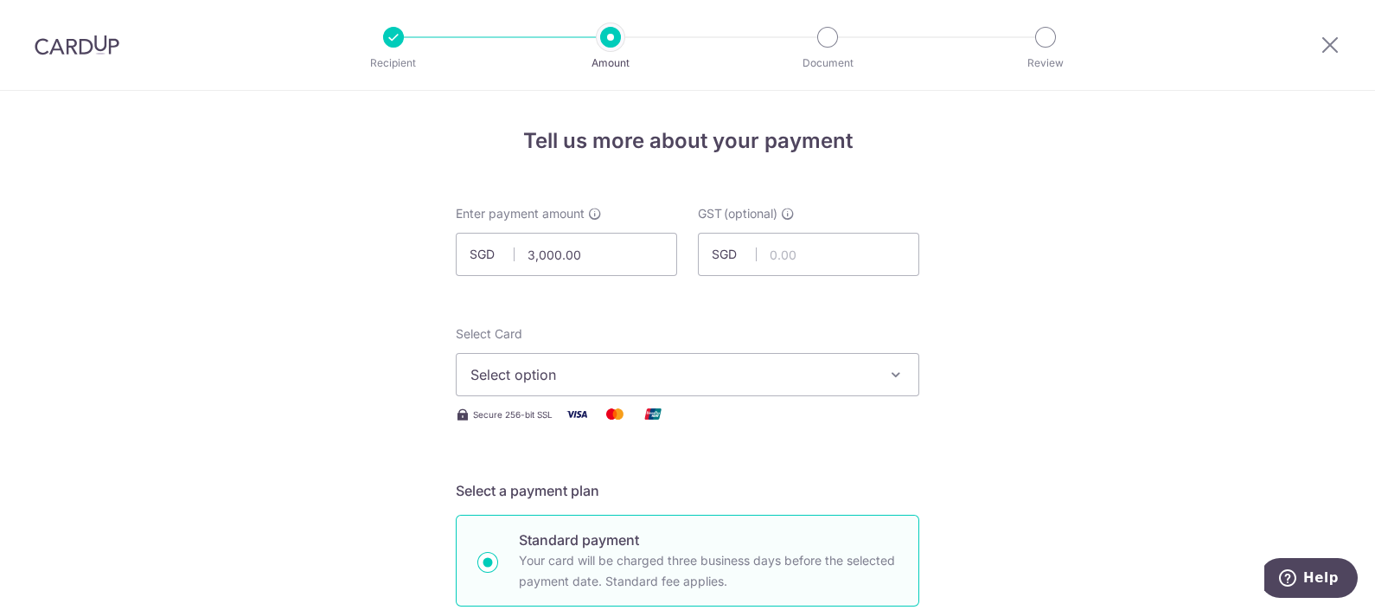
type input "3,000.00"
click at [610, 368] on span "Select option" at bounding box center [671, 374] width 403 height 21
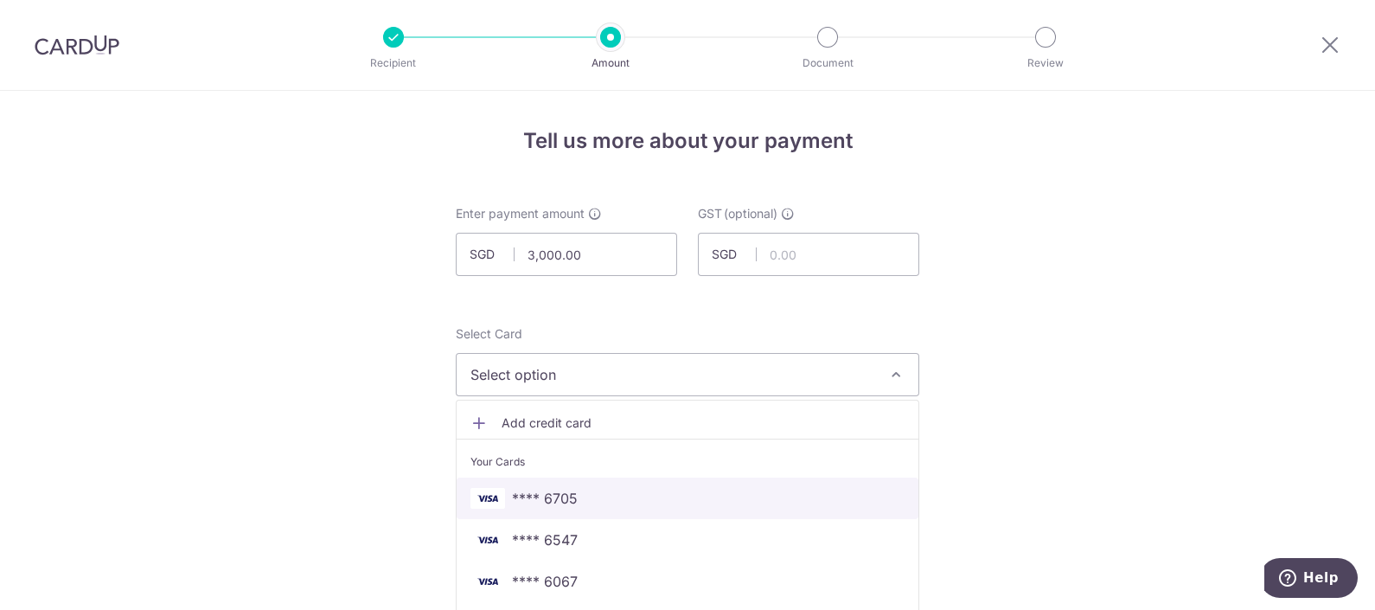
click at [574, 502] on span "**** 6705" at bounding box center [687, 498] width 434 height 21
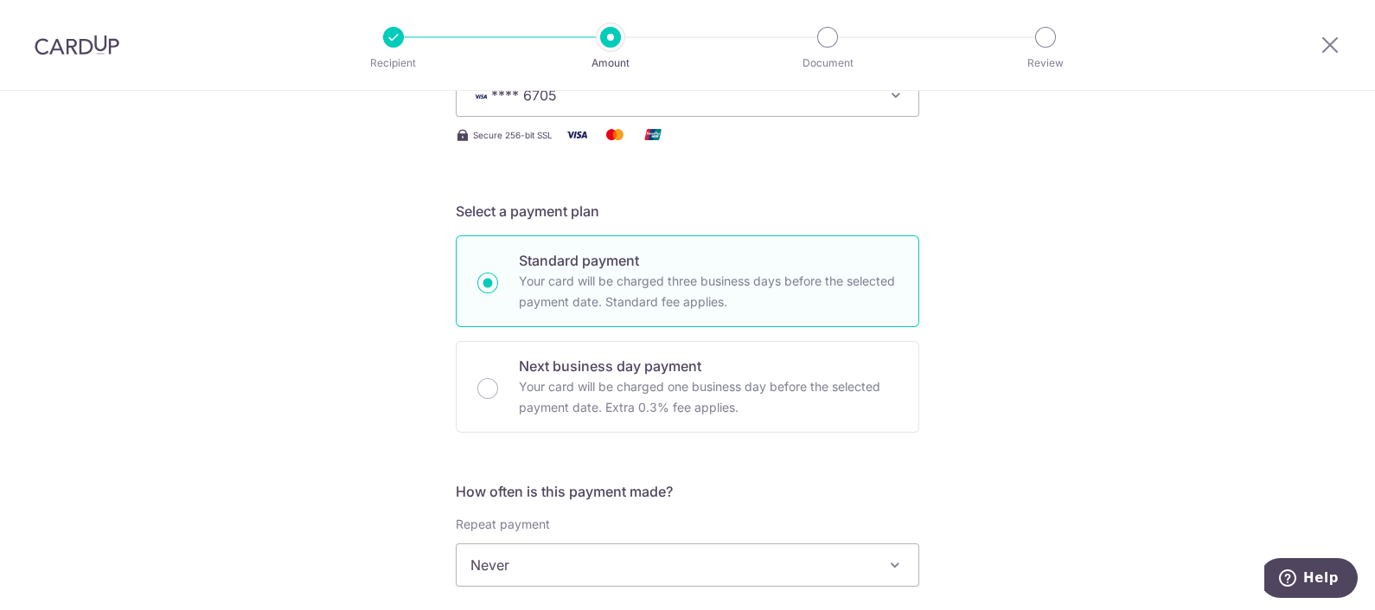
scroll to position [324, 0]
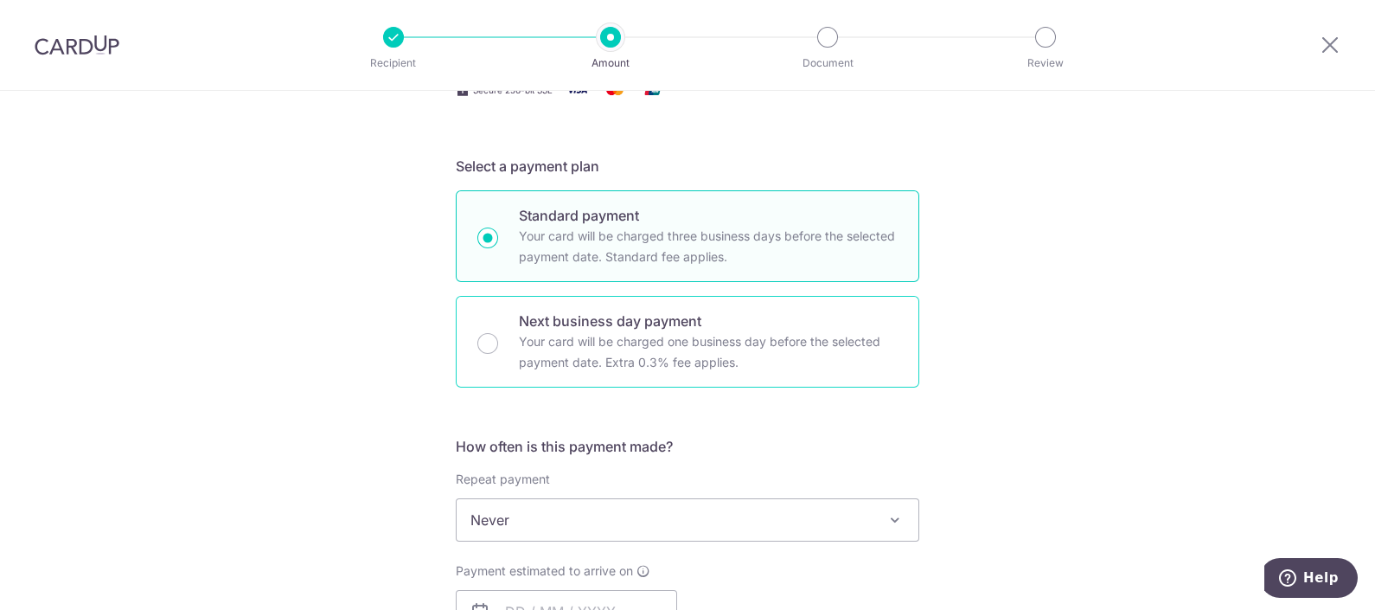
click at [667, 339] on p "Your card will be charged one business day before the selected payment date. Ex…" at bounding box center [708, 352] width 379 height 42
click at [498, 339] on input "Next business day payment Your card will be charged one business day before the…" at bounding box center [487, 343] width 21 height 21
radio input "false"
radio input "true"
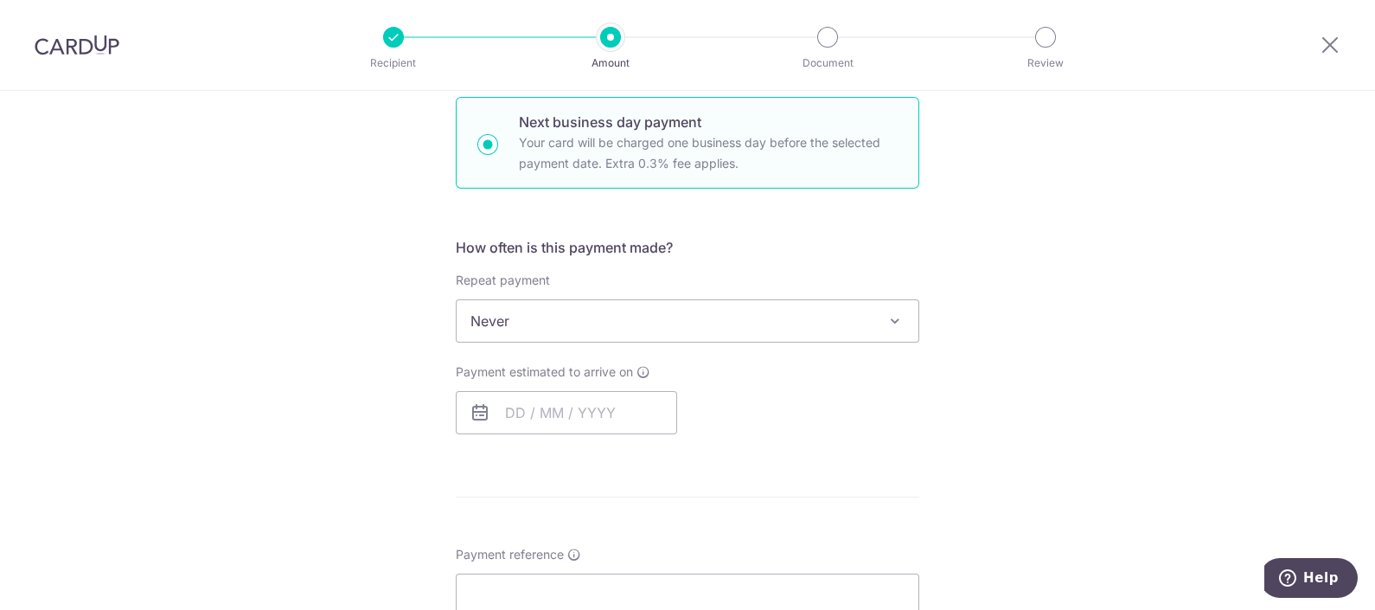
scroll to position [540, 0]
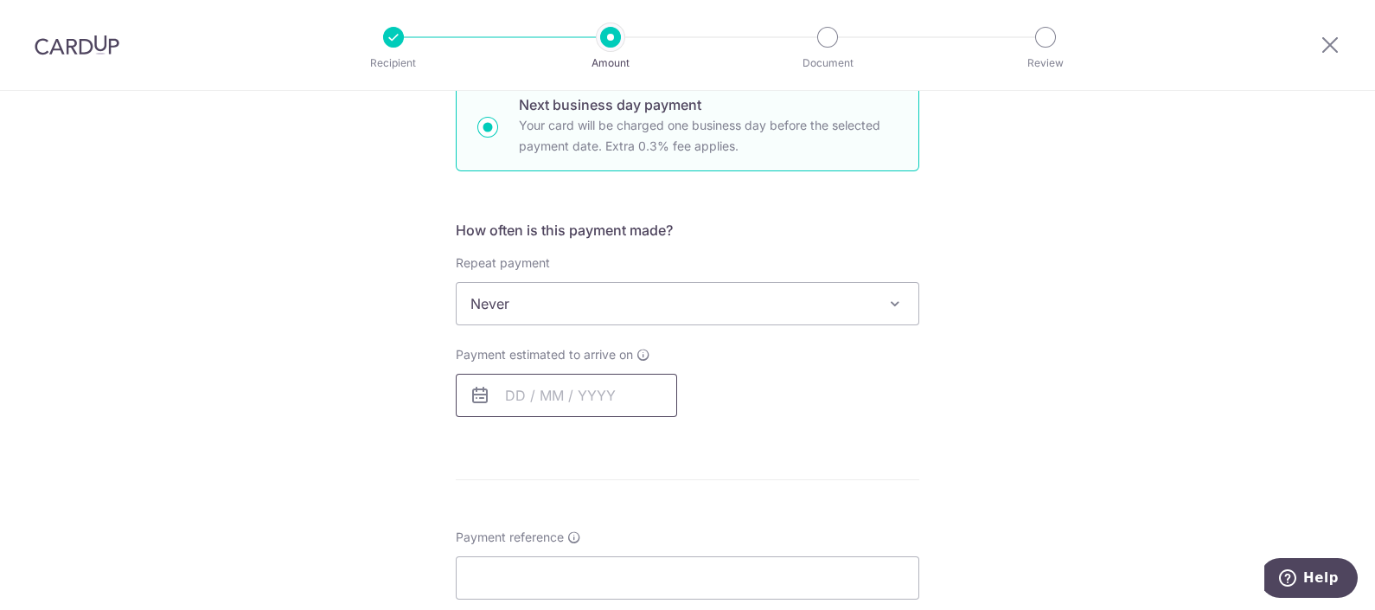
click at [563, 382] on input "text" at bounding box center [566, 395] width 221 height 43
click at [562, 584] on link "16" at bounding box center [561, 587] width 28 height 28
type input "16/09/2025"
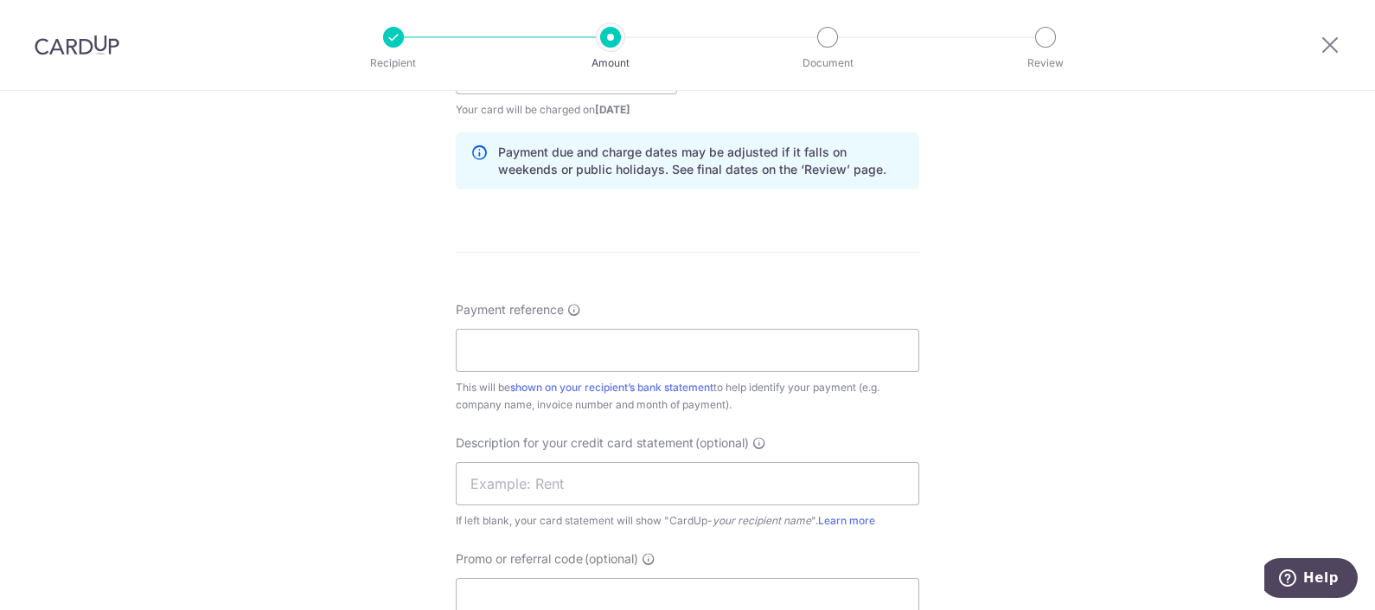
scroll to position [864, 0]
click at [609, 343] on input "Payment reference" at bounding box center [688, 349] width 464 height 43
paste input "INV202567"
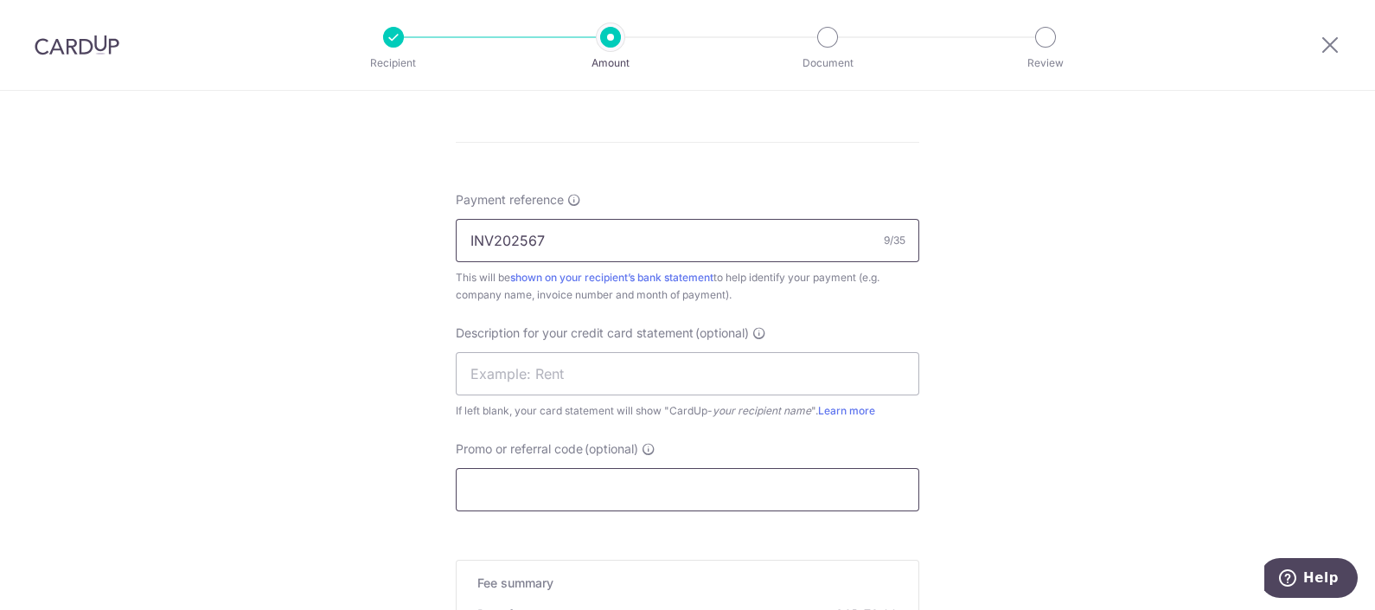
type input "INV202567"
click at [601, 470] on input "Promo or referral code (optional)" at bounding box center [688, 489] width 464 height 43
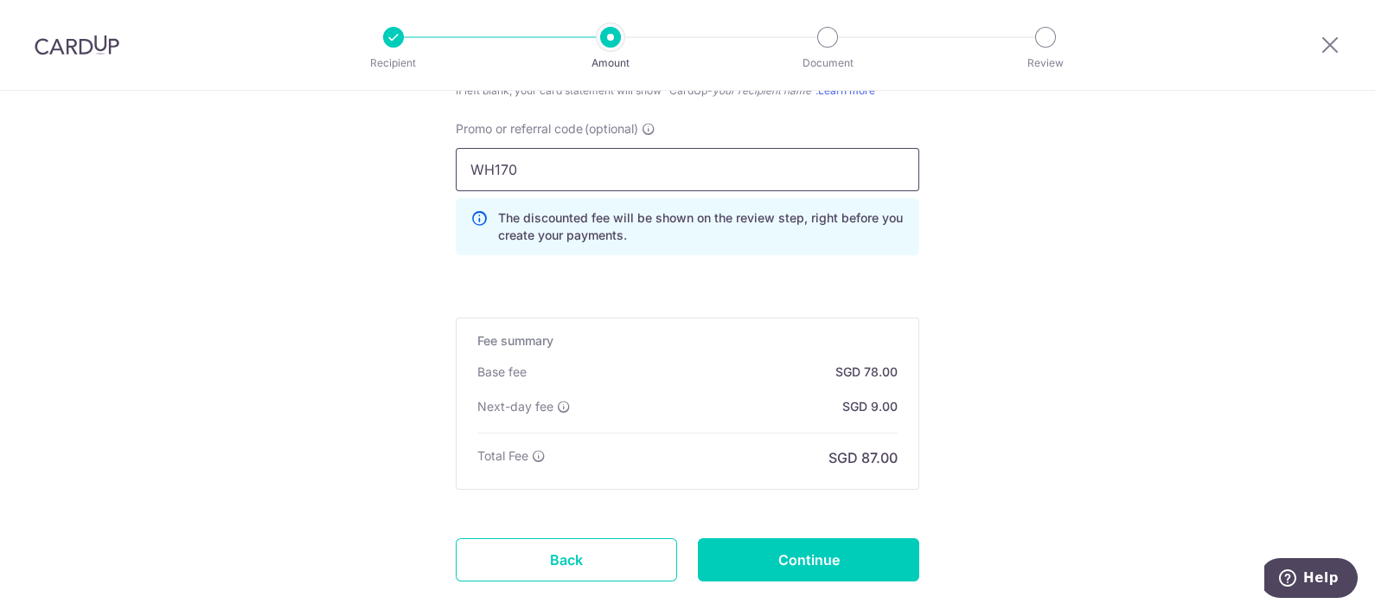
scroll to position [1391, 0]
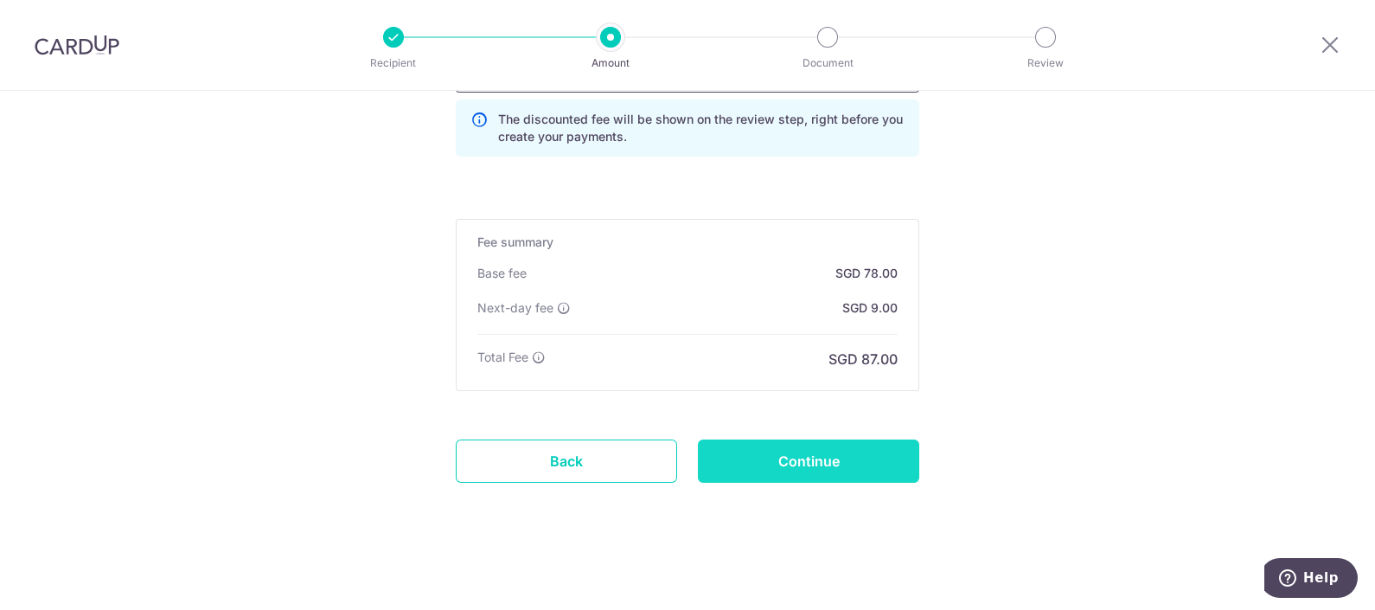
type input "WH170"
click at [871, 461] on input "Continue" at bounding box center [808, 460] width 221 height 43
type input "Create Schedule"
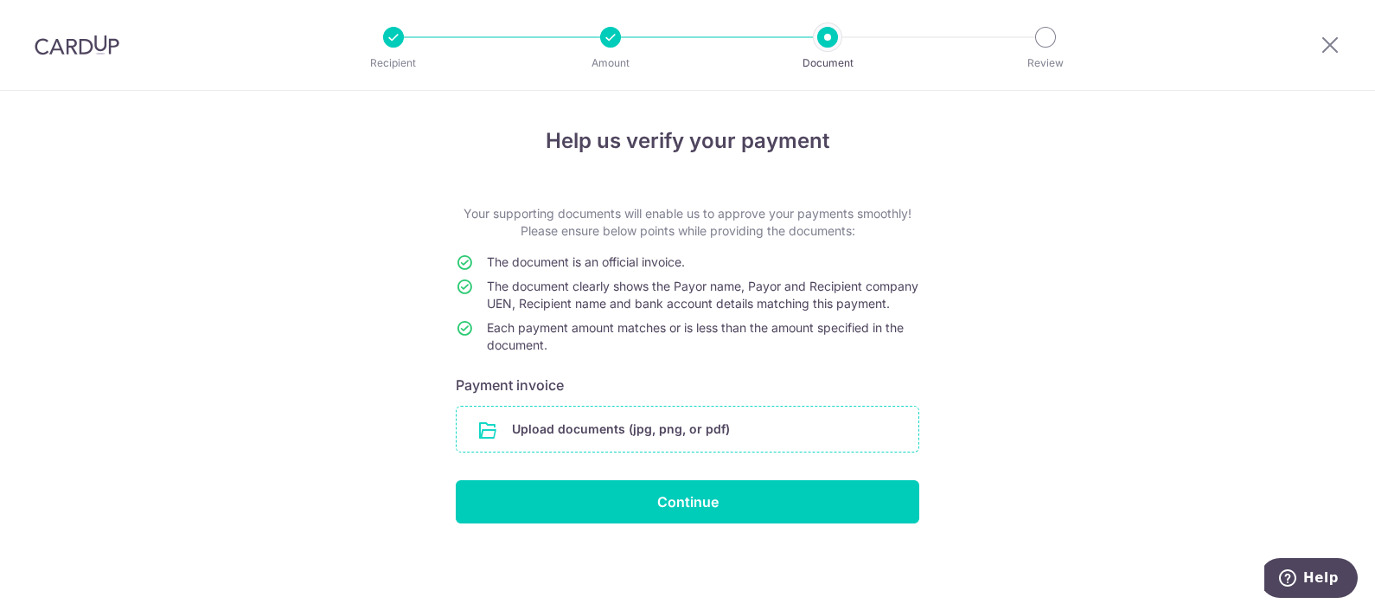
click at [633, 441] on input "file" at bounding box center [688, 428] width 462 height 45
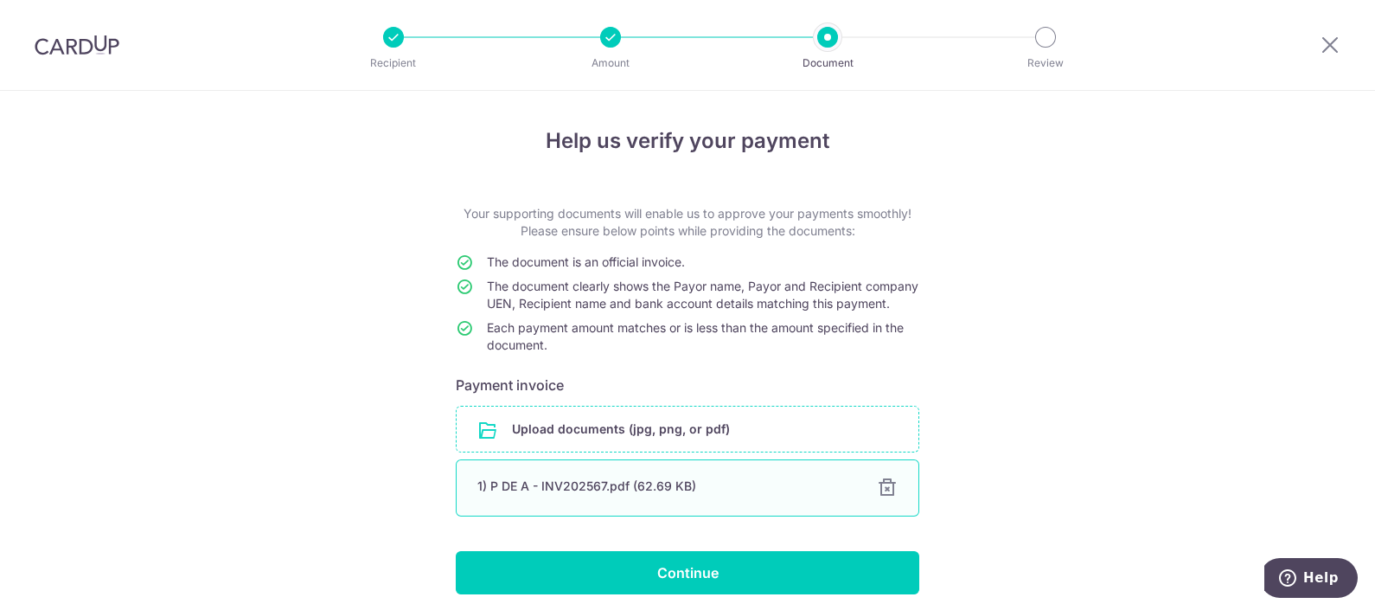
scroll to position [82, 0]
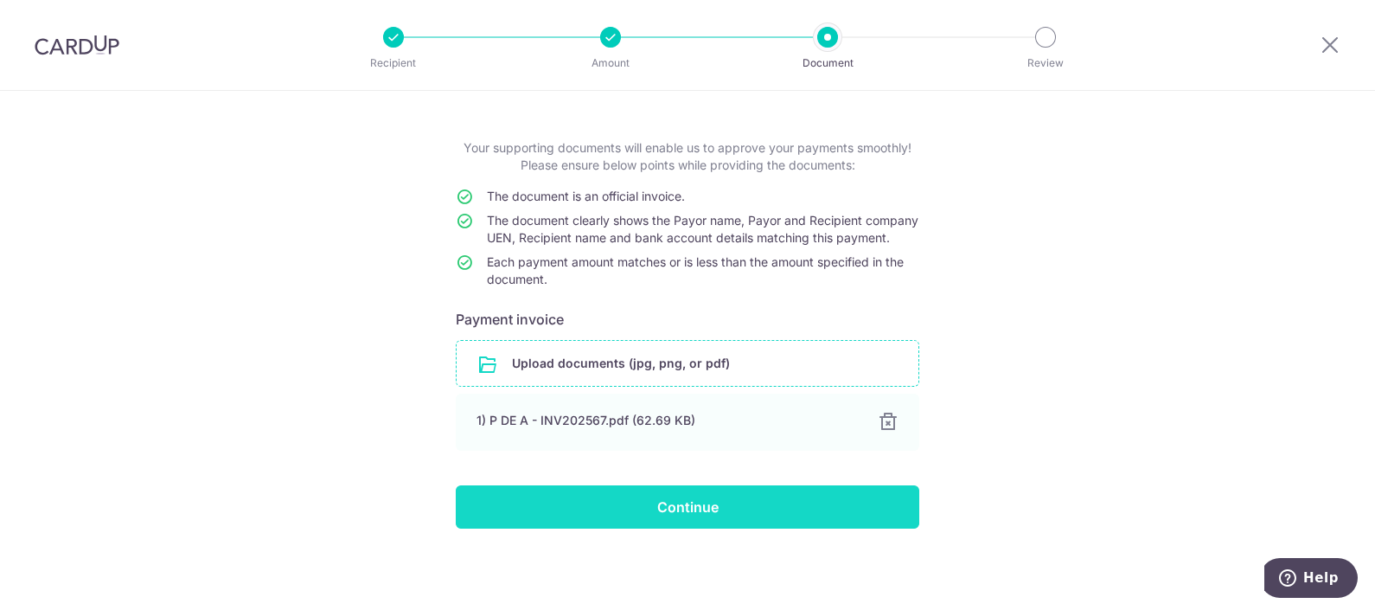
click at [726, 509] on input "Continue" at bounding box center [688, 506] width 464 height 43
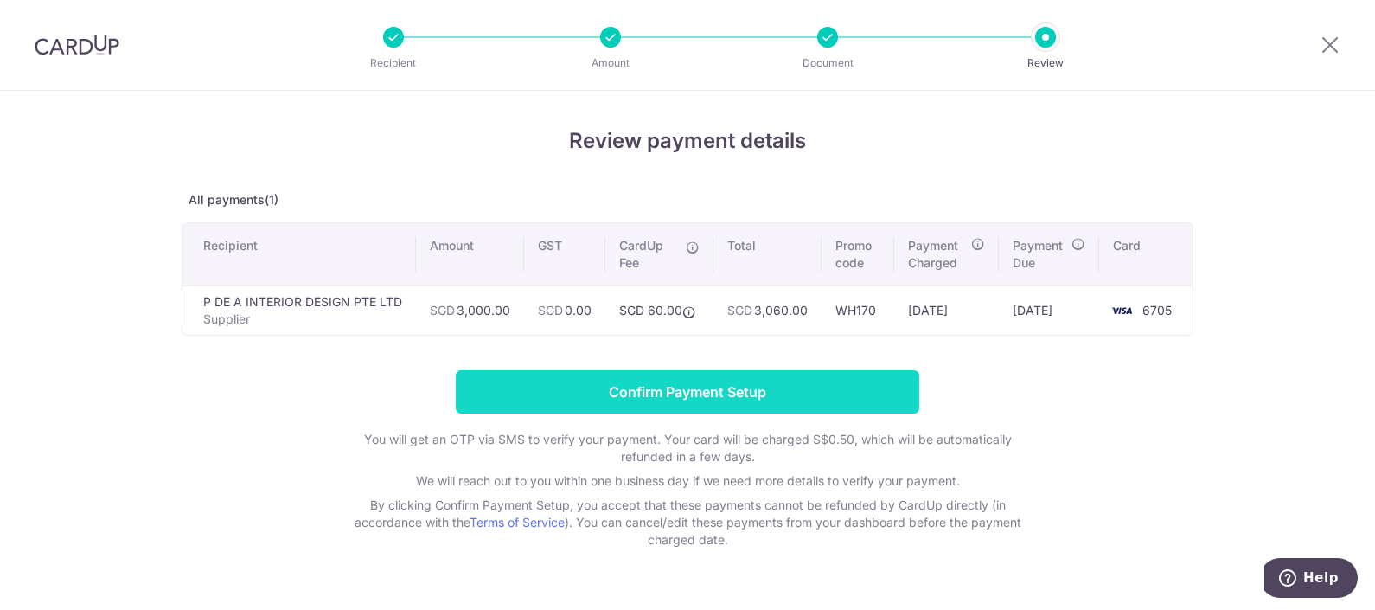
click at [796, 402] on input "Confirm Payment Setup" at bounding box center [688, 391] width 464 height 43
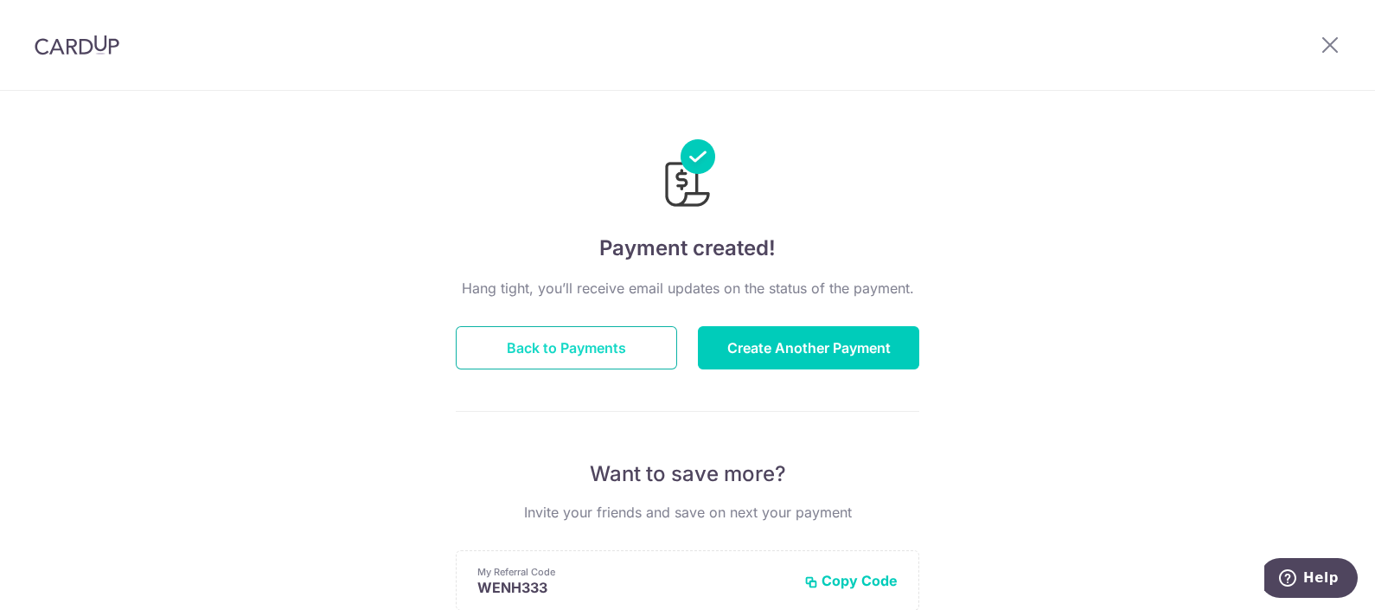
click at [569, 363] on button "Back to Payments" at bounding box center [566, 347] width 221 height 43
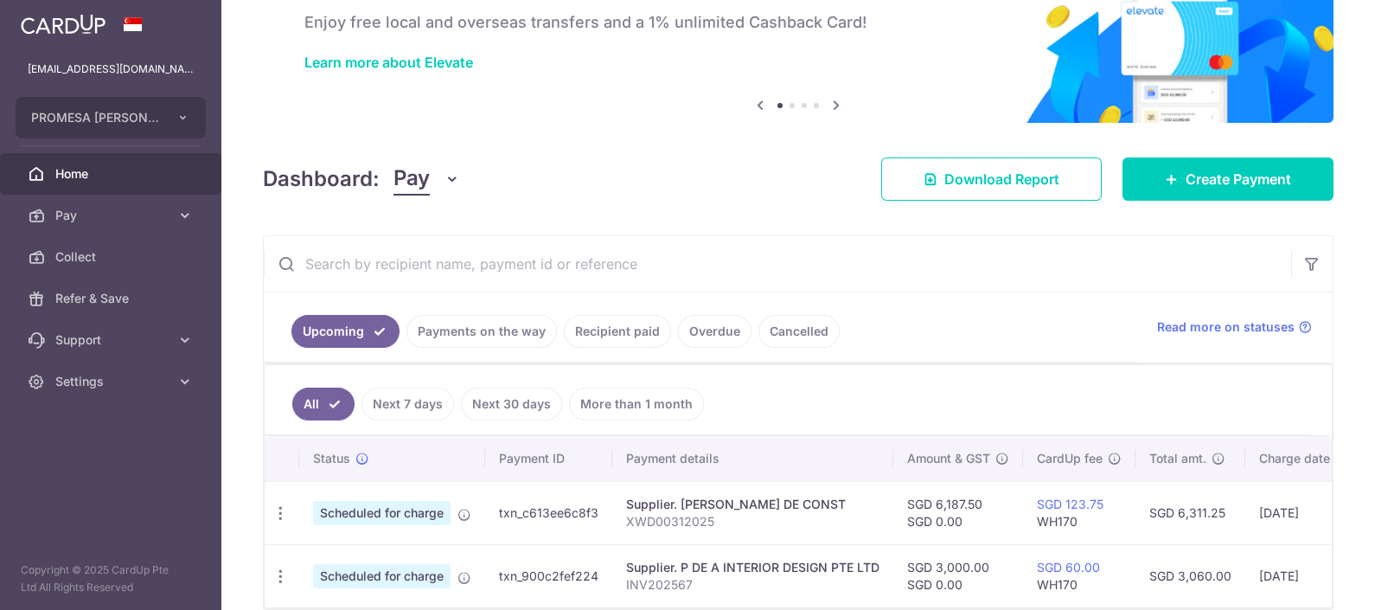
scroll to position [189, 0]
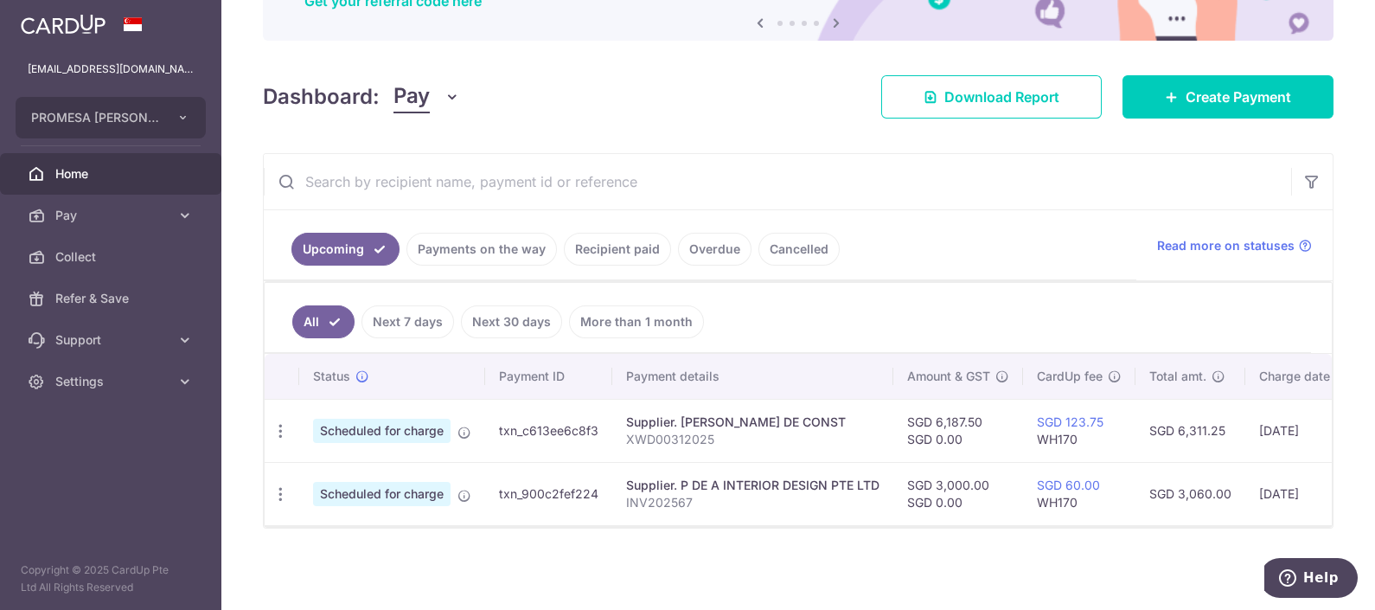
drag, startPoint x: 887, startPoint y: 510, endPoint x: 974, endPoint y: 514, distance: 86.5
click at [974, 514] on tr "Update payment Cancel payment Scheduled for charge txn_900c2fef224 Supplier. P …" at bounding box center [929, 493] width 1328 height 63
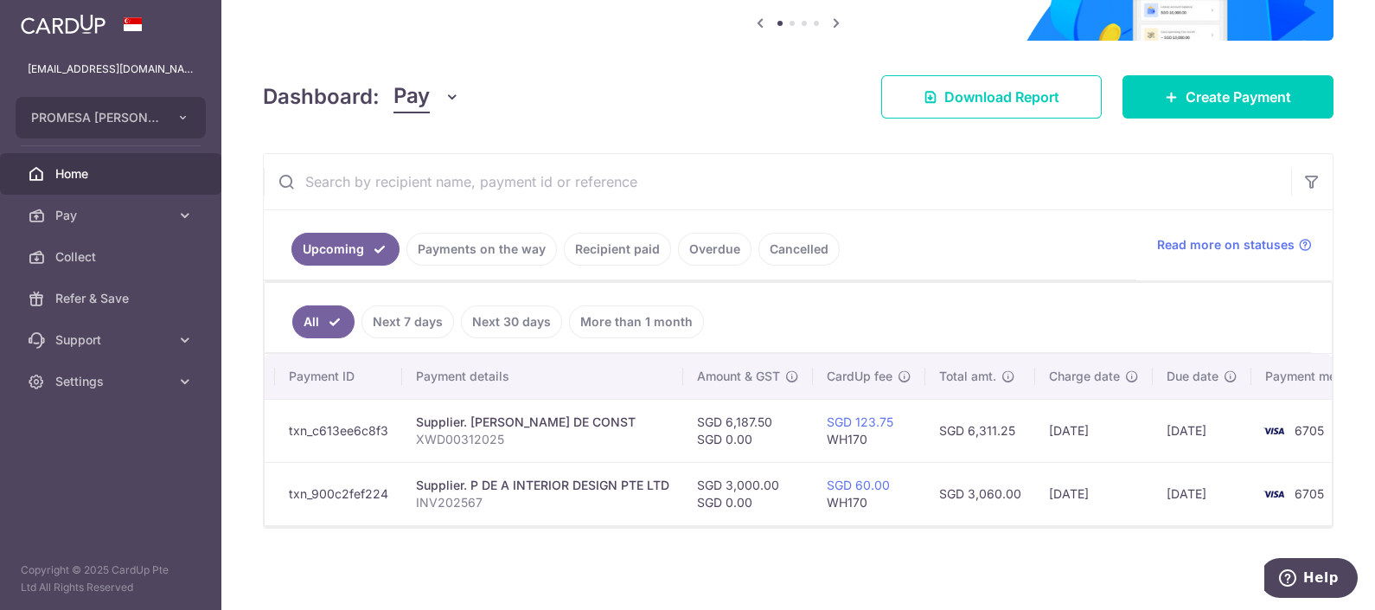
scroll to position [0, 263]
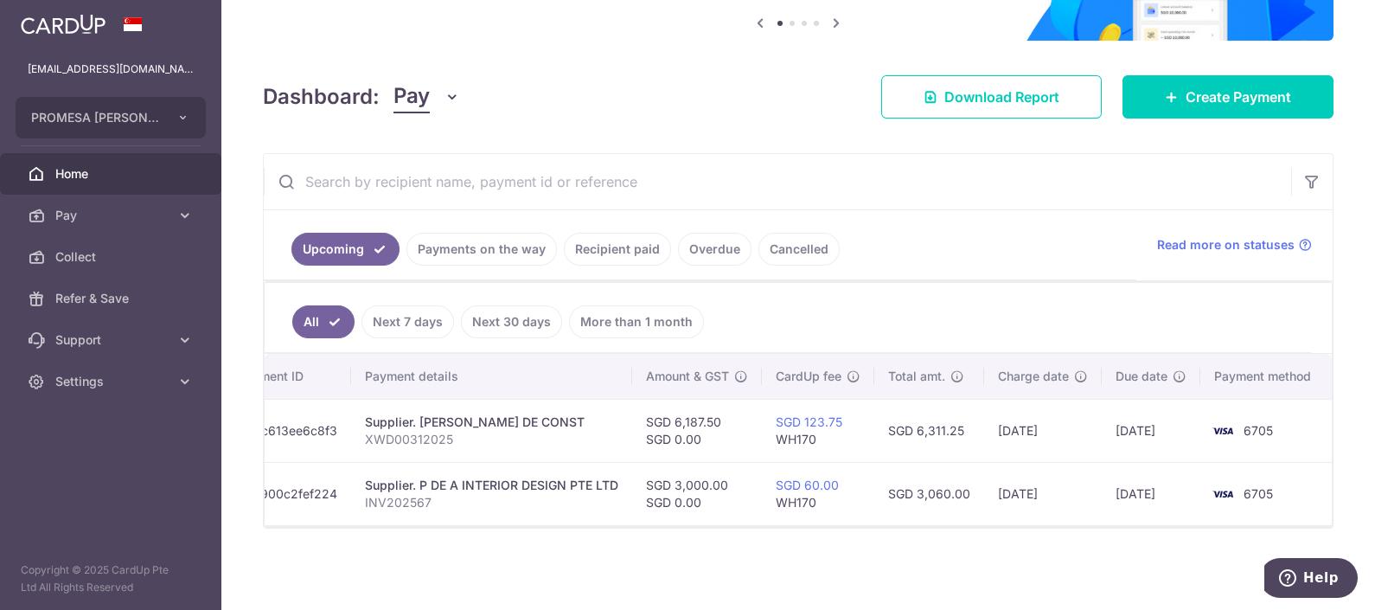
click at [1117, 566] on div "× Pause Schedule Pause all future payments in this series Pause just this one p…" at bounding box center [798, 305] width 1154 height 610
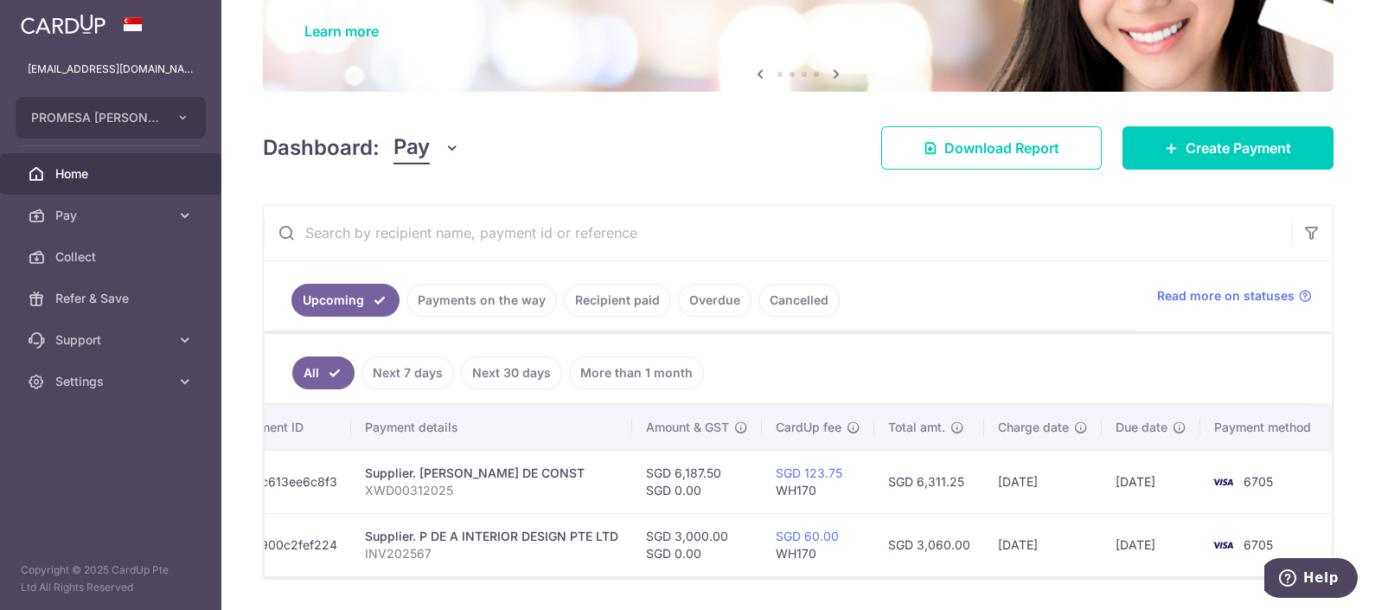
scroll to position [80, 0]
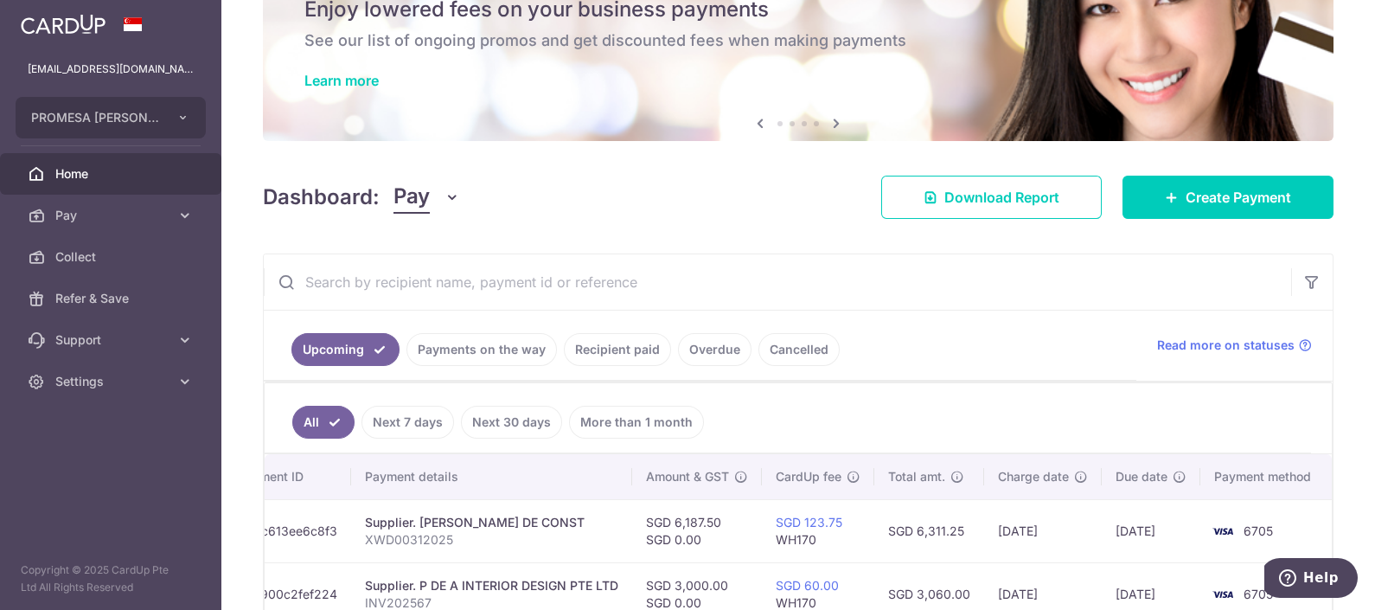
click at [112, 182] on link "Home" at bounding box center [110, 174] width 221 height 42
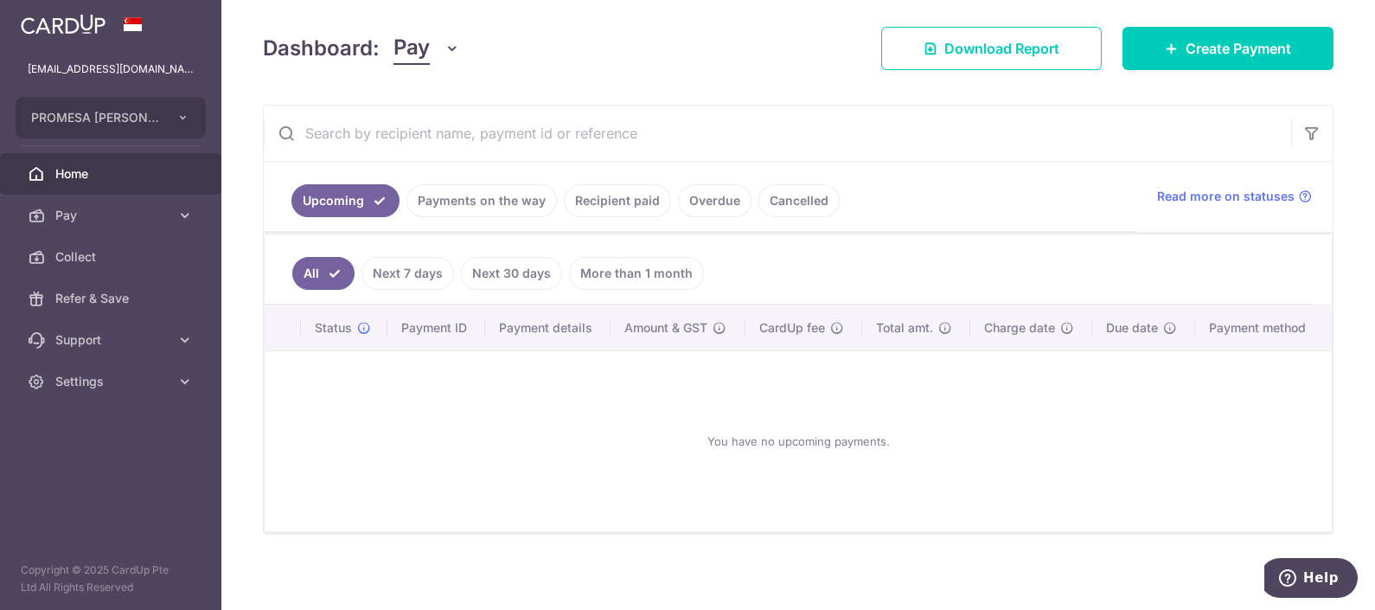
scroll to position [232, 0]
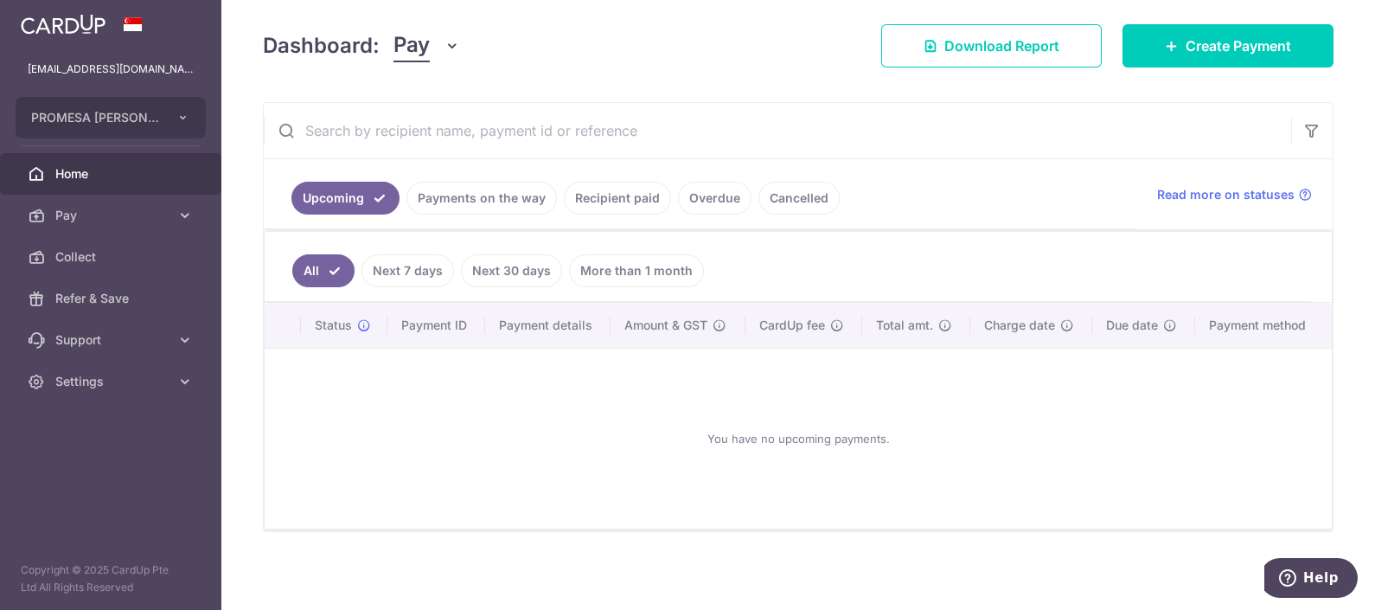
click at [104, 169] on span "Home" at bounding box center [112, 173] width 114 height 17
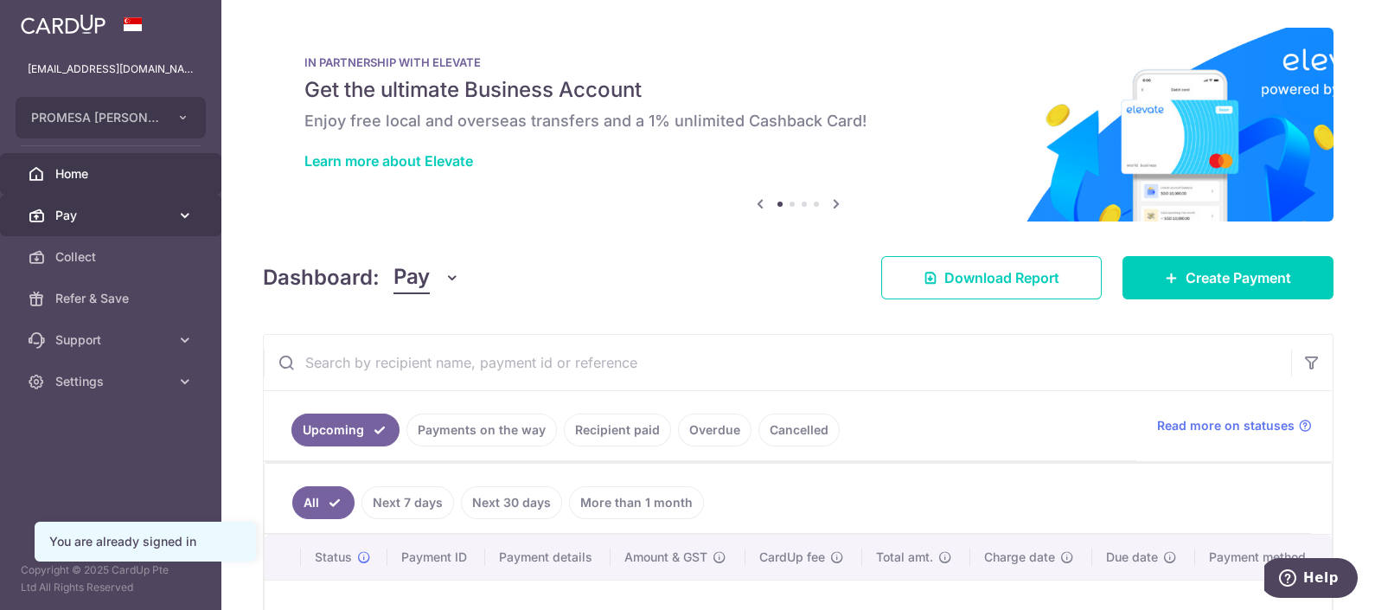
click at [107, 226] on link "Pay" at bounding box center [110, 216] width 221 height 42
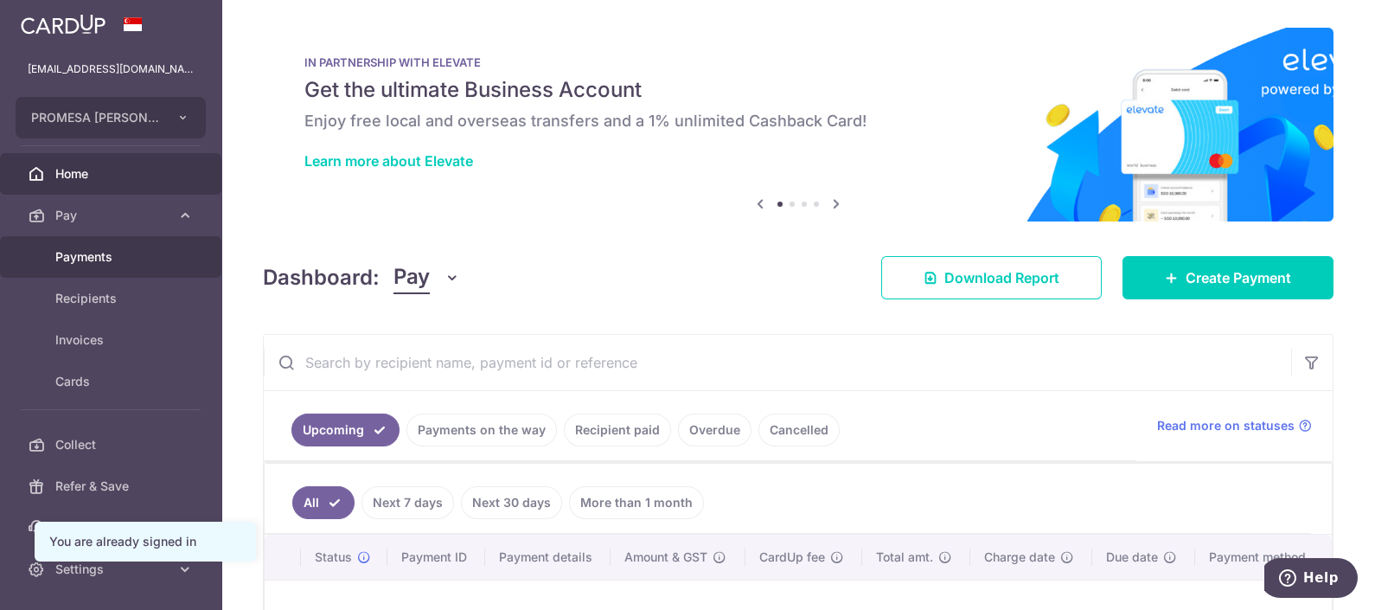
click at [89, 268] on link "Payments" at bounding box center [110, 257] width 221 height 42
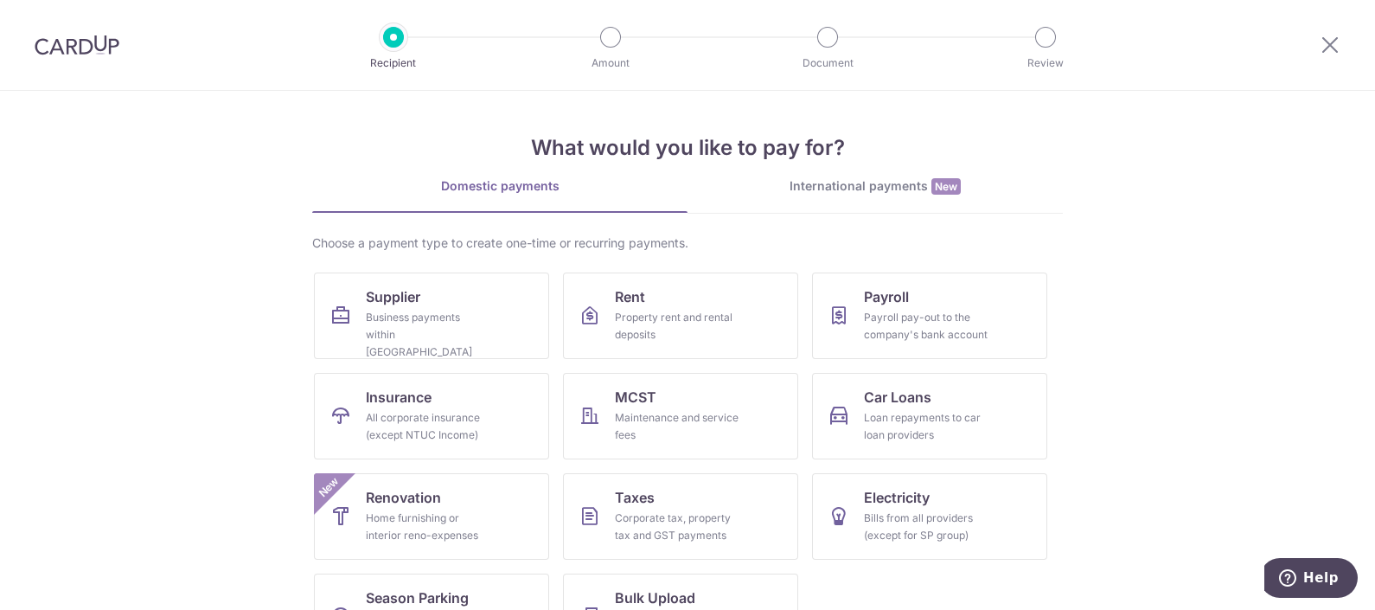
click at [872, 193] on div "International payments New" at bounding box center [875, 186] width 375 height 18
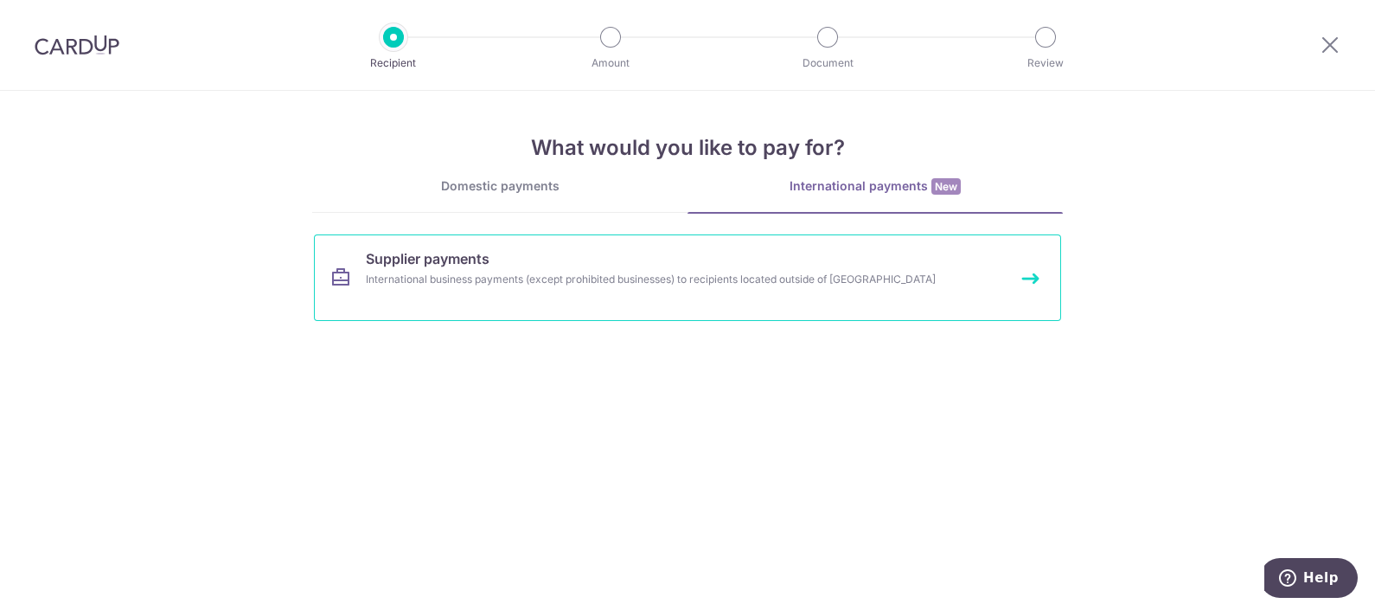
click at [537, 299] on link "Supplier payments International business payments (except prohibited businesses…" at bounding box center [687, 277] width 747 height 86
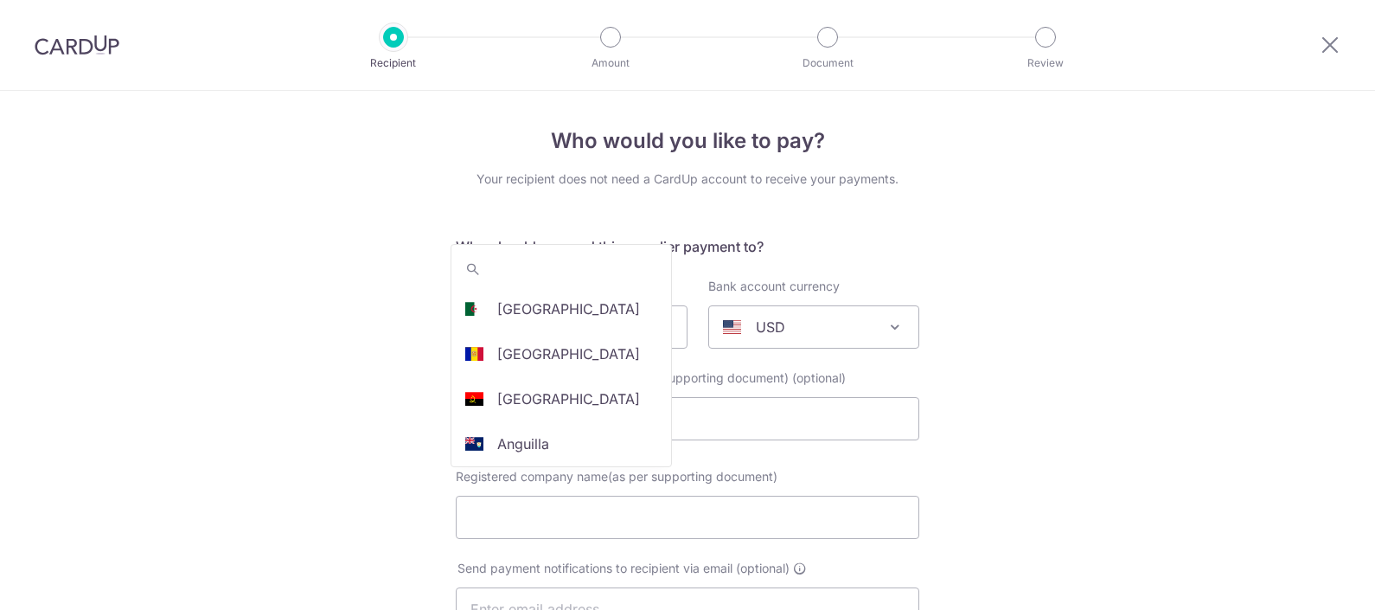
select select
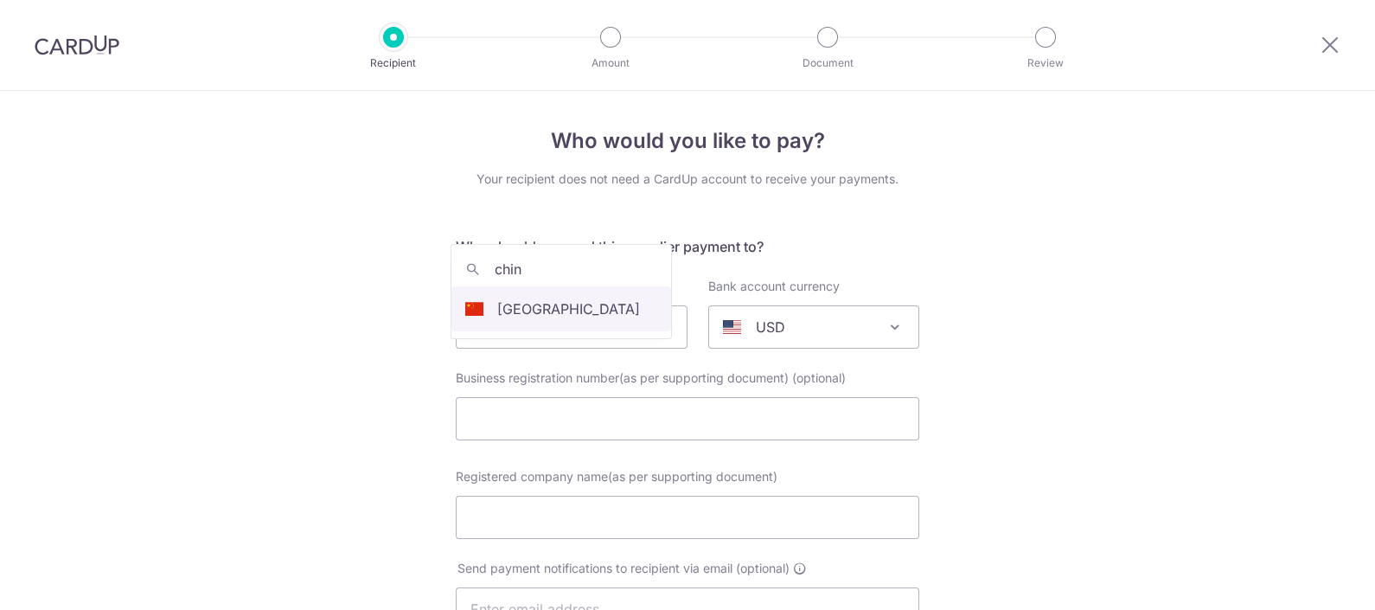
type input "china"
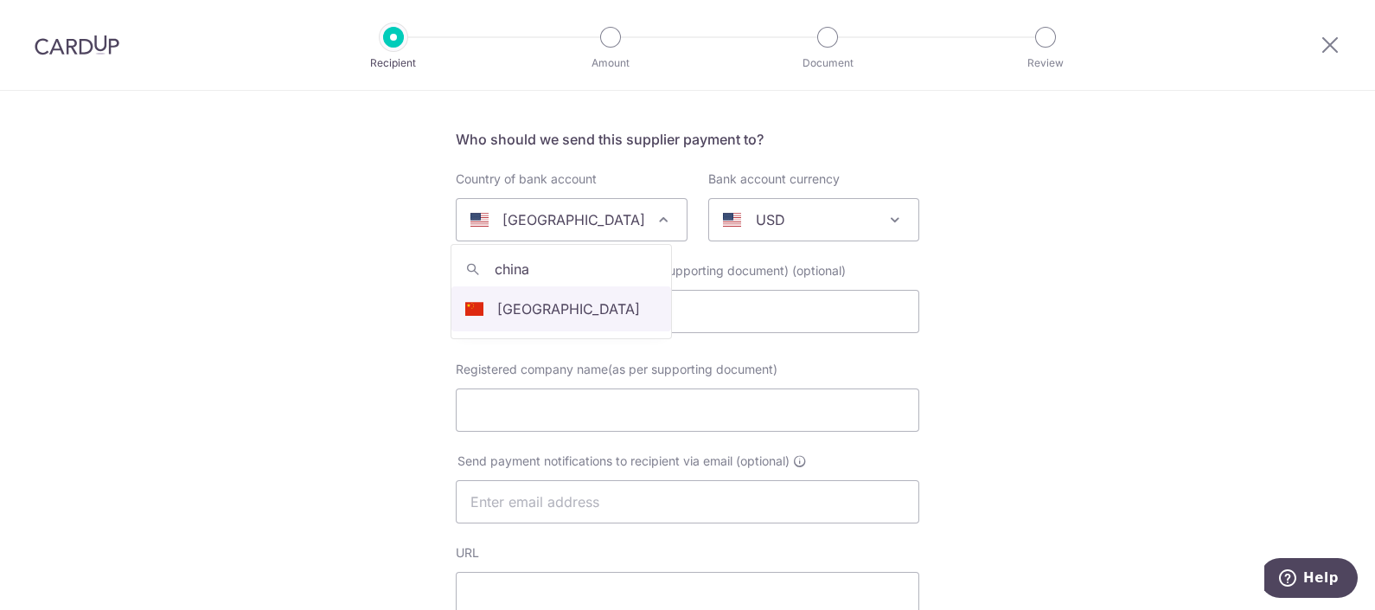
select select "48"
select select "[GEOGRAPHIC_DATA]"
select select
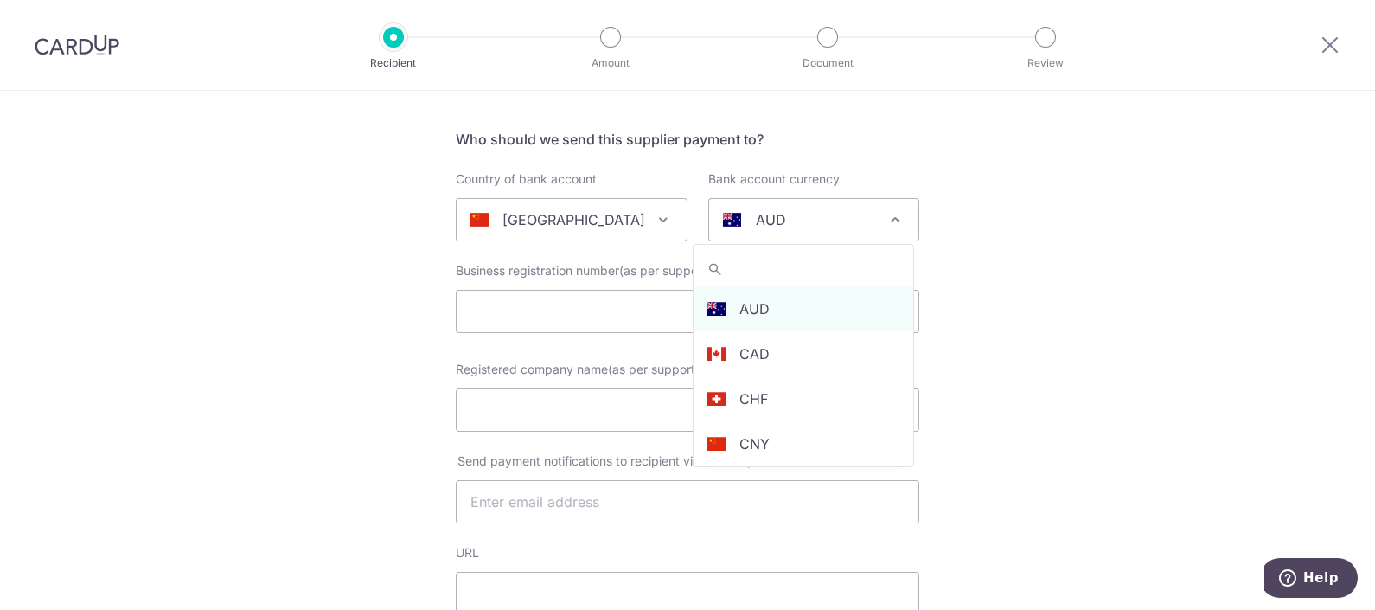
click at [771, 199] on span "AUD" at bounding box center [813, 220] width 209 height 42
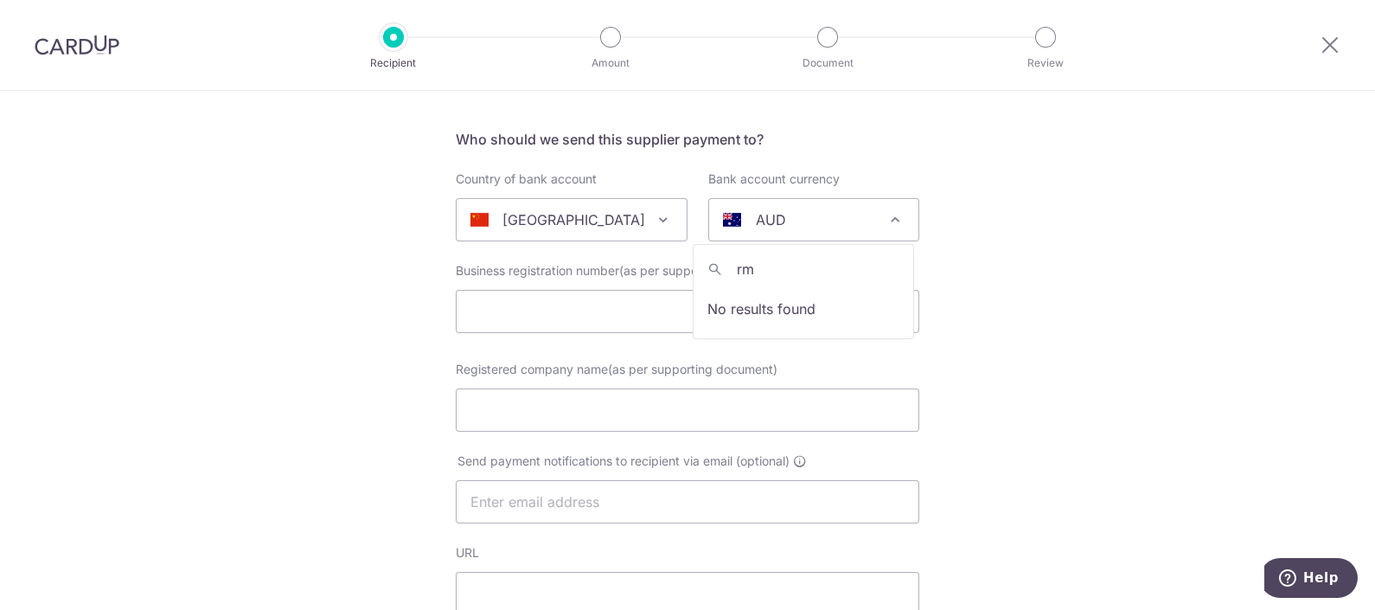
type input "r"
type input "c"
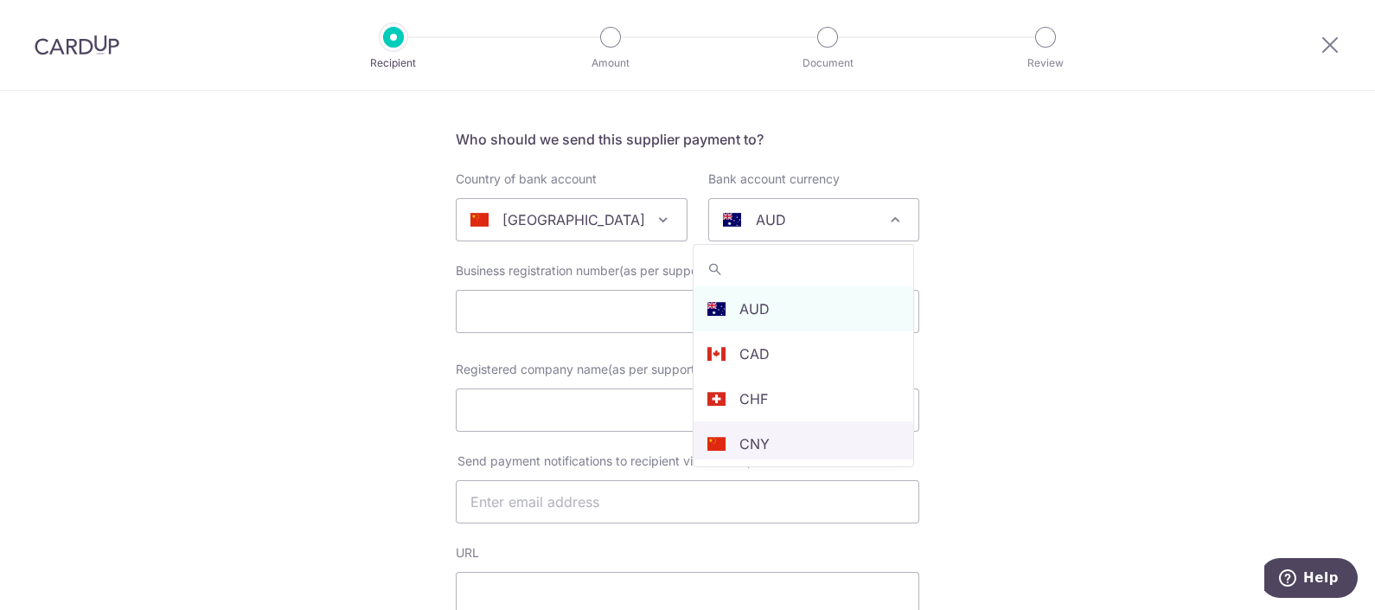
select select "13"
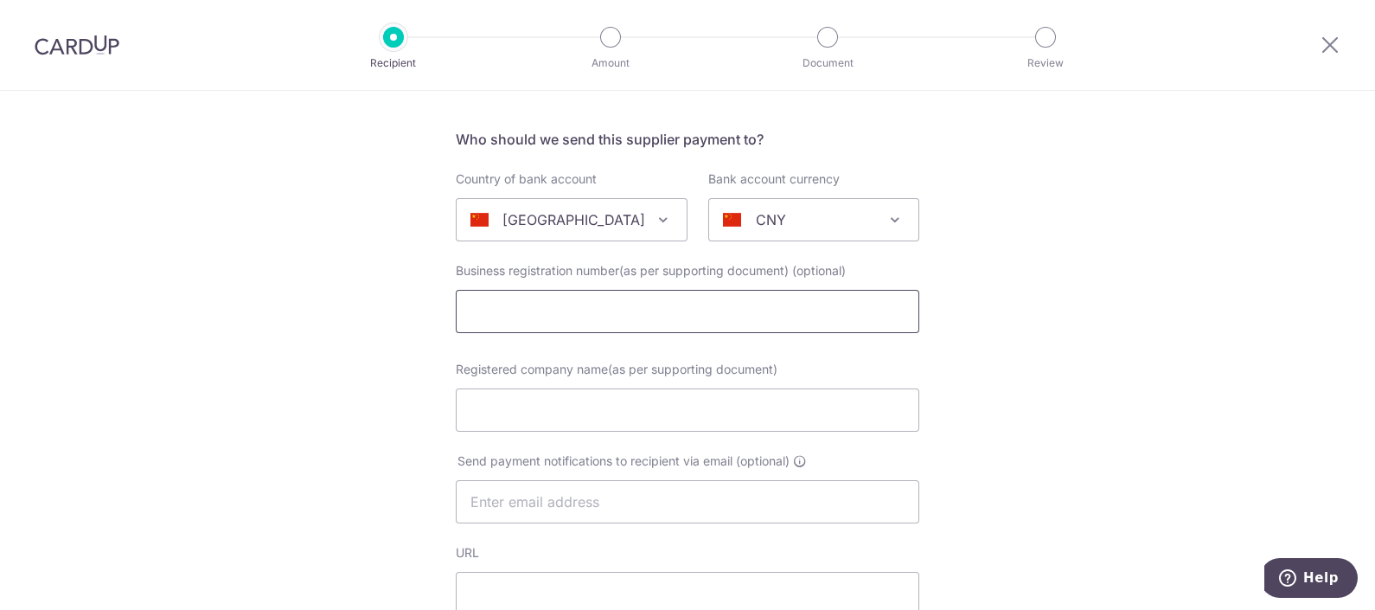
click at [636, 323] on input "text" at bounding box center [688, 311] width 464 height 43
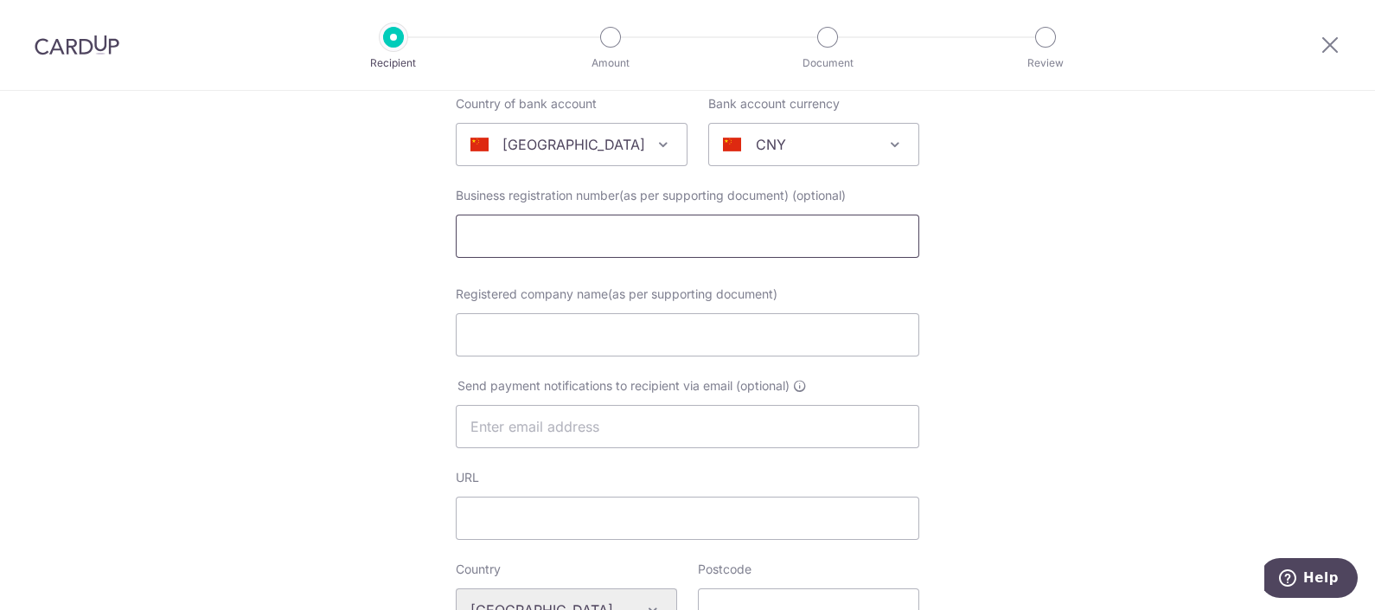
scroll to position [215, 0]
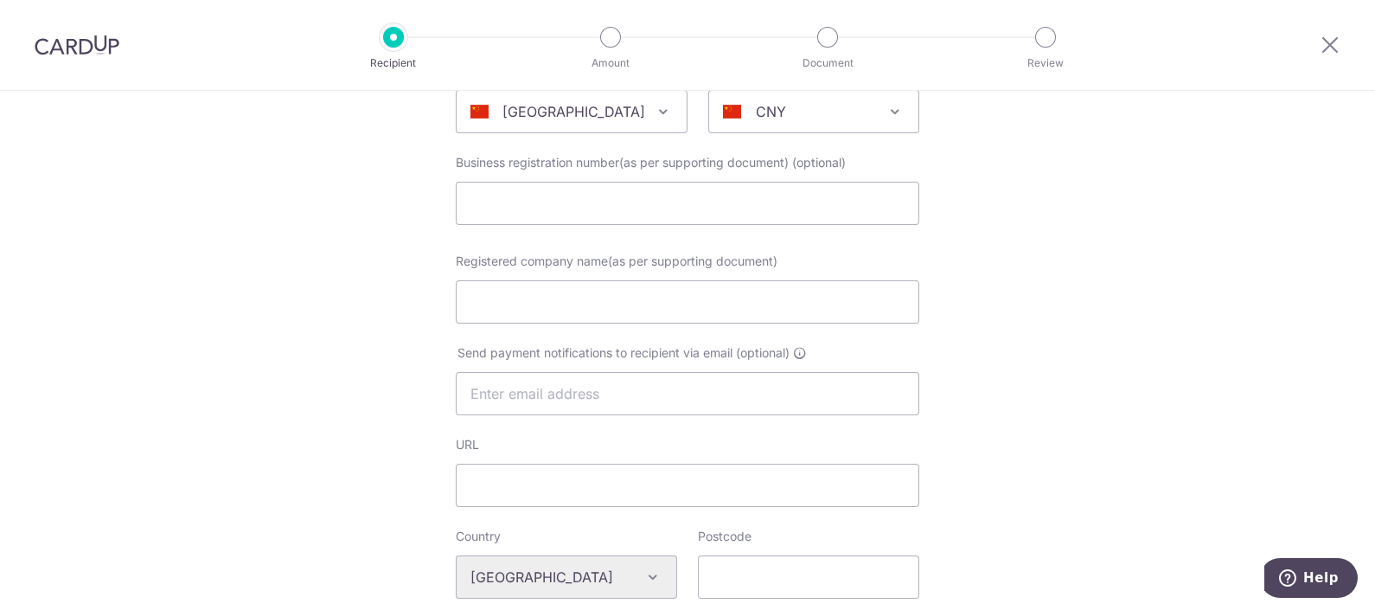
click at [334, 369] on div "Who would you like to pay? Your recipient does not need a CardUp account to rec…" at bounding box center [687, 609] width 1375 height 1468
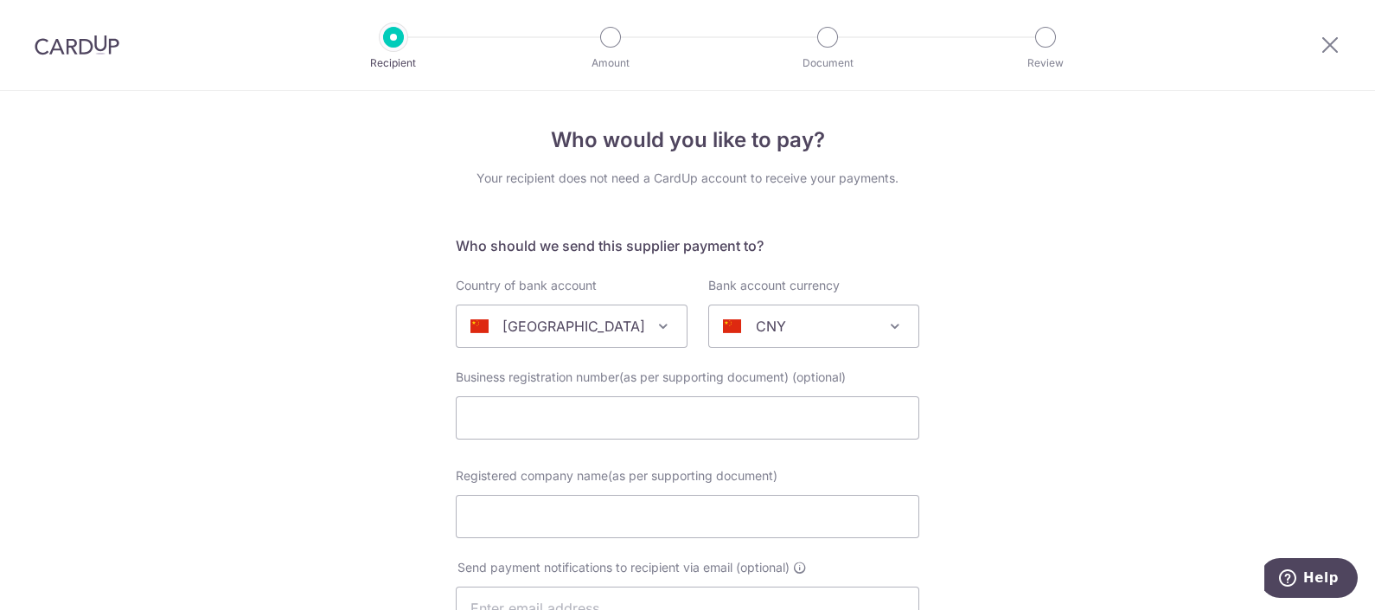
scroll to position [0, 0]
